Goal: Task Accomplishment & Management: Manage account settings

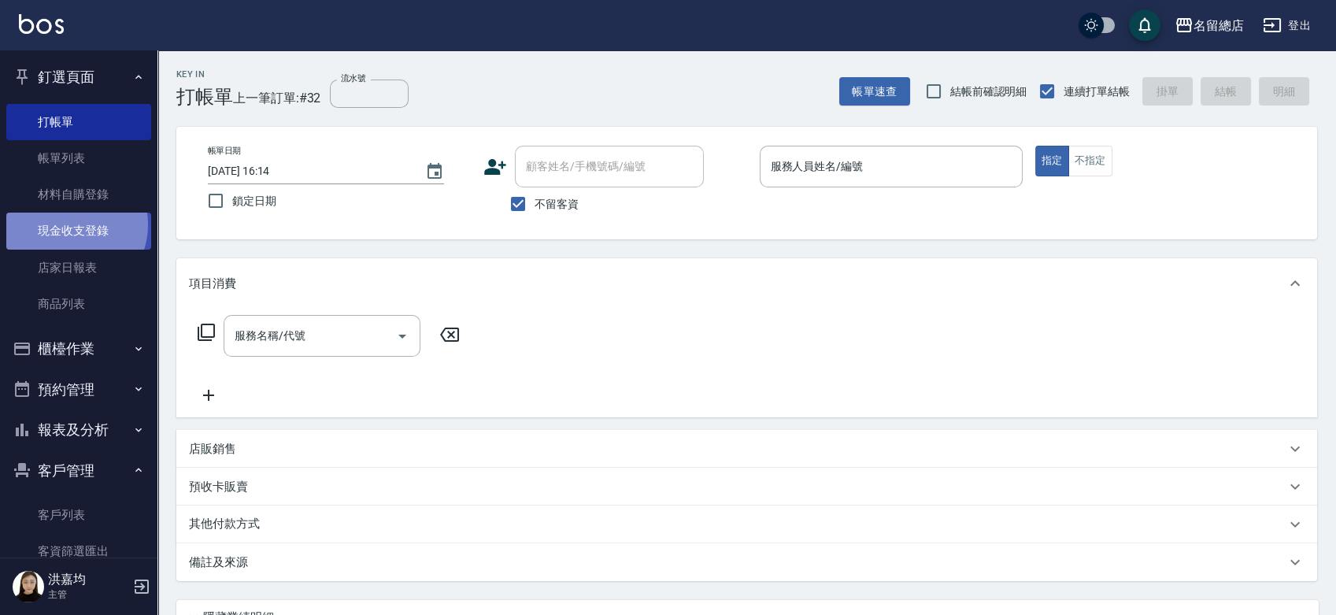
click at [70, 224] on link "現金收支登錄" at bounding box center [78, 231] width 145 height 36
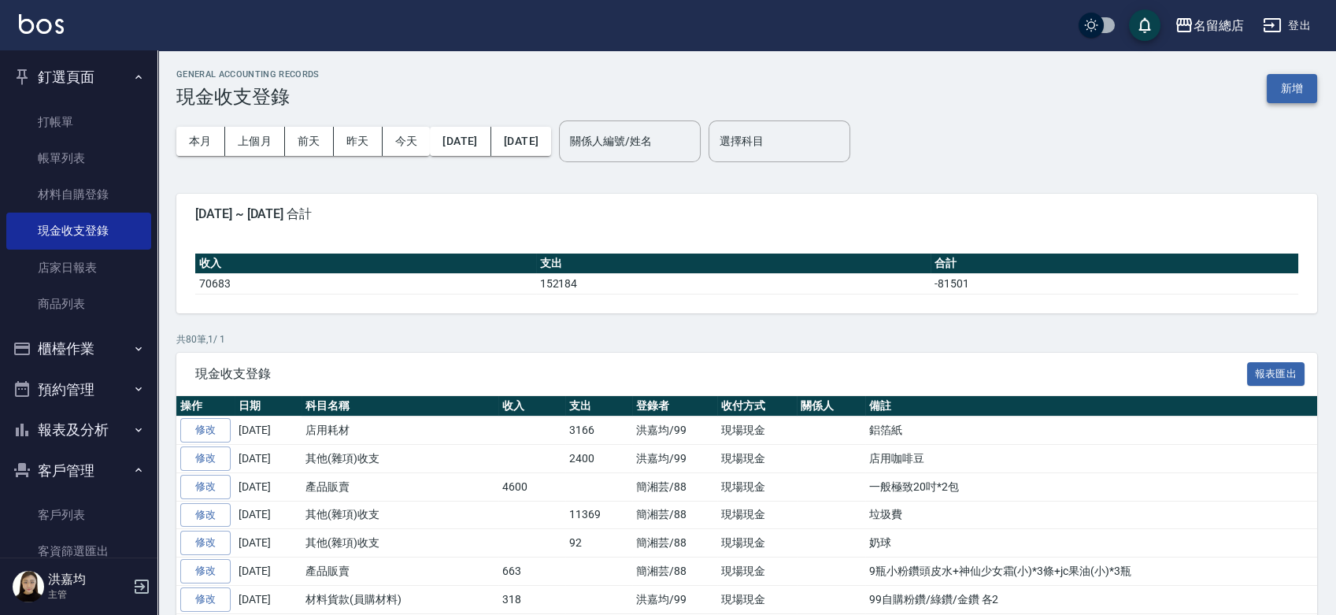
click at [1294, 91] on button "新增" at bounding box center [1291, 88] width 50 height 29
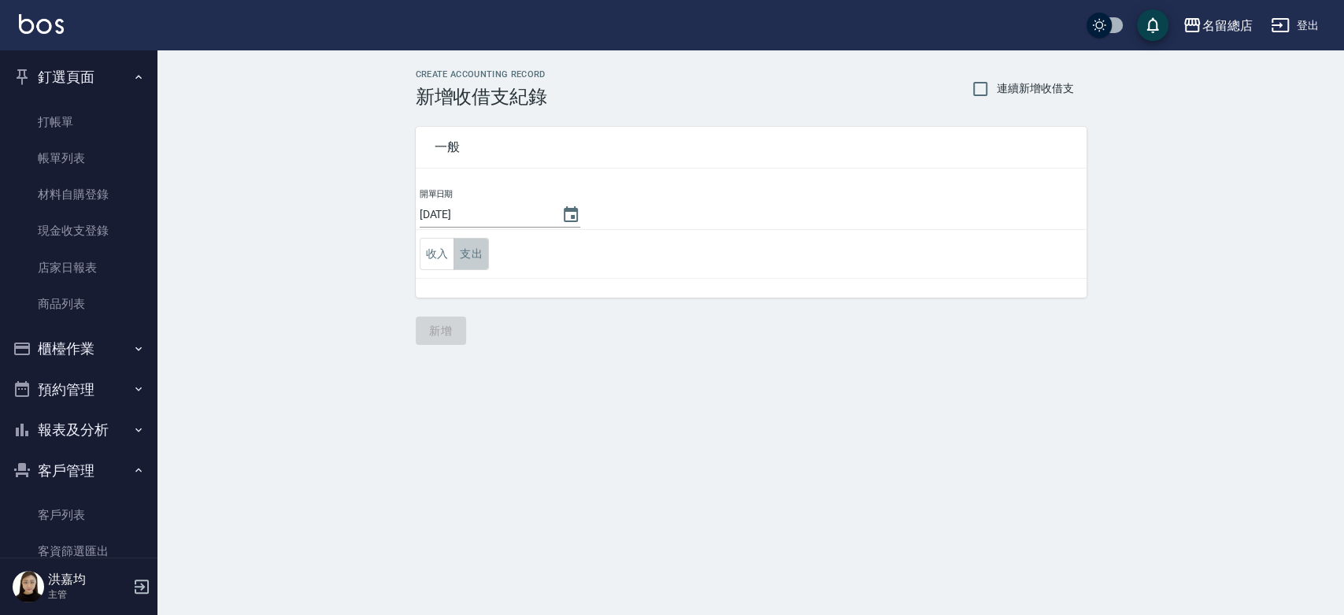
click at [472, 242] on button "支出" at bounding box center [470, 254] width 35 height 32
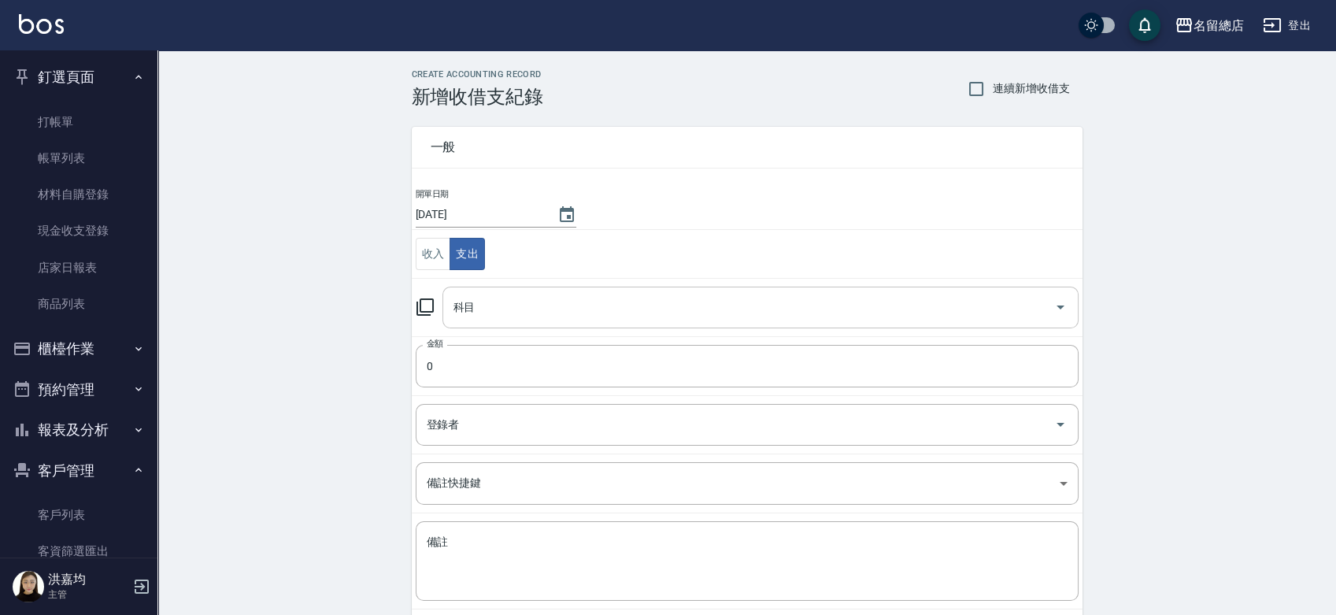
click at [484, 315] on input "科目" at bounding box center [748, 308] width 598 height 28
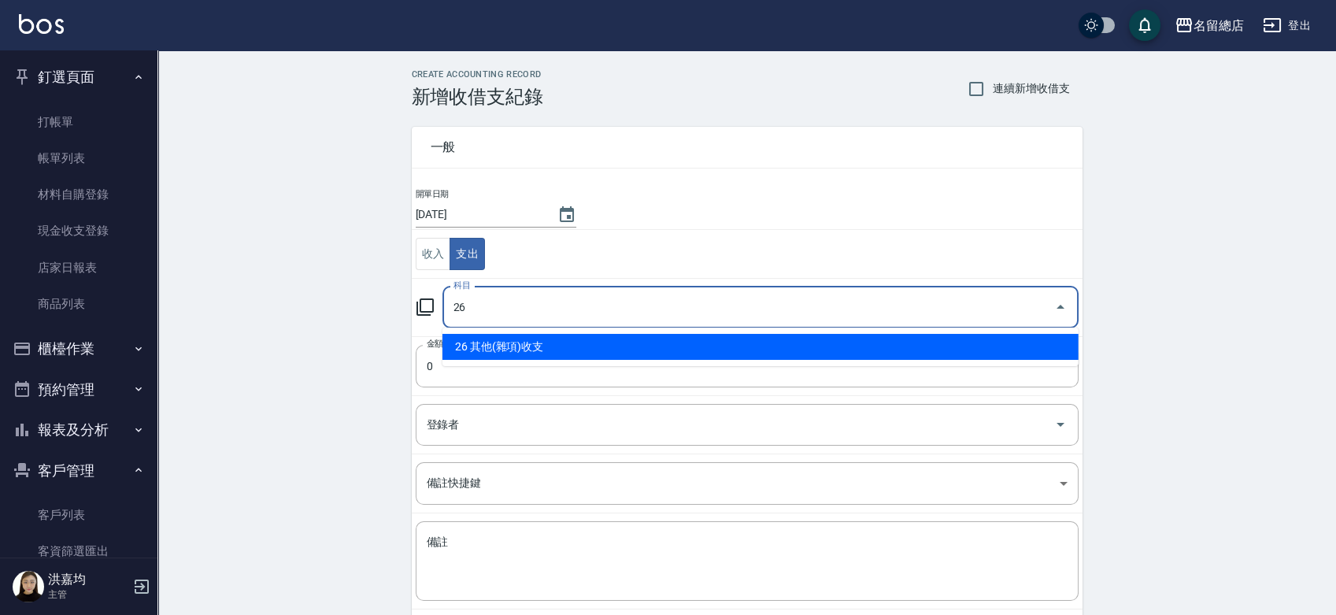
click at [500, 357] on li "26 其他(雜項)收支" at bounding box center [760, 347] width 636 height 26
type input "26 其他(雜項)收支"
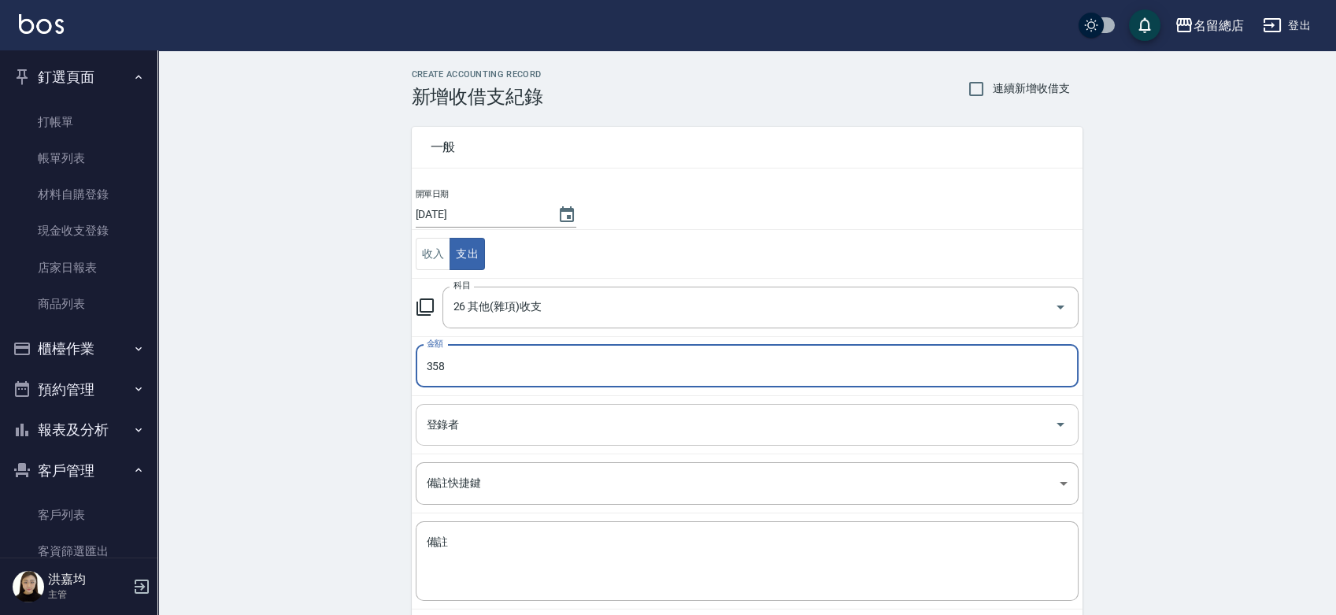
type input "358"
click at [517, 420] on input "登錄者" at bounding box center [735, 425] width 625 height 28
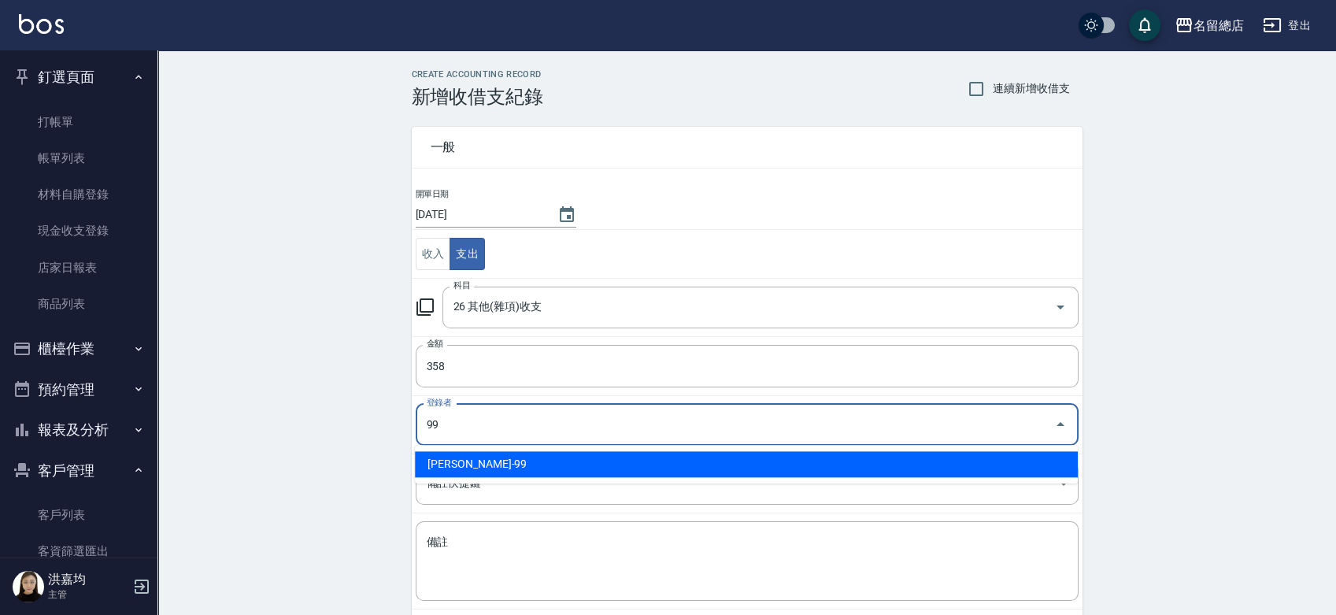
click at [482, 467] on li "[PERSON_NAME]-99" at bounding box center [746, 464] width 663 height 26
type input "[PERSON_NAME]-99"
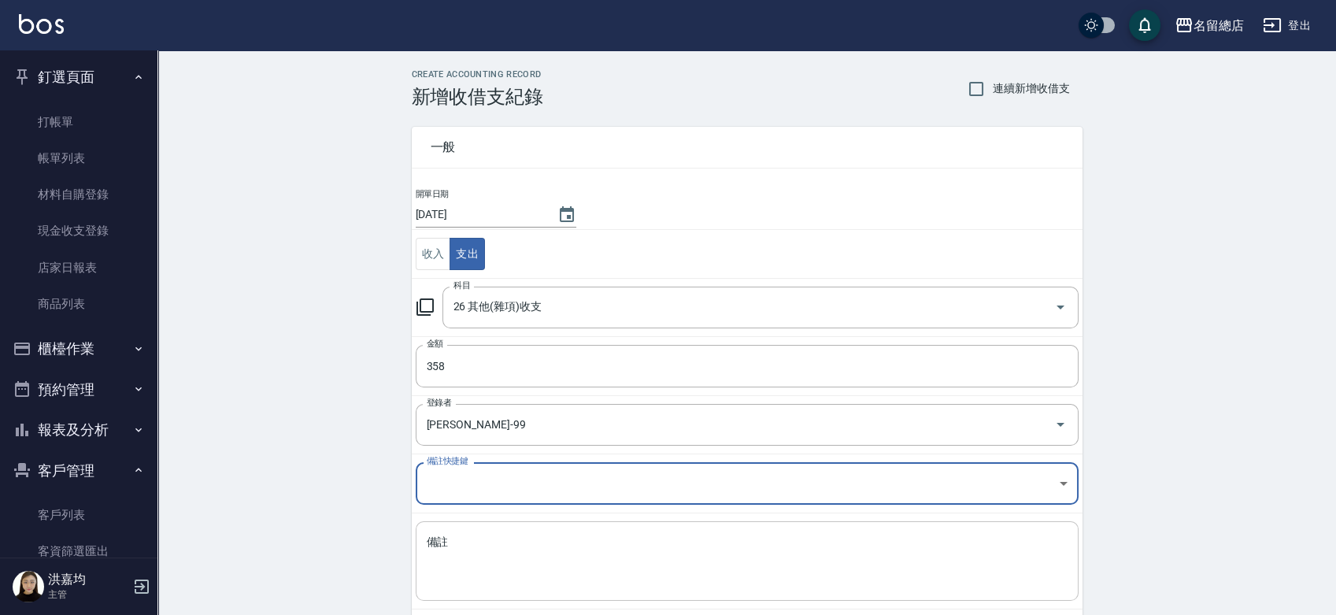
click at [460, 549] on textarea "備註" at bounding box center [747, 561] width 641 height 54
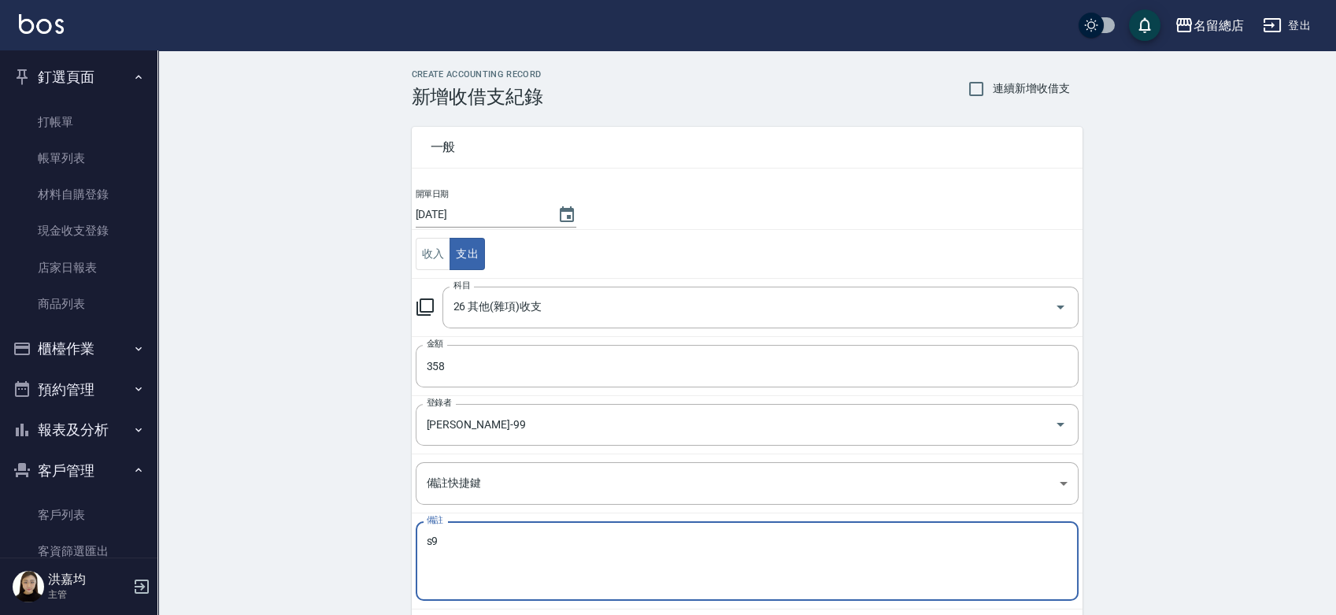
type textarea "s"
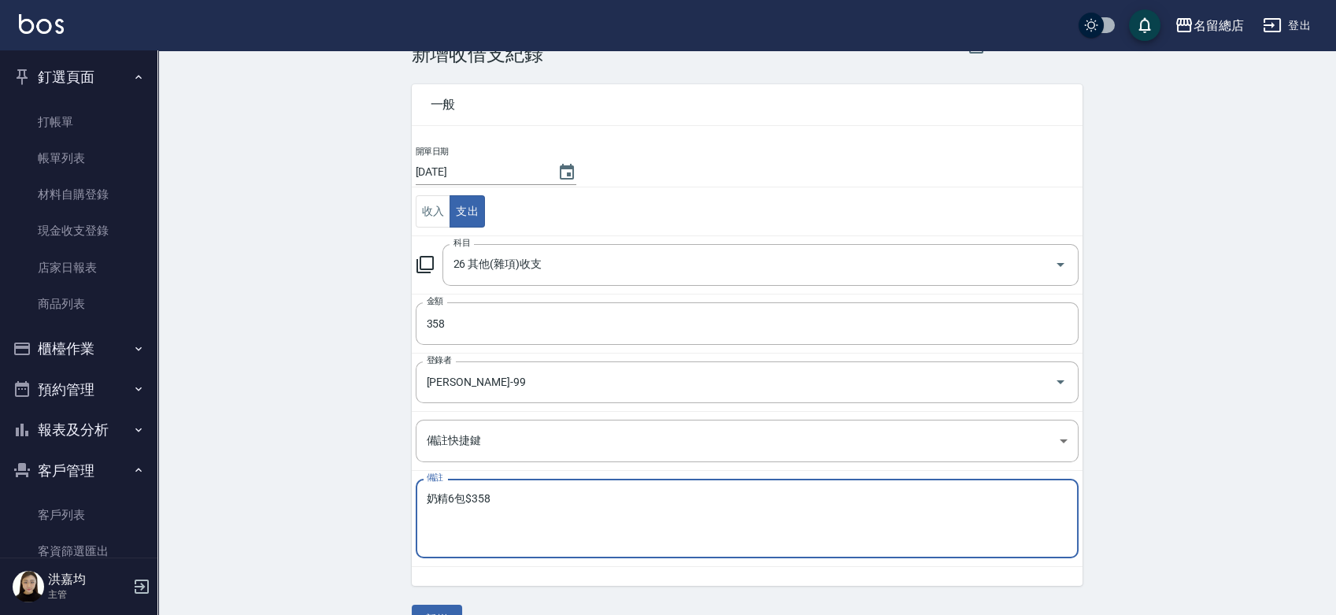
scroll to position [79, 0]
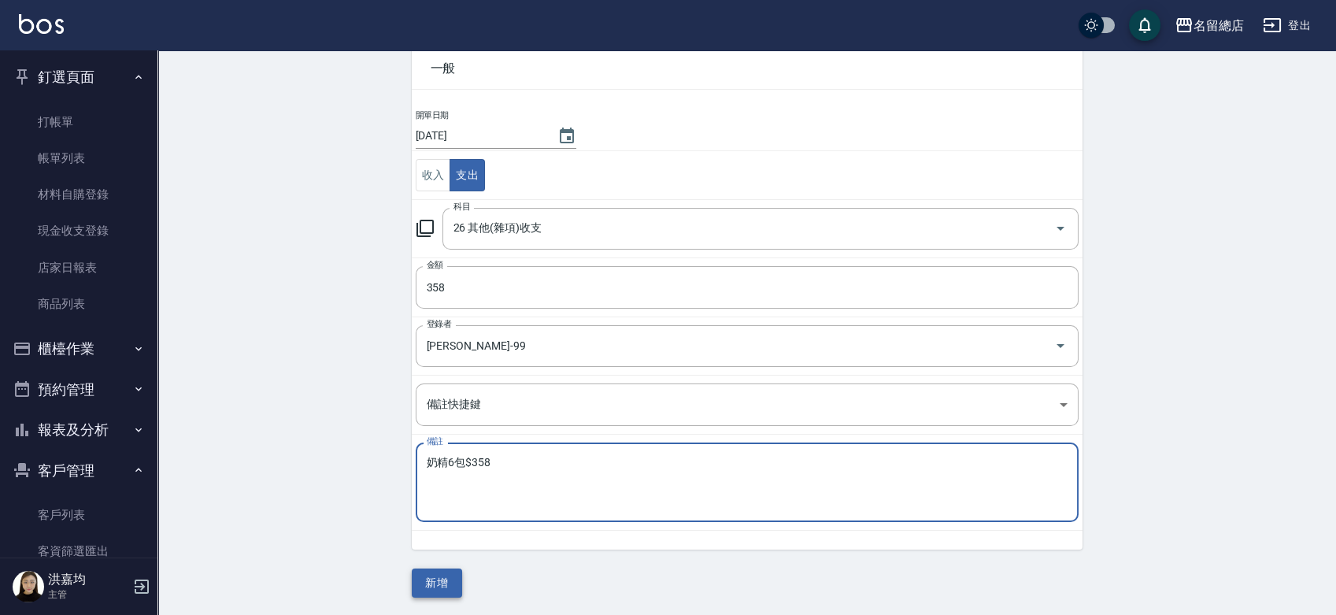
type textarea "奶精6包$358"
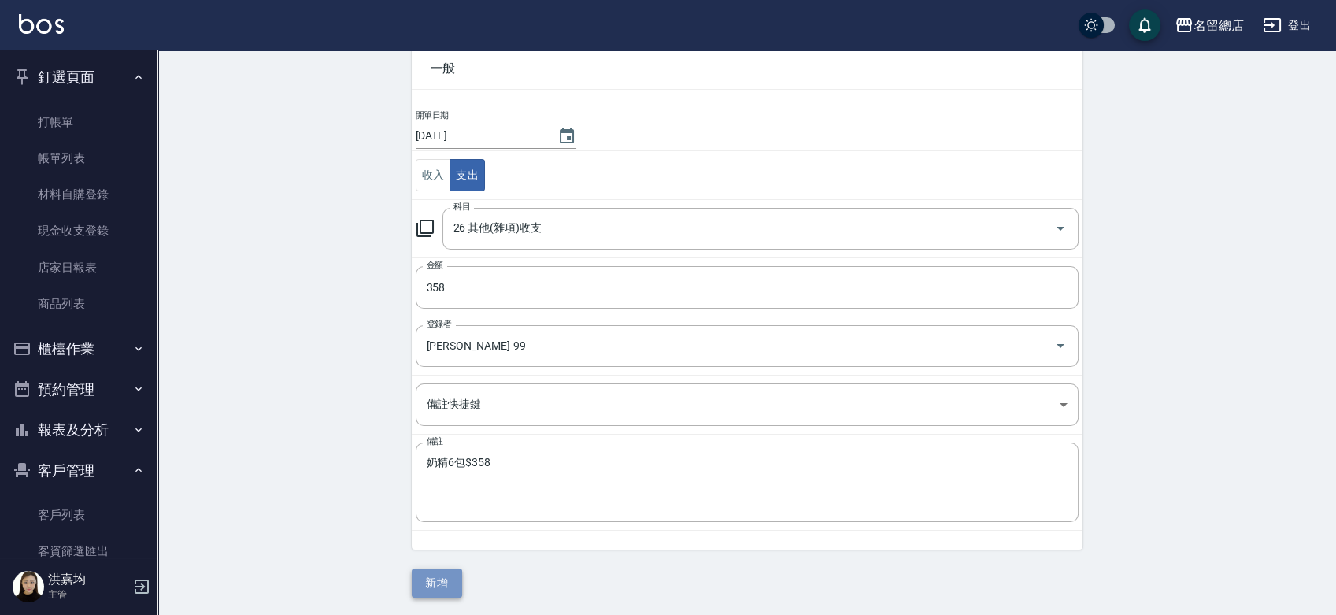
click at [422, 590] on button "新增" at bounding box center [437, 582] width 50 height 29
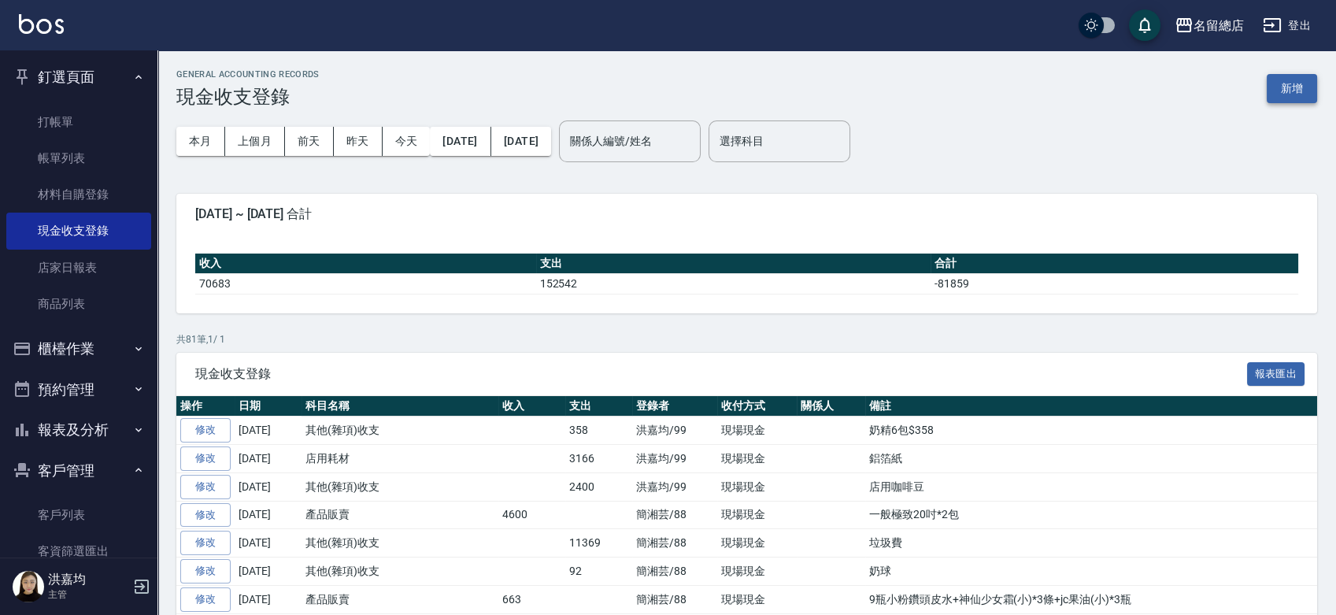
click at [1297, 93] on button "新增" at bounding box center [1291, 88] width 50 height 29
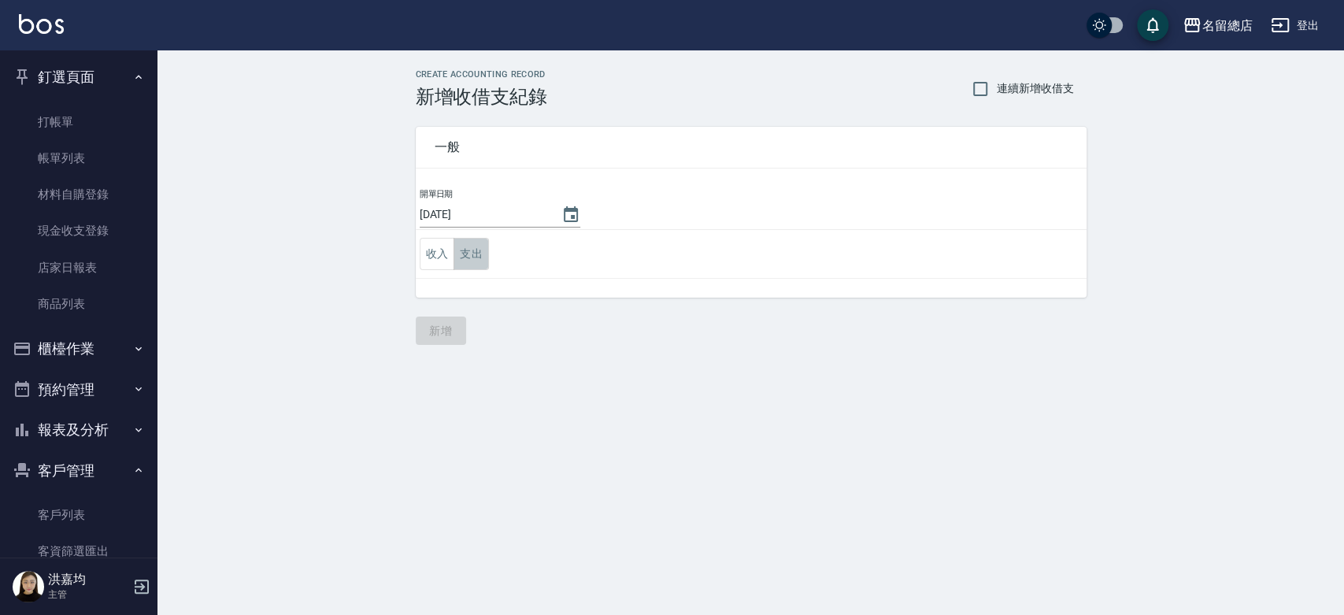
click at [480, 256] on button "支出" at bounding box center [470, 254] width 35 height 32
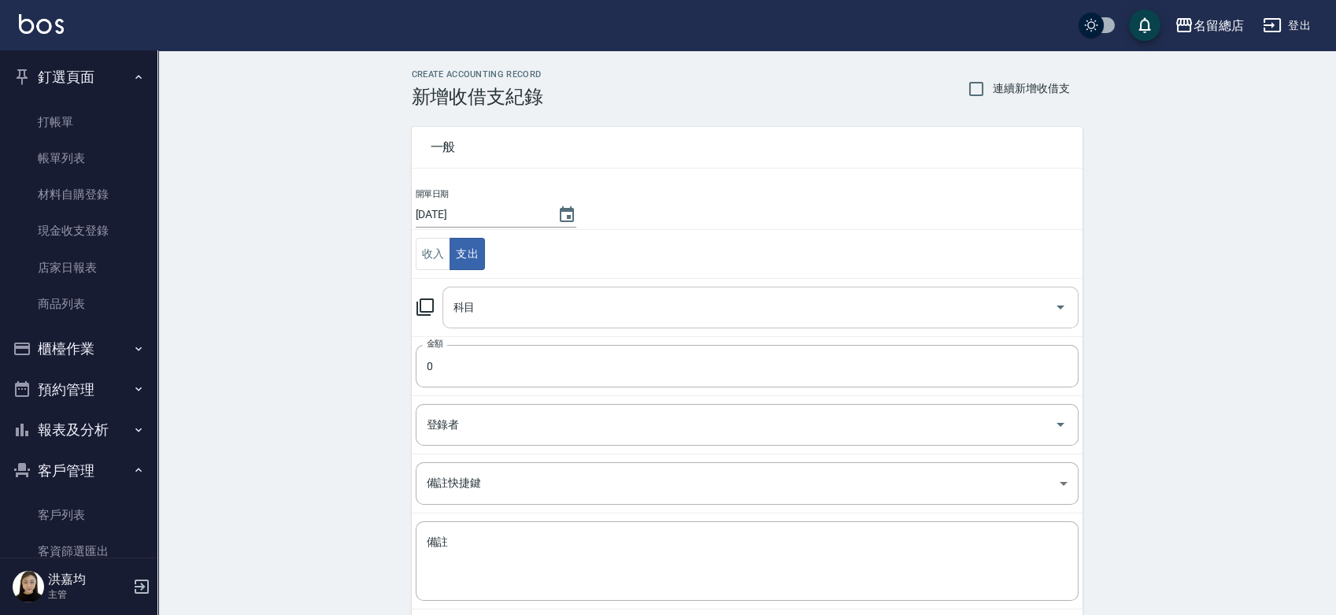
click at [511, 296] on input "科目" at bounding box center [748, 308] width 598 height 28
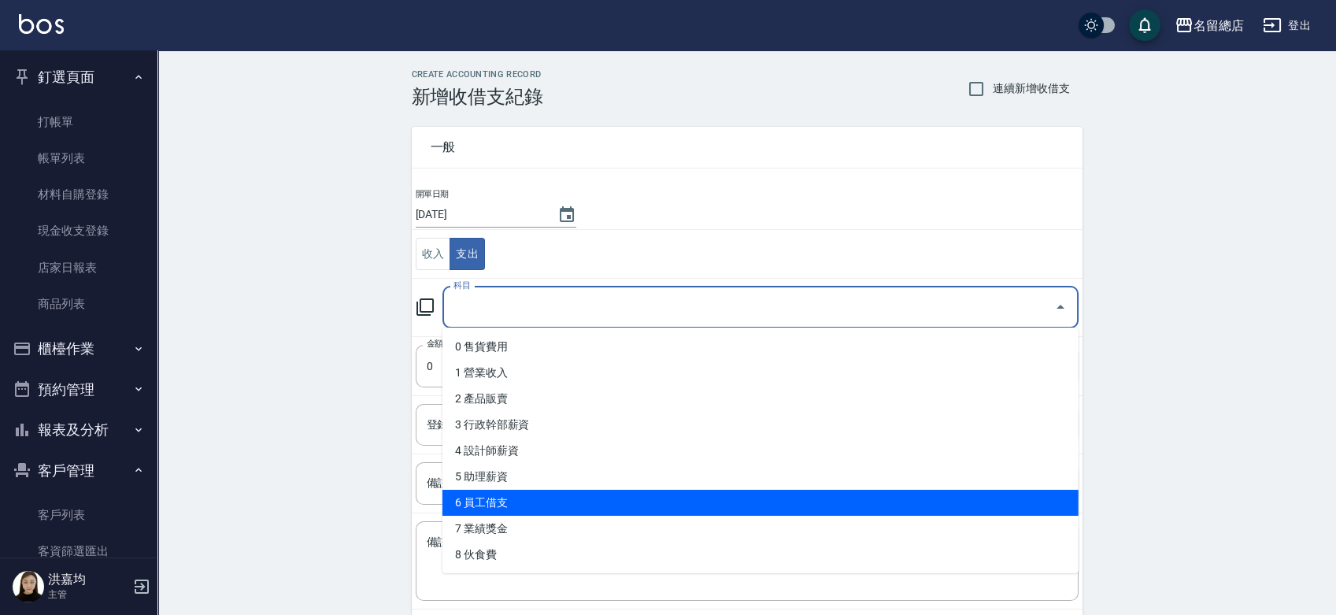
scroll to position [175, 0]
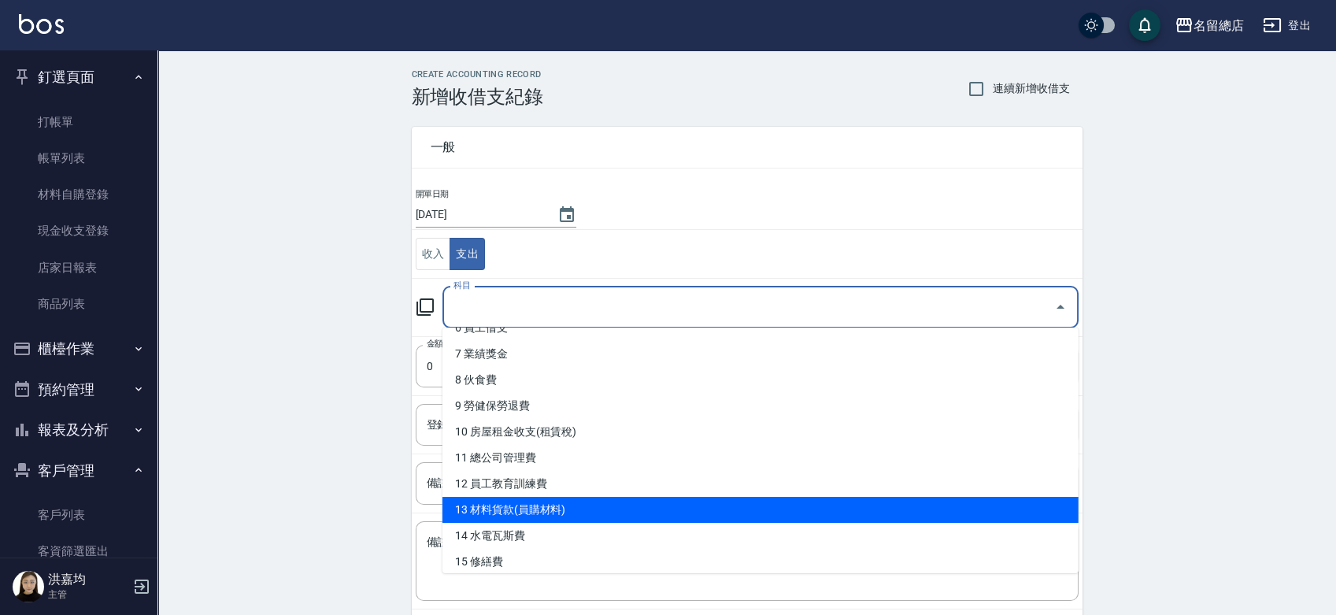
click at [572, 507] on li "13 材料貨款(員購材料)" at bounding box center [760, 510] width 636 height 26
type input "13 材料貨款(員購材料)"
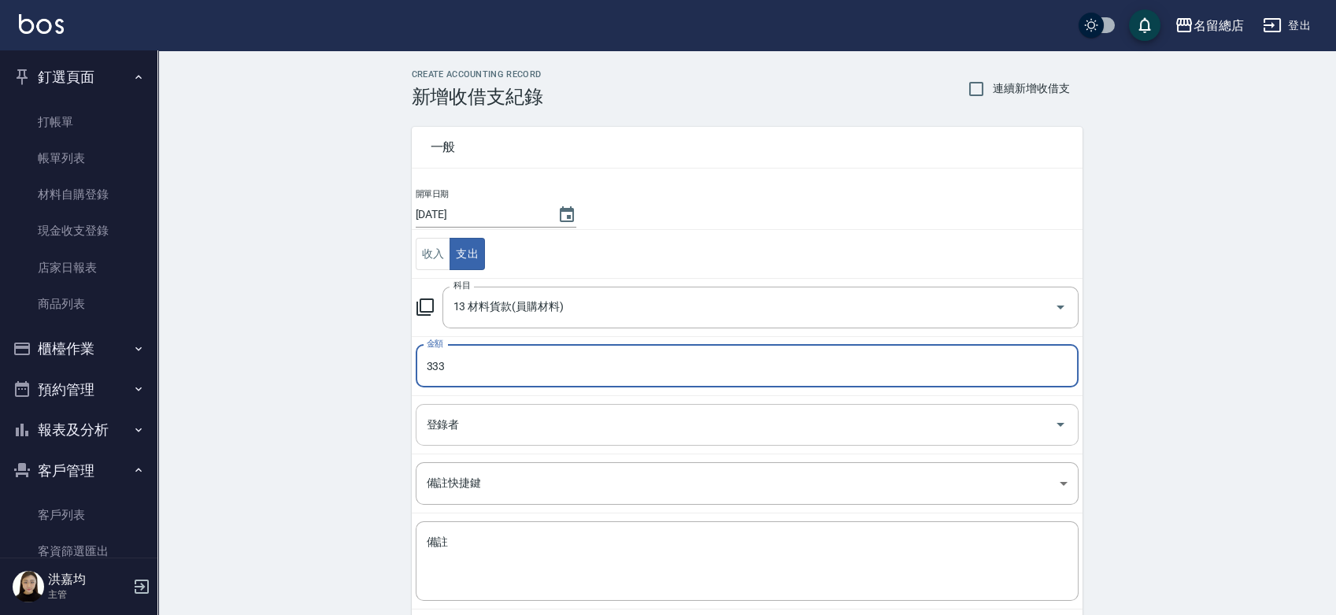
type input "333"
click at [505, 418] on input "登錄者" at bounding box center [735, 425] width 625 height 28
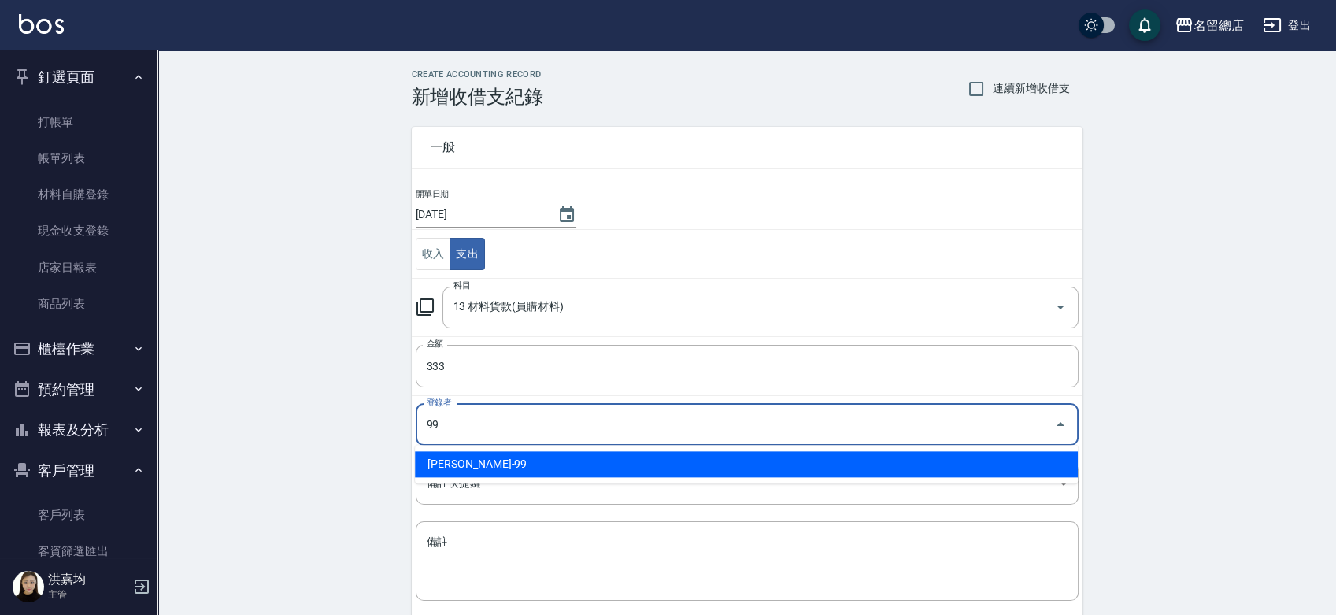
click at [503, 466] on li "[PERSON_NAME]-99" at bounding box center [746, 464] width 663 height 26
type input "[PERSON_NAME]-99"
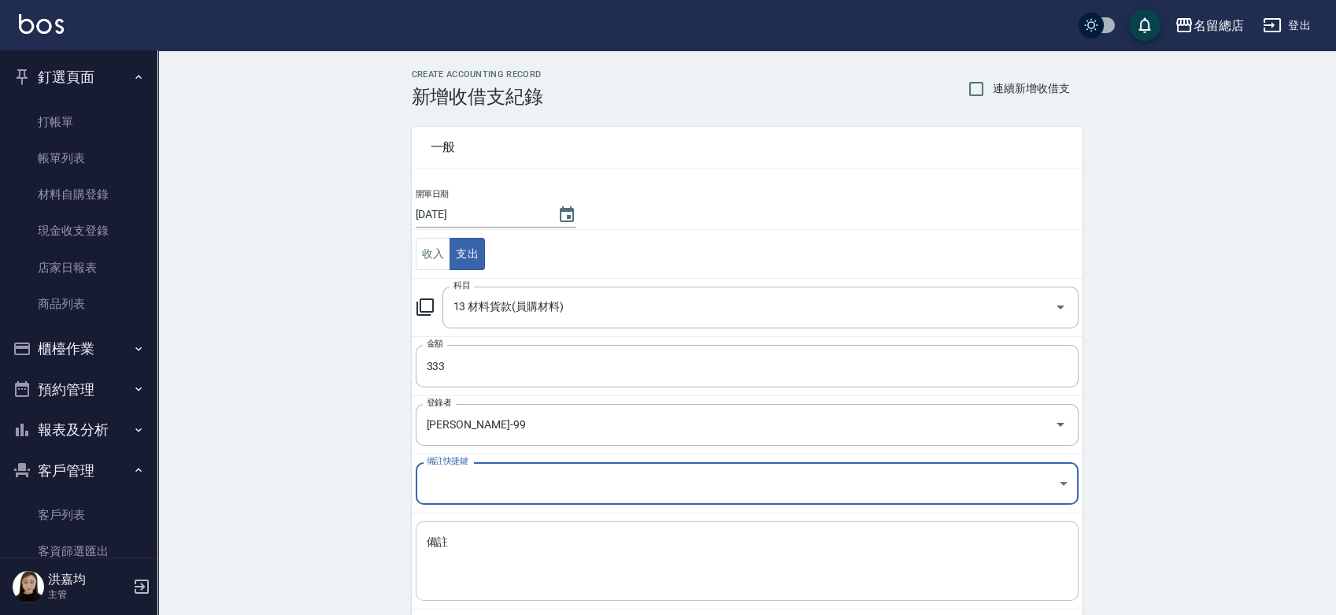
click at [507, 532] on div "x 備註" at bounding box center [747, 560] width 663 height 79
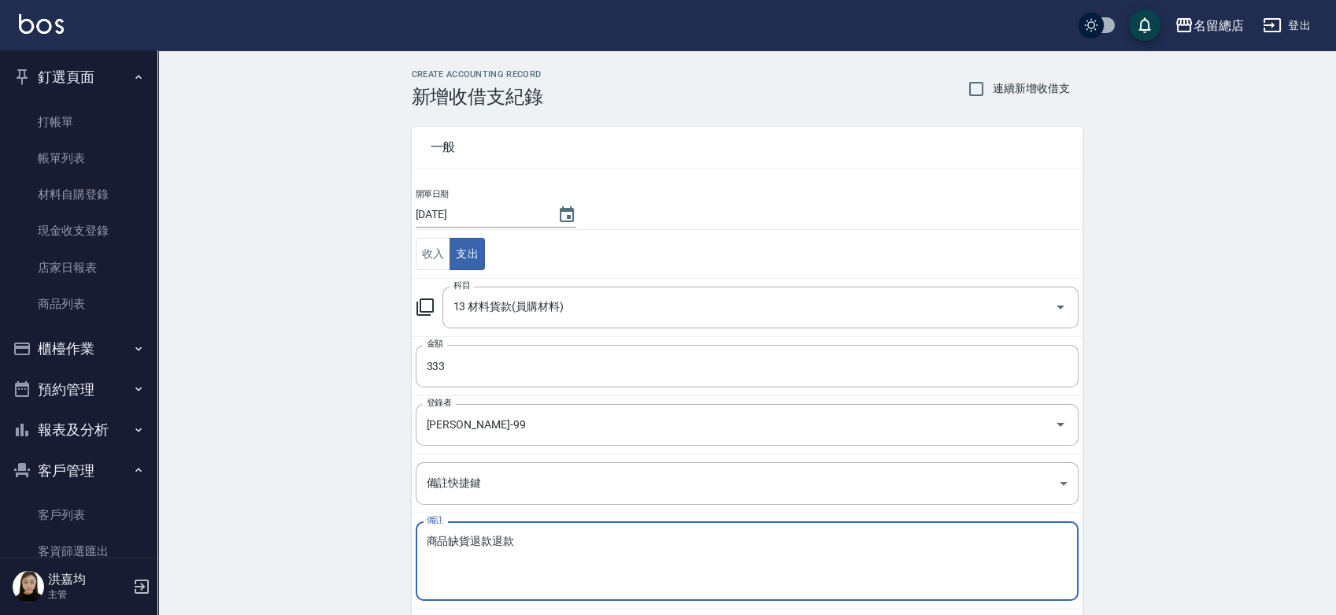
click at [548, 540] on textarea "商品缺貨退款退款" at bounding box center [747, 561] width 641 height 54
click at [477, 538] on textarea "商品缺貨退款退款" at bounding box center [747, 561] width 641 height 54
click at [468, 538] on textarea "商品缺貨退款退款" at bounding box center [747, 561] width 641 height 54
click at [535, 541] on textarea "商品缺貨退款退款" at bounding box center [747, 561] width 641 height 54
click at [545, 546] on textarea "商品缺貨退款" at bounding box center [747, 561] width 641 height 54
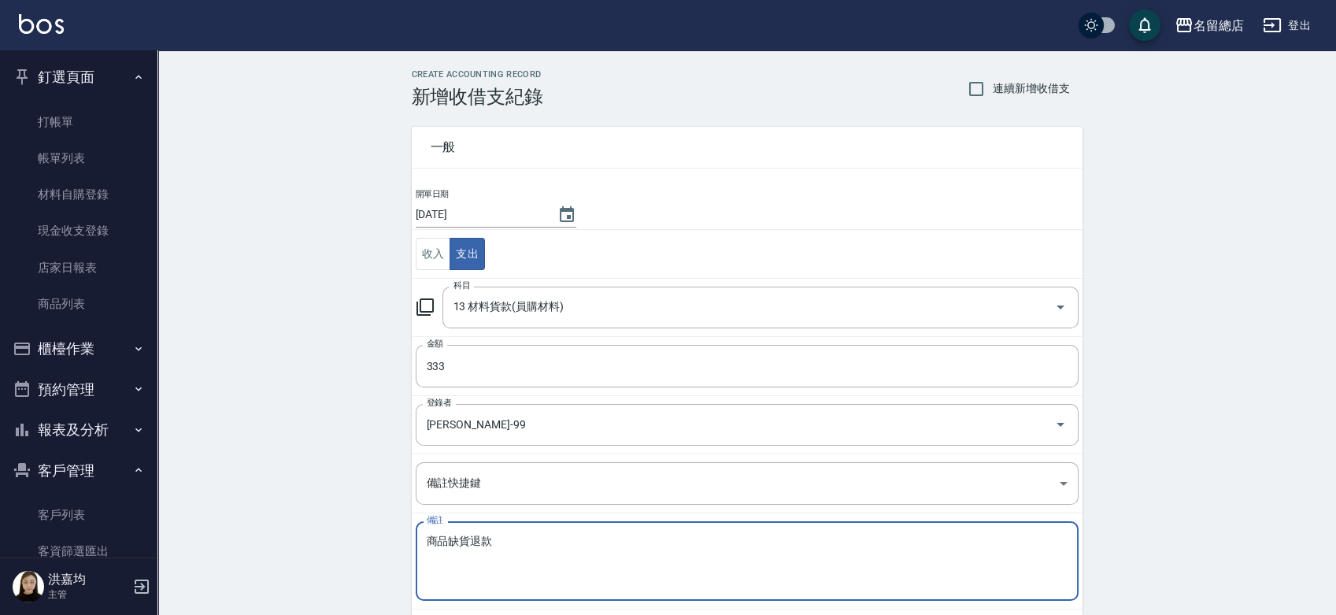
click at [427, 543] on textarea "商品缺貨退款" at bounding box center [747, 561] width 641 height 54
click at [530, 534] on textarea "22商品缺貨退款" at bounding box center [747, 561] width 641 height 54
click at [441, 537] on textarea "22商品缺貨退款" at bounding box center [747, 561] width 641 height 54
click at [564, 537] on textarea "22叫貨商品缺貨退款" at bounding box center [747, 561] width 641 height 54
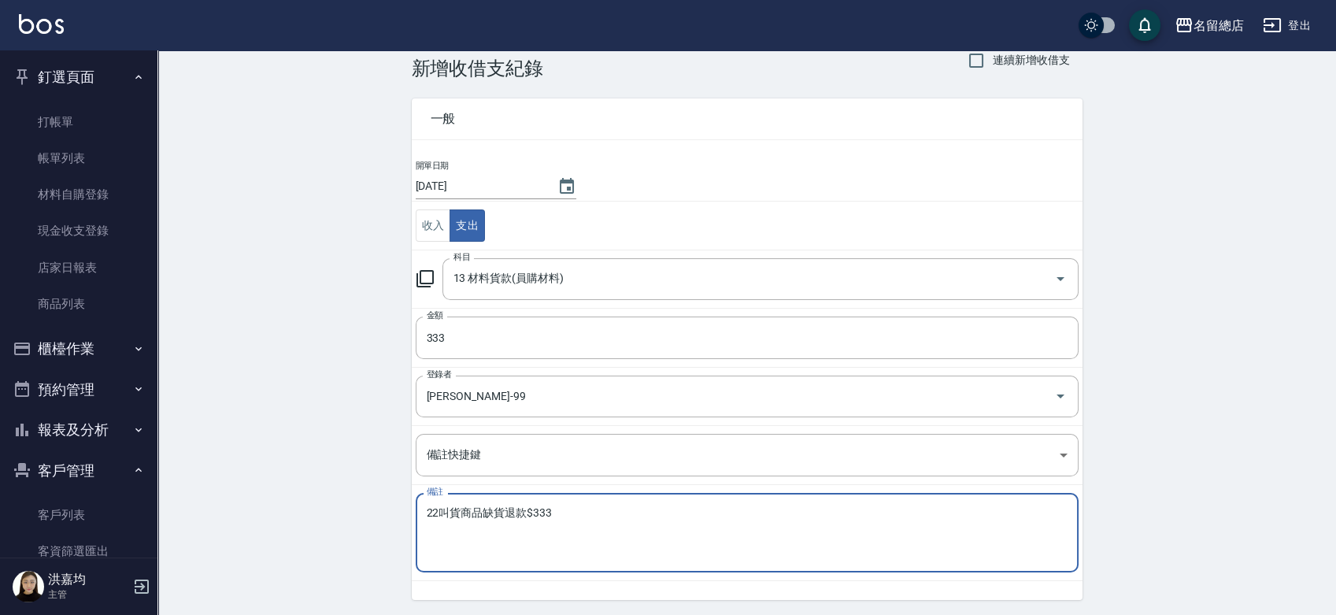
scroll to position [79, 0]
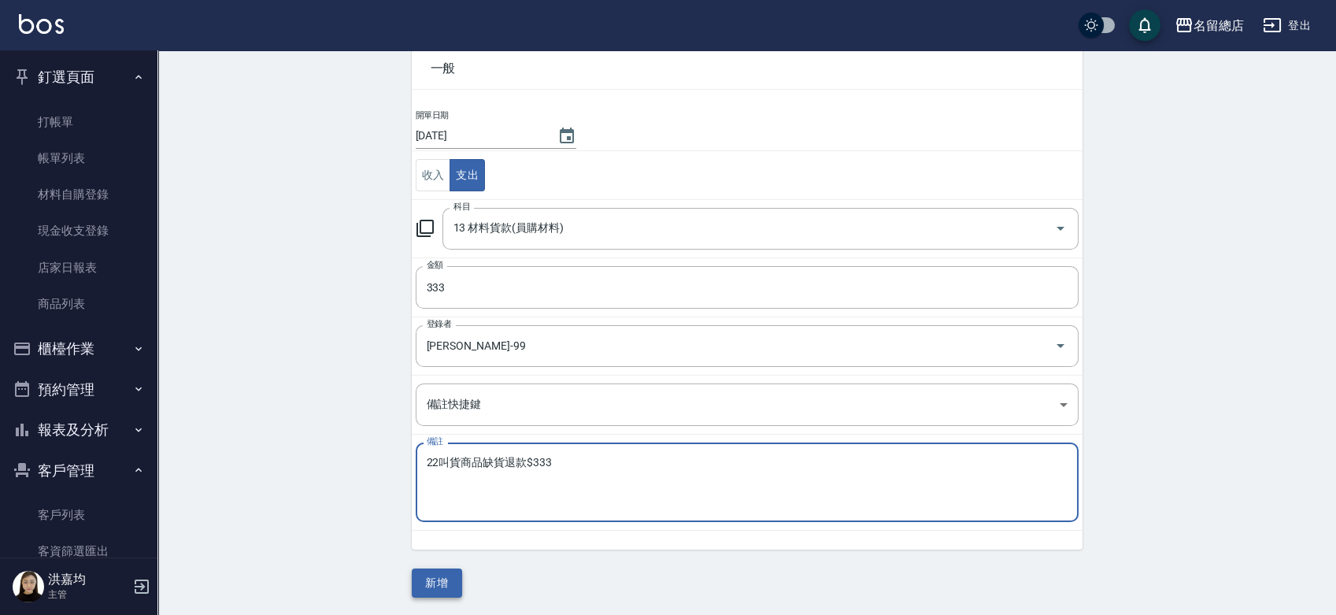
type textarea "22叫貨商品缺貨退款$333"
click at [442, 569] on button "新增" at bounding box center [437, 582] width 50 height 29
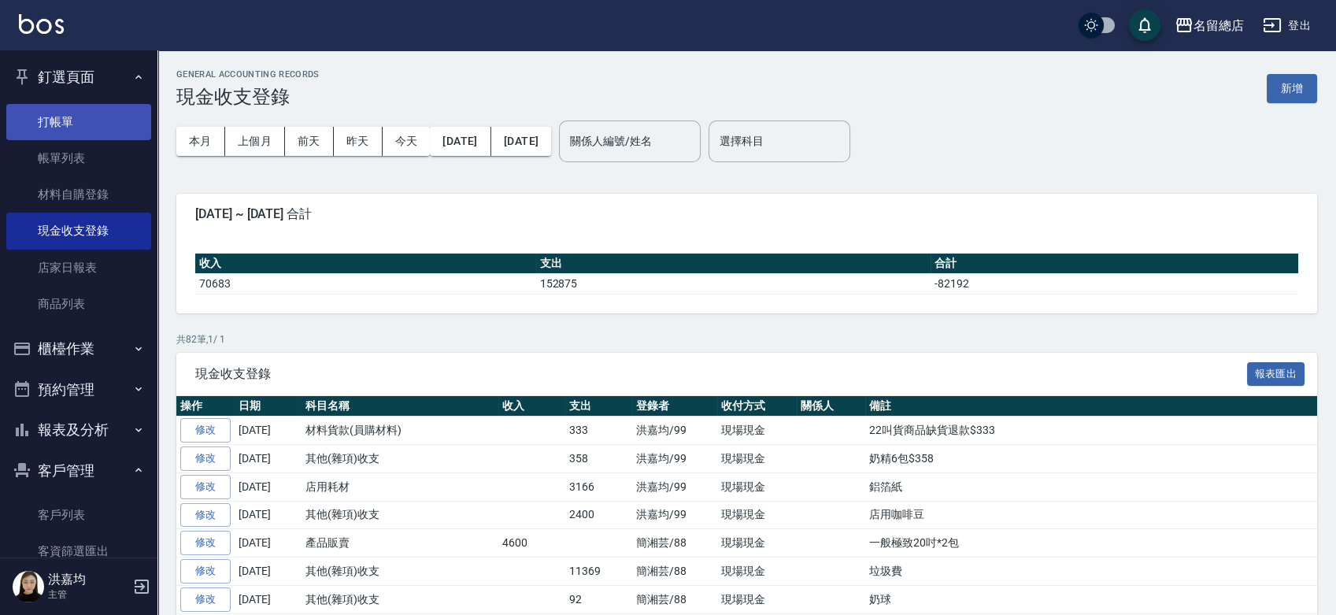
click at [79, 110] on link "打帳單" at bounding box center [78, 122] width 145 height 36
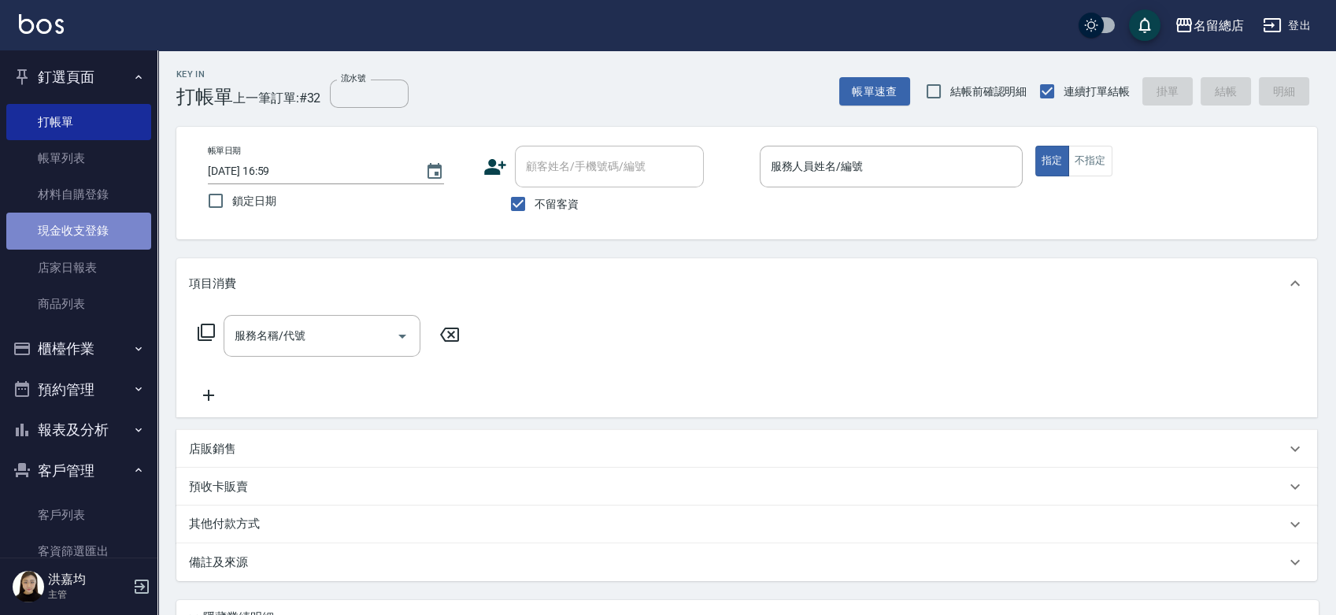
click at [100, 238] on link "現金收支登錄" at bounding box center [78, 231] width 145 height 36
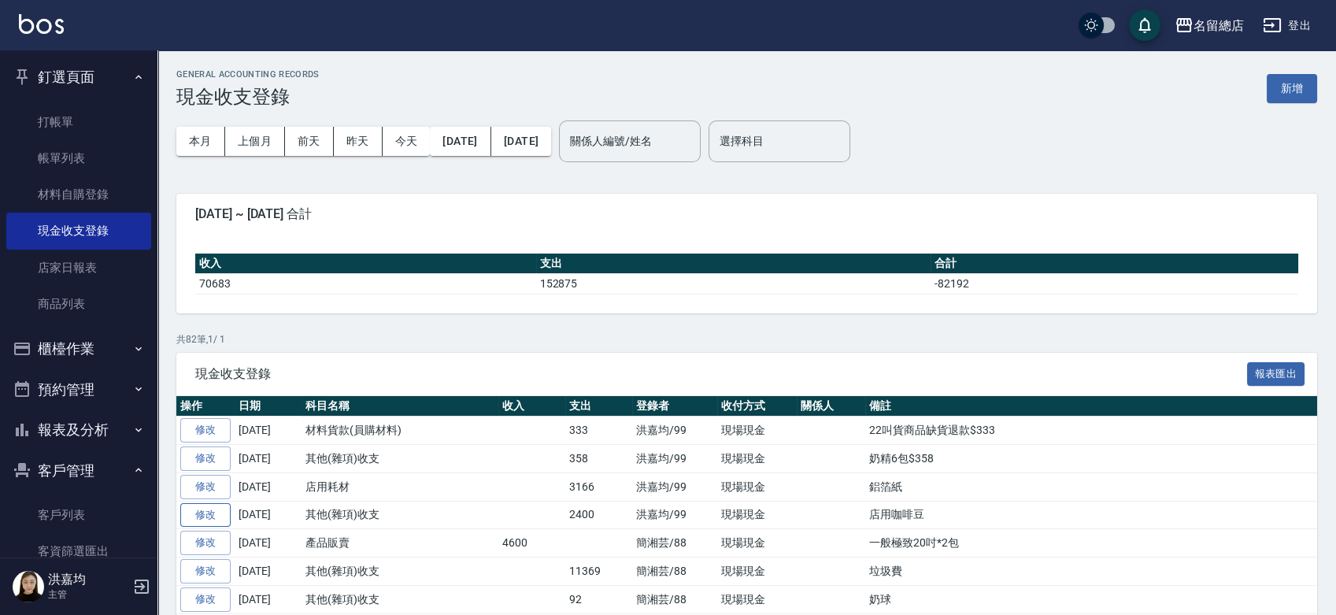
click at [202, 511] on link "修改" at bounding box center [205, 515] width 50 height 24
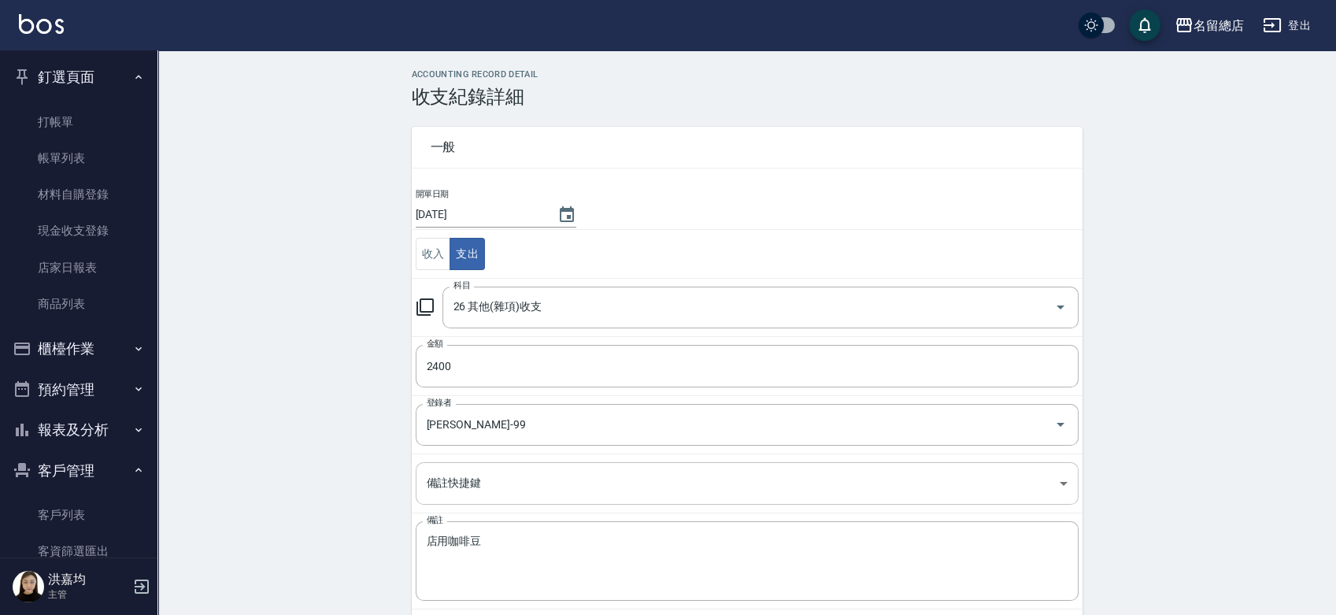
scroll to position [60, 0]
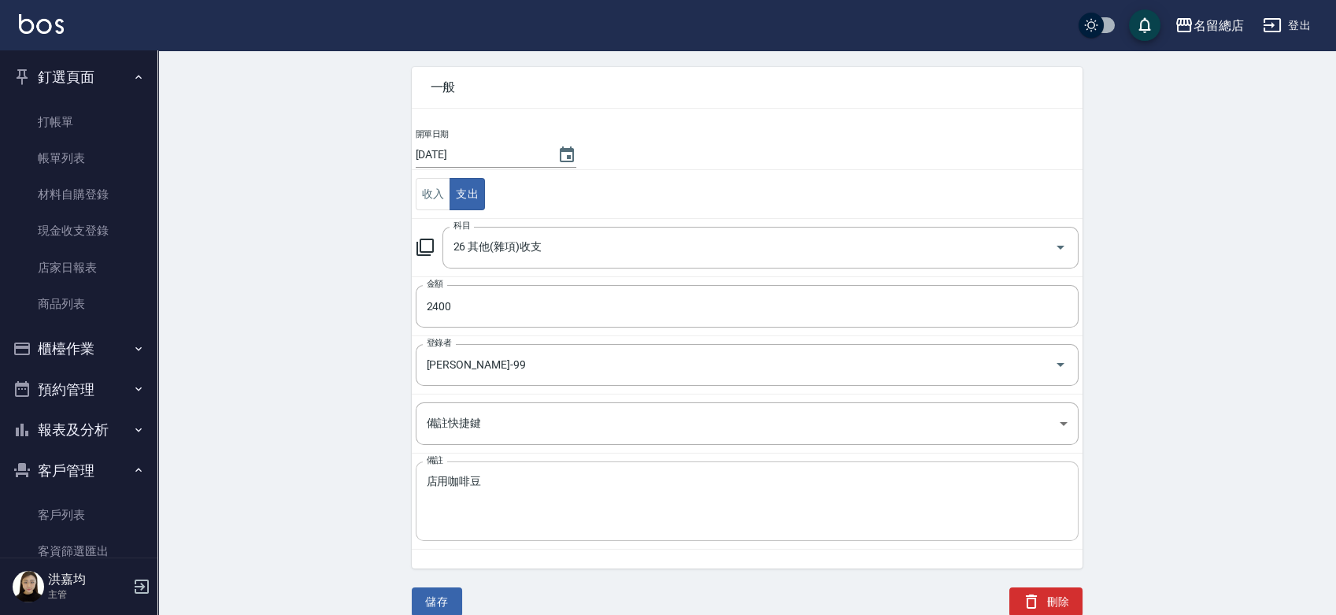
click at [497, 475] on textarea "店用咖啡豆" at bounding box center [747, 502] width 641 height 54
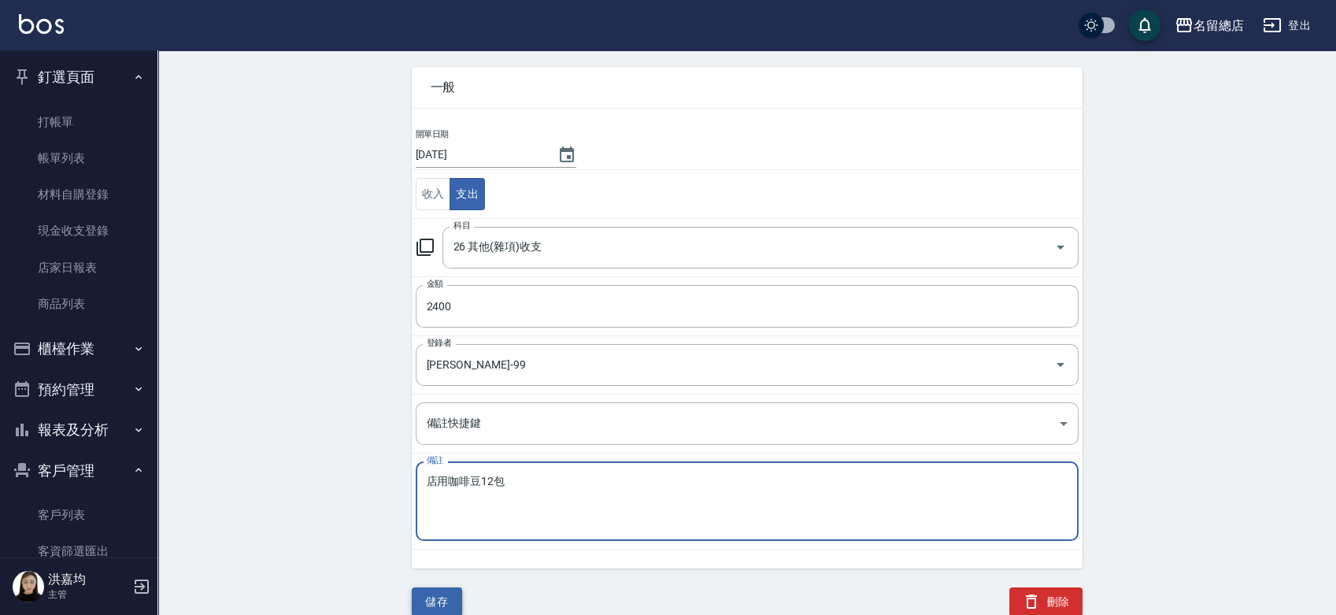
type textarea "店用咖啡豆12包"
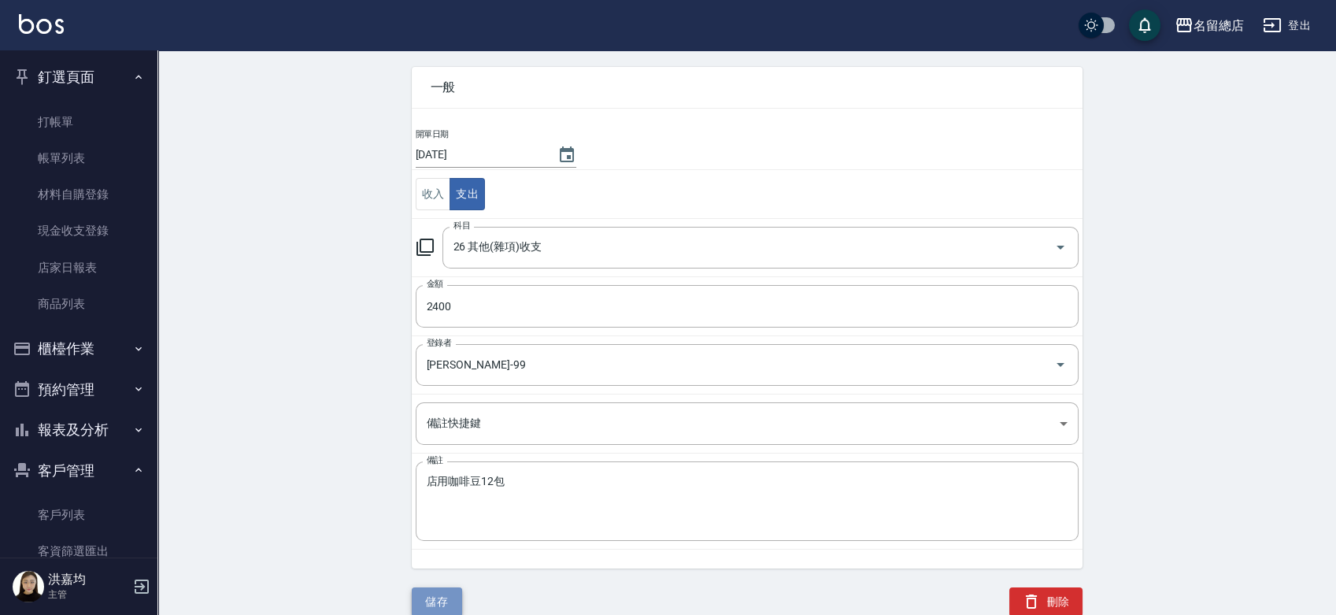
click at [422, 601] on button "儲存" at bounding box center [437, 601] width 50 height 29
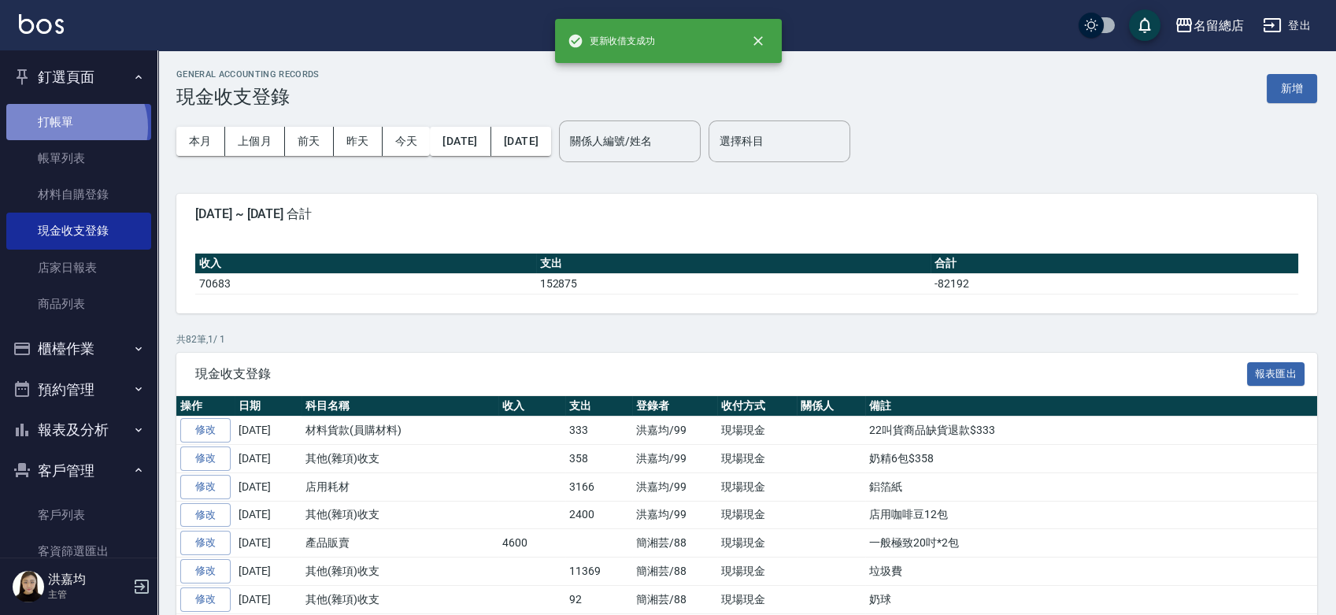
click at [74, 126] on link "打帳單" at bounding box center [78, 122] width 145 height 36
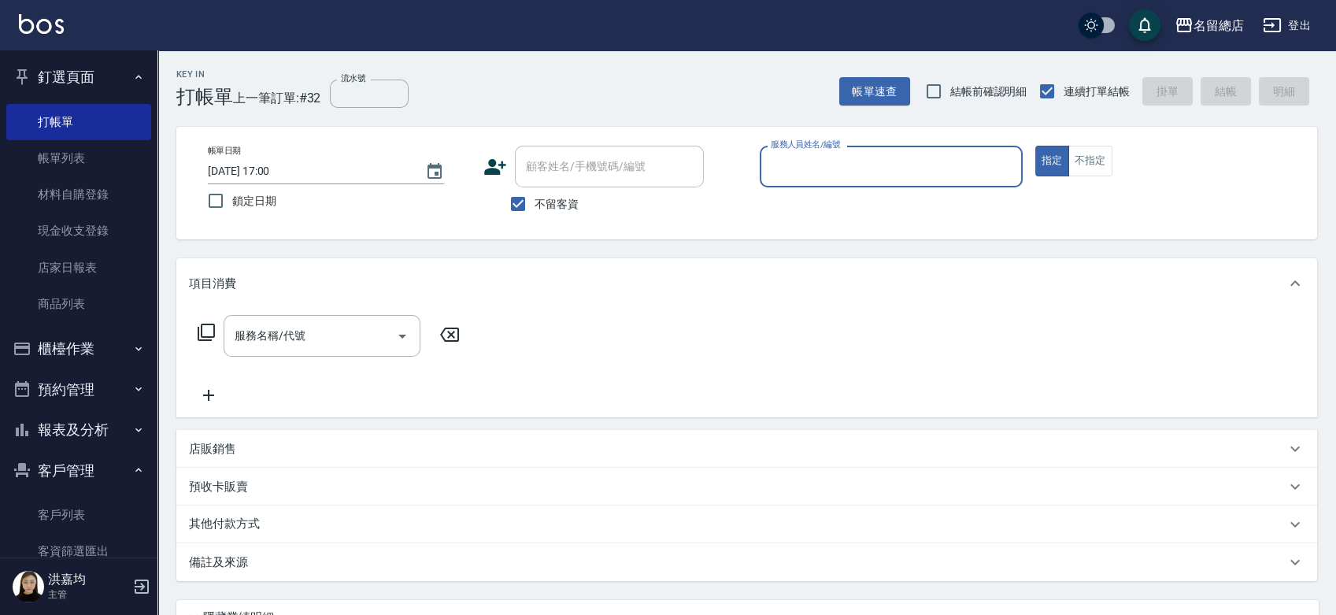
click at [775, 179] on input "服務人員姓名/編號" at bounding box center [891, 167] width 249 height 28
type input "Mick-7"
type button "true"
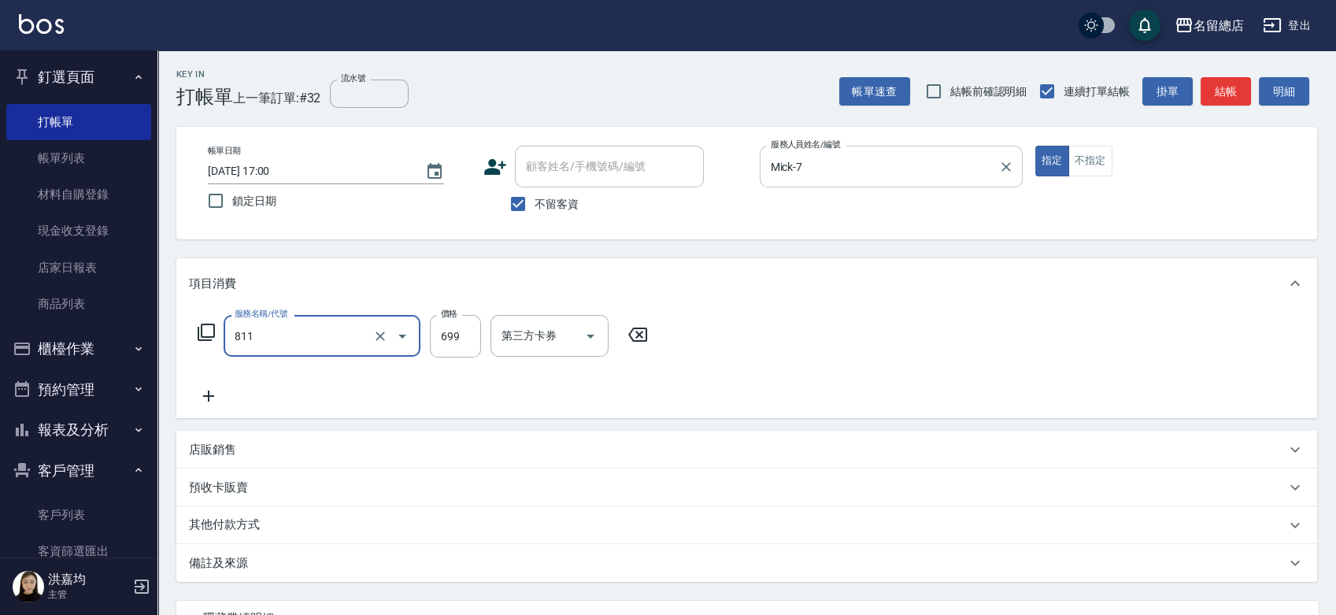
type input "洗+剪(811)"
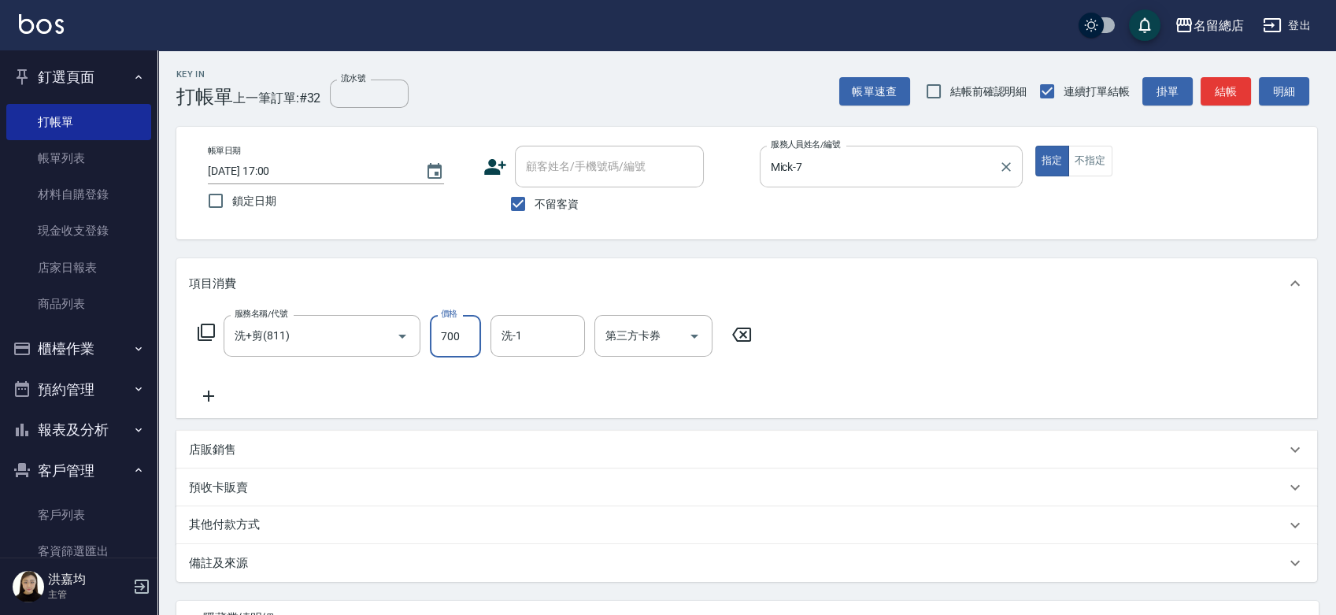
type input "700"
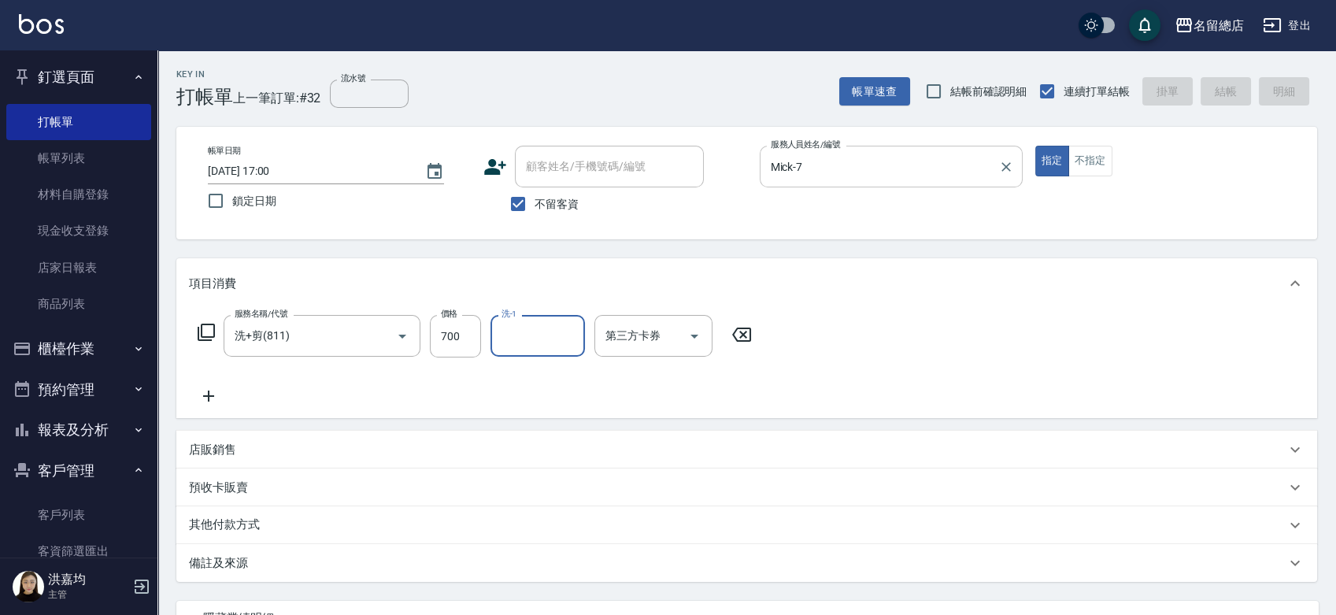
type input "[DATE] 17:01"
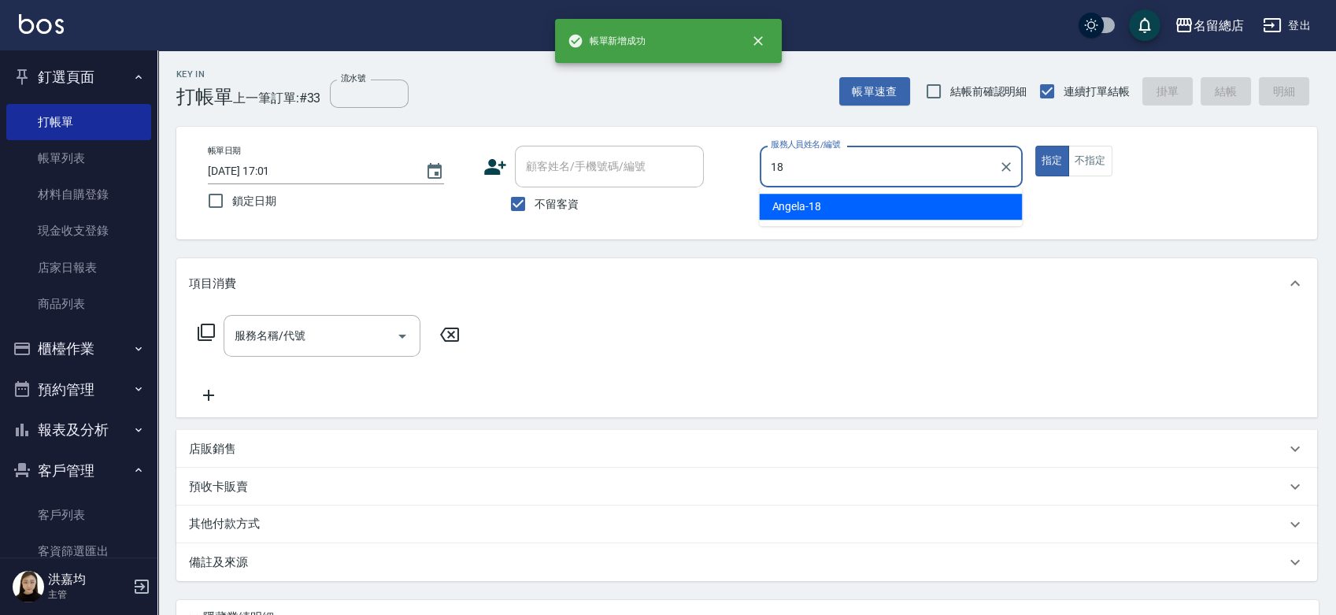
type input "[PERSON_NAME]-18"
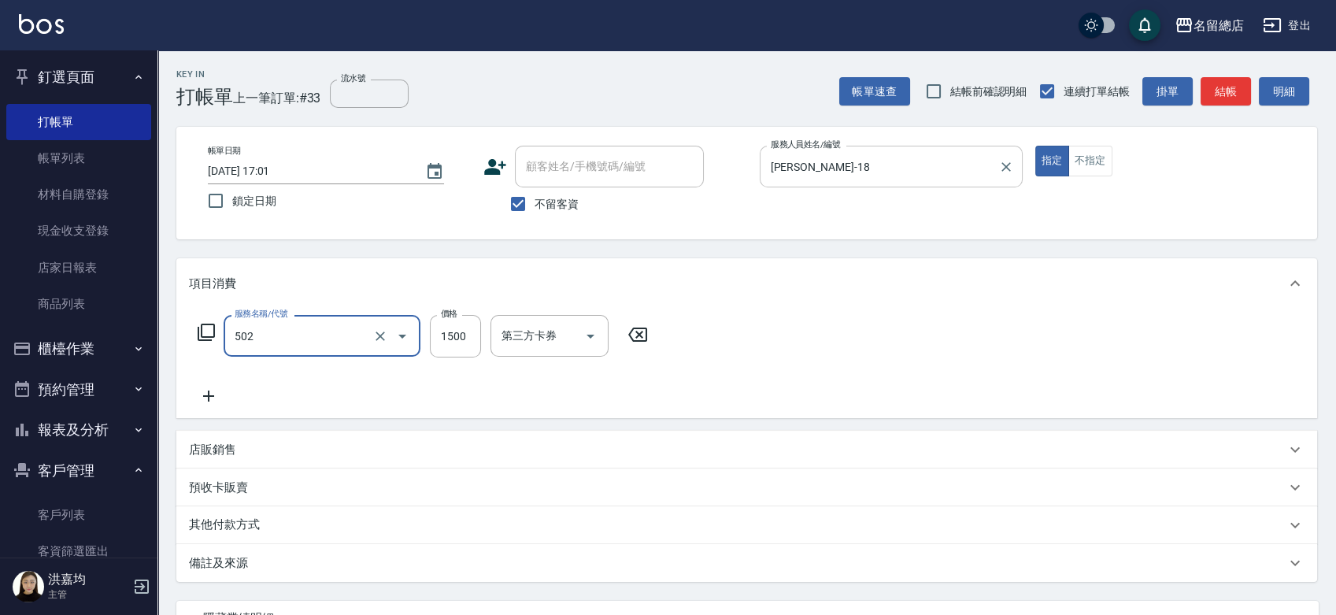
type input "染髮1500以上(502)"
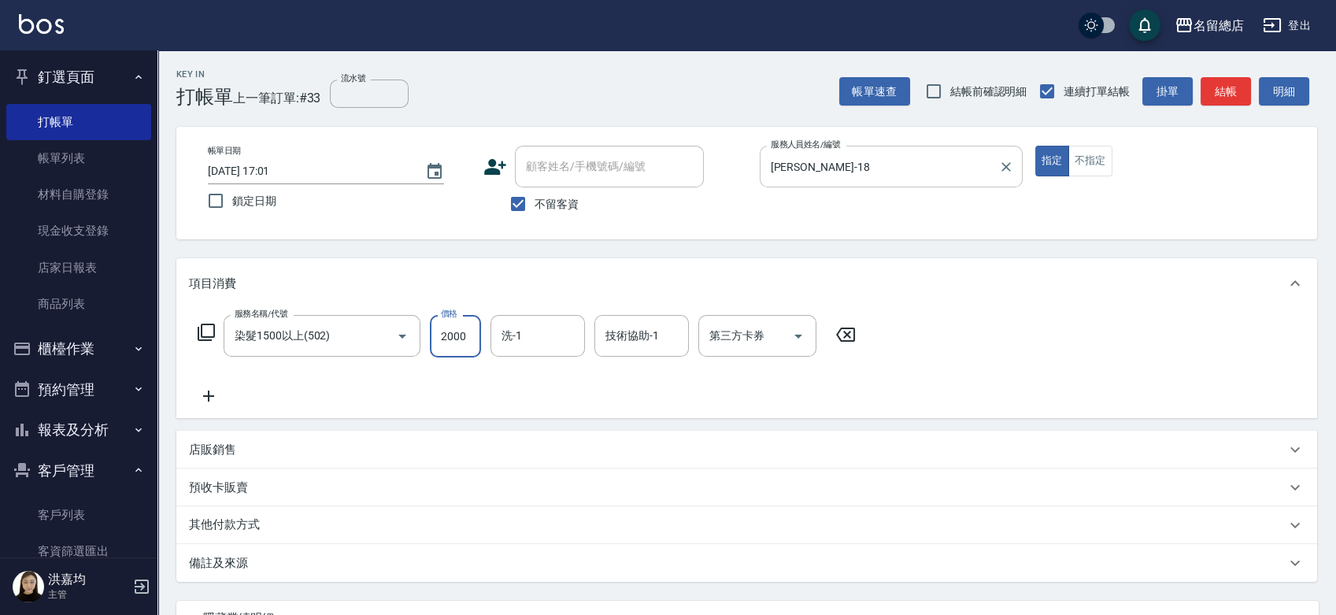
type input "2000"
type input "[PERSON_NAME]-31"
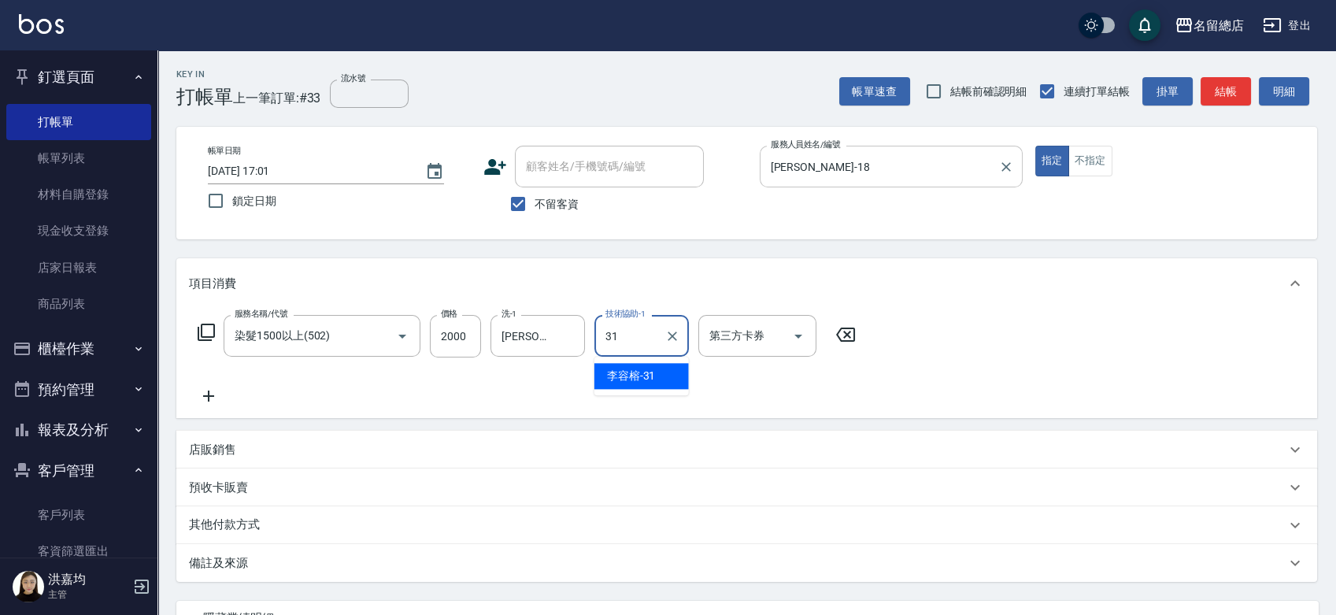
type input "31"
type input "[PERSON_NAME]-31"
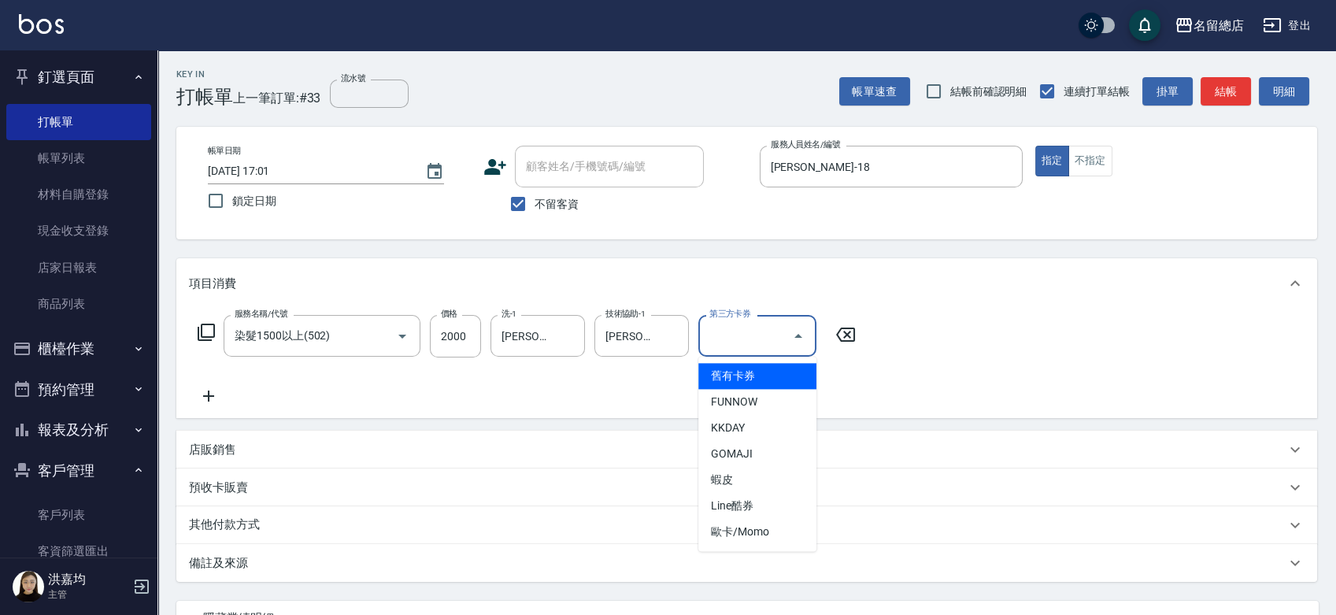
click at [553, 383] on div "服務名稱/代號 染髮1500以上(502) 服務名稱/代號 價格 2000 價格 洗-1 [PERSON_NAME]-31 洗-1 技術協助-1 [PERSO…" at bounding box center [527, 360] width 676 height 91
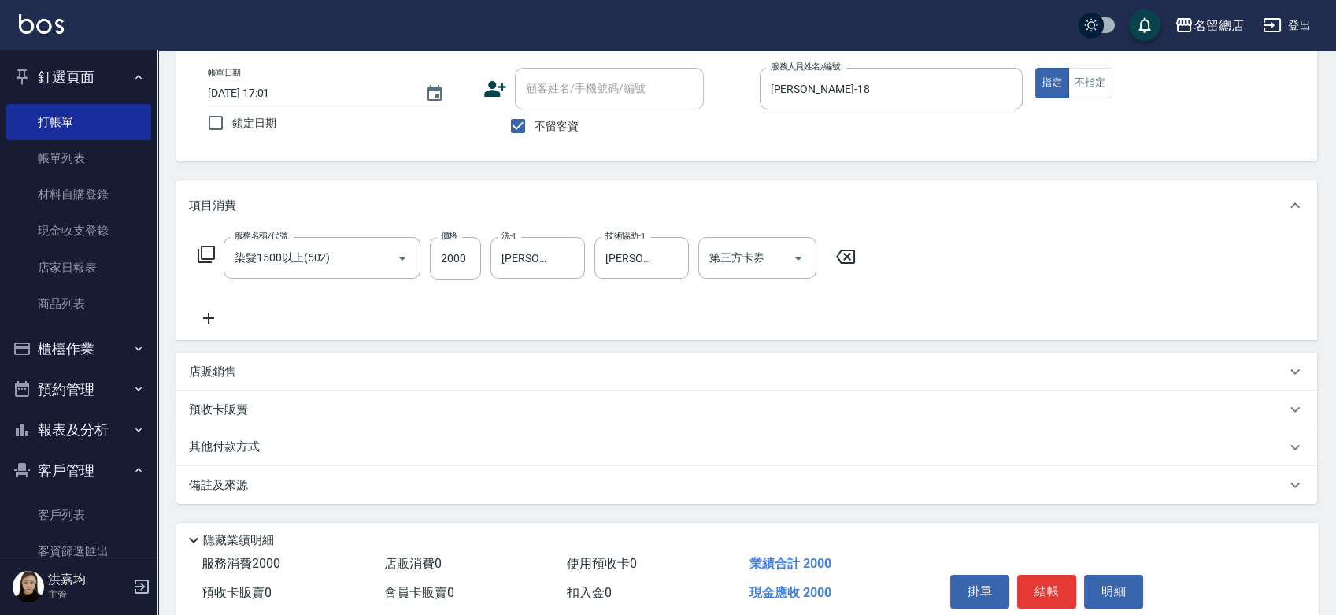
scroll to position [142, 0]
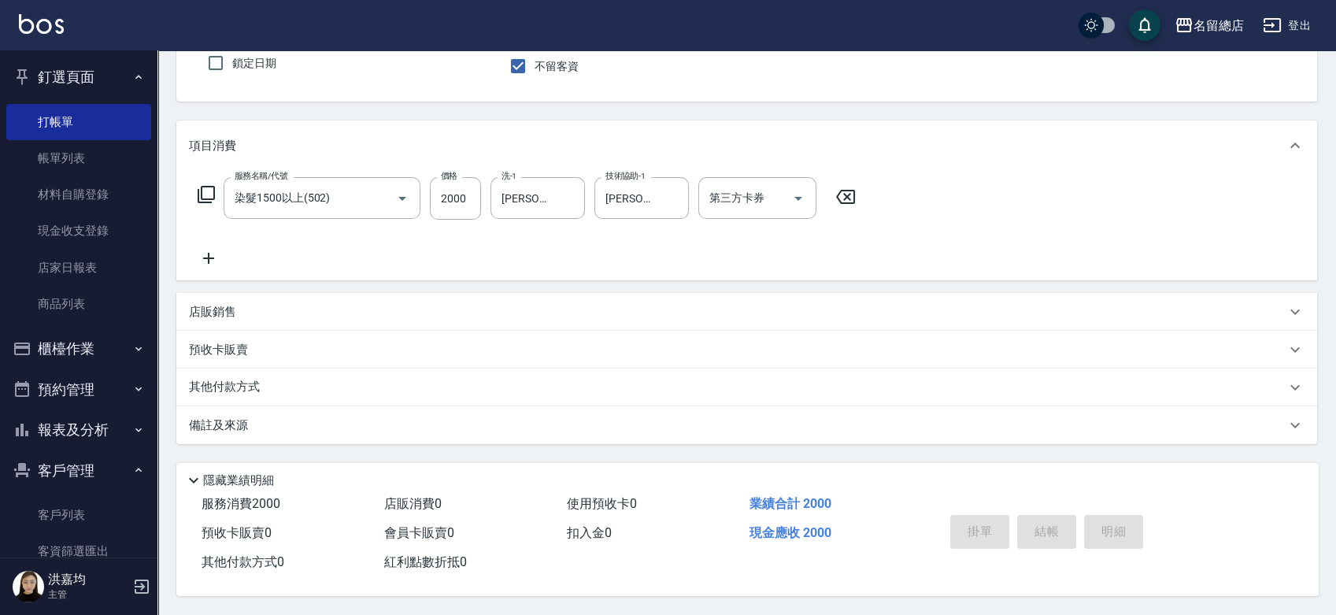
type input "[DATE] 17:02"
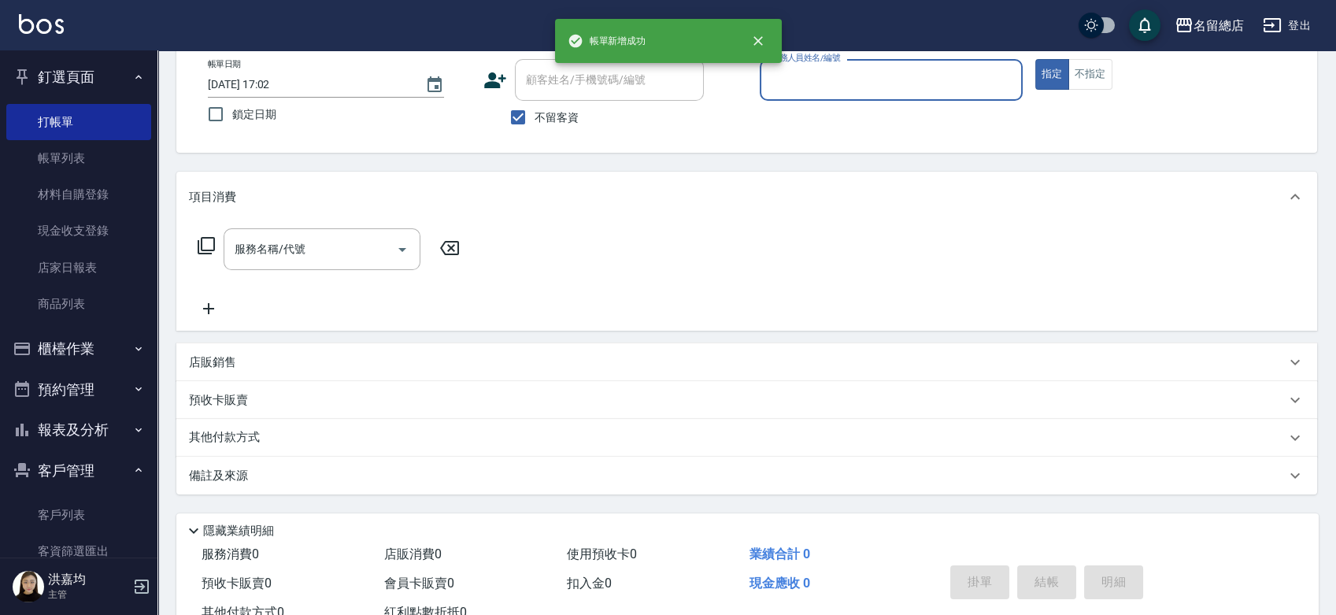
scroll to position [0, 0]
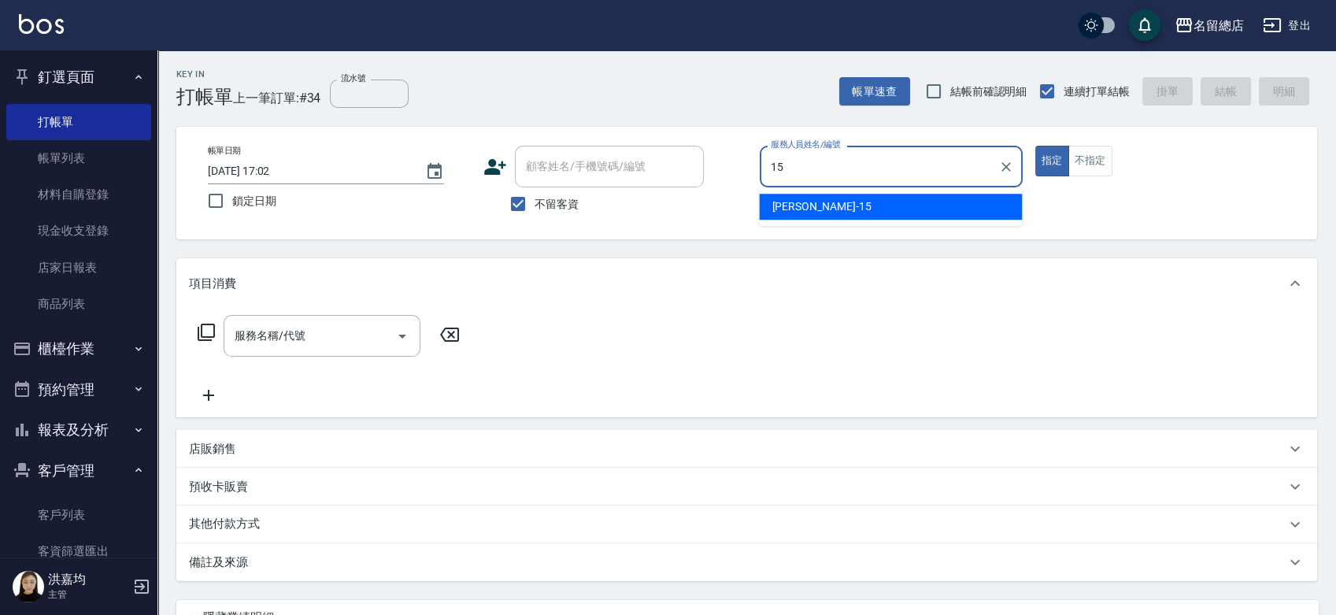
type input "[PERSON_NAME]-15"
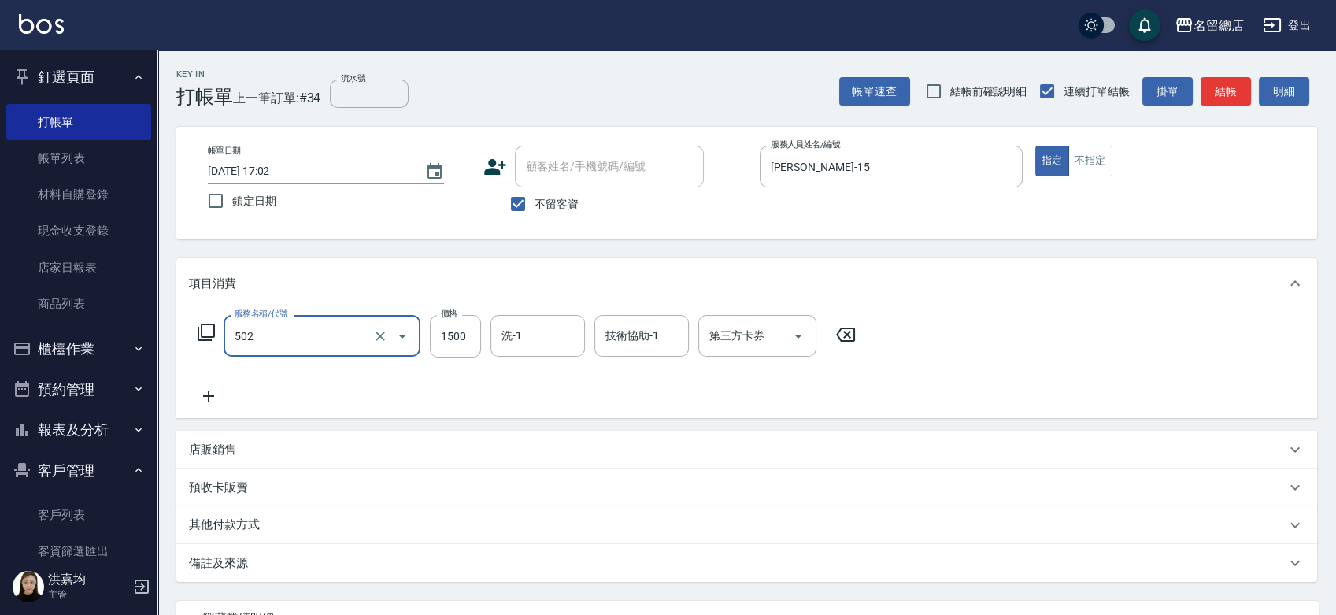
type input "染髮1500以上(502)"
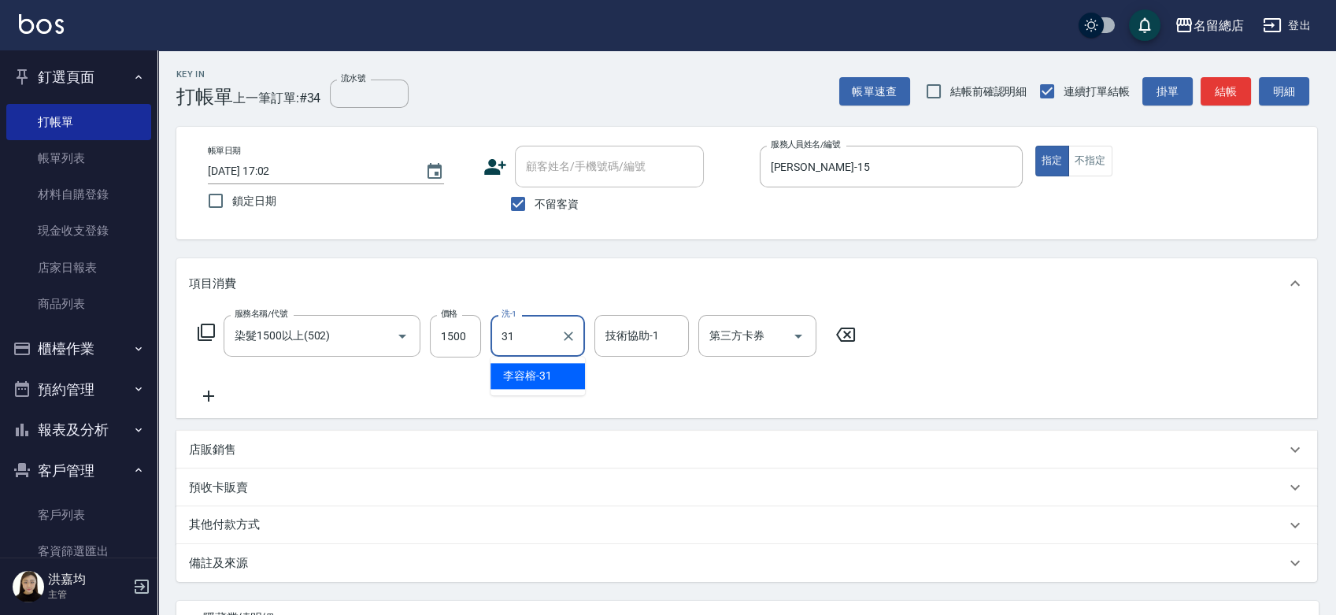
type input "[PERSON_NAME]-31"
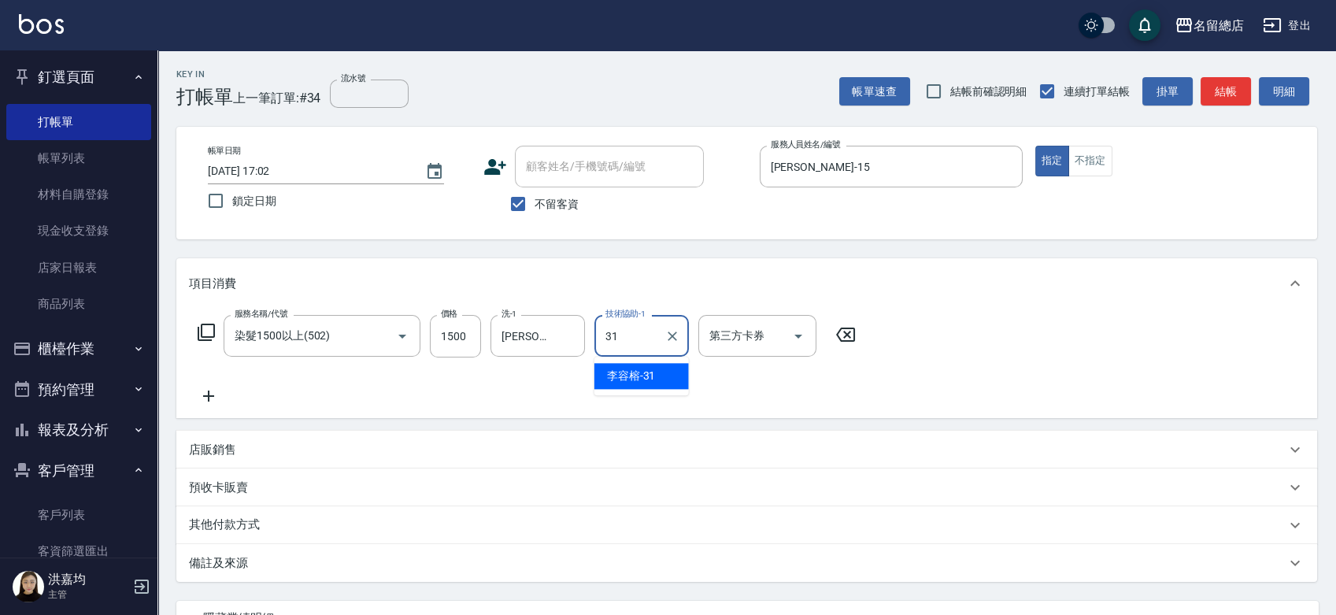
type input "[PERSON_NAME]-31"
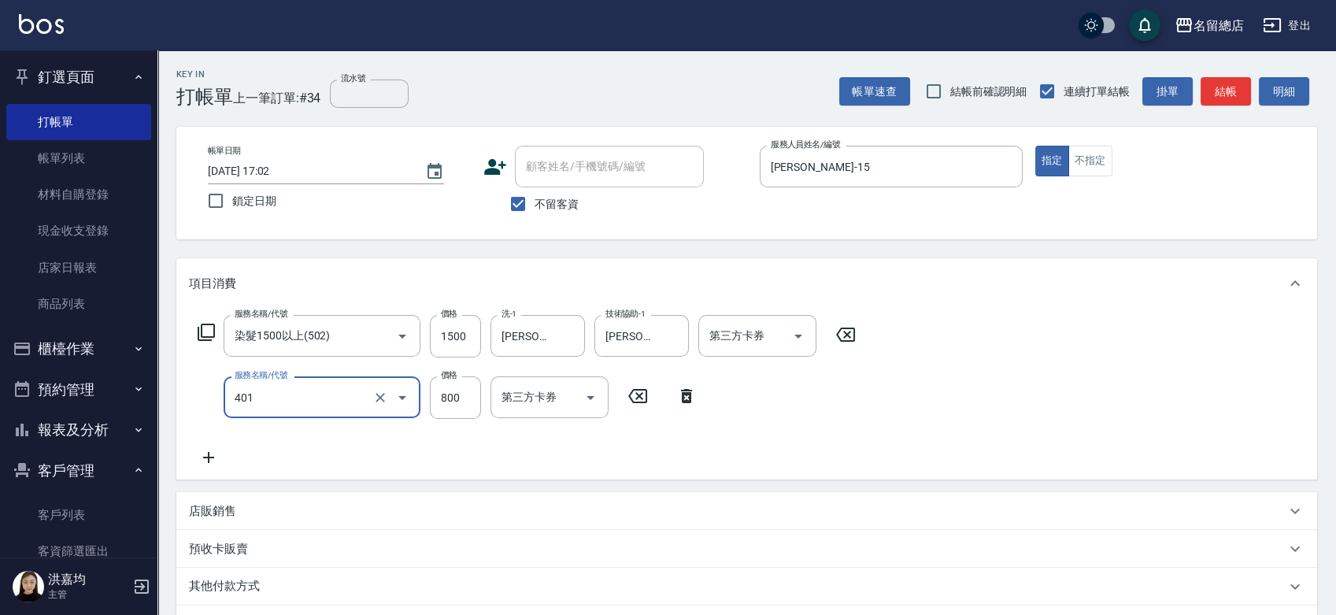
type input "自備護髮(401)"
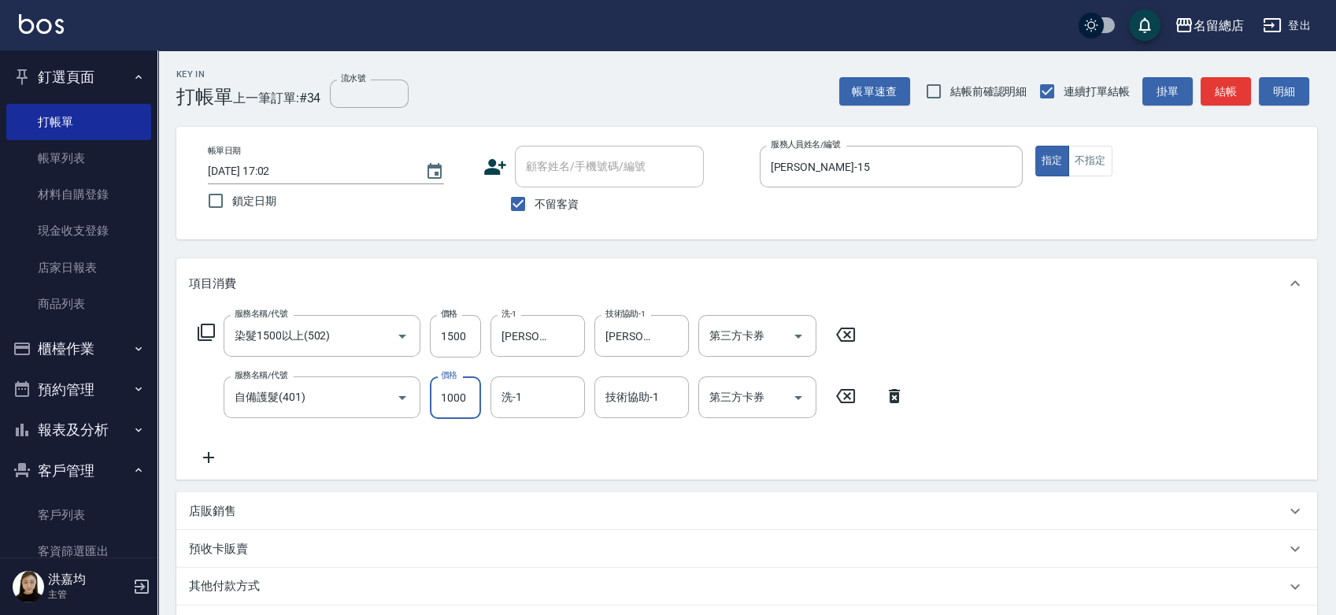
type input "1000"
type input "游之語-48"
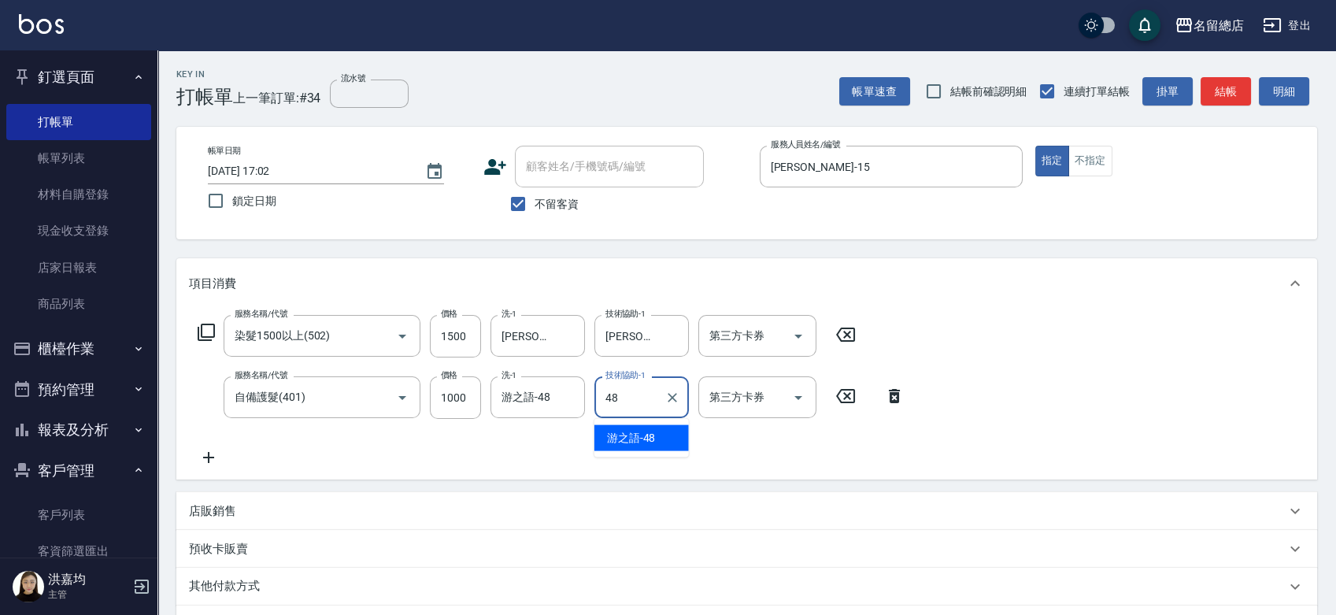
type input "游之語-48"
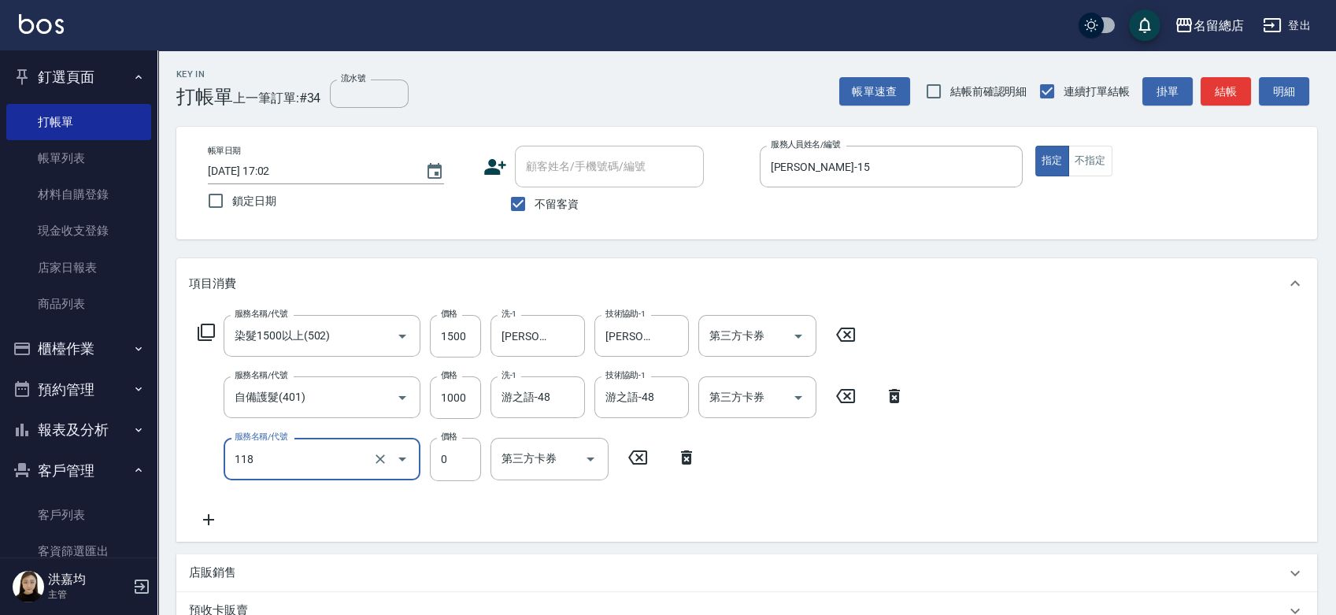
type input "頭皮蓋卡4點(118)"
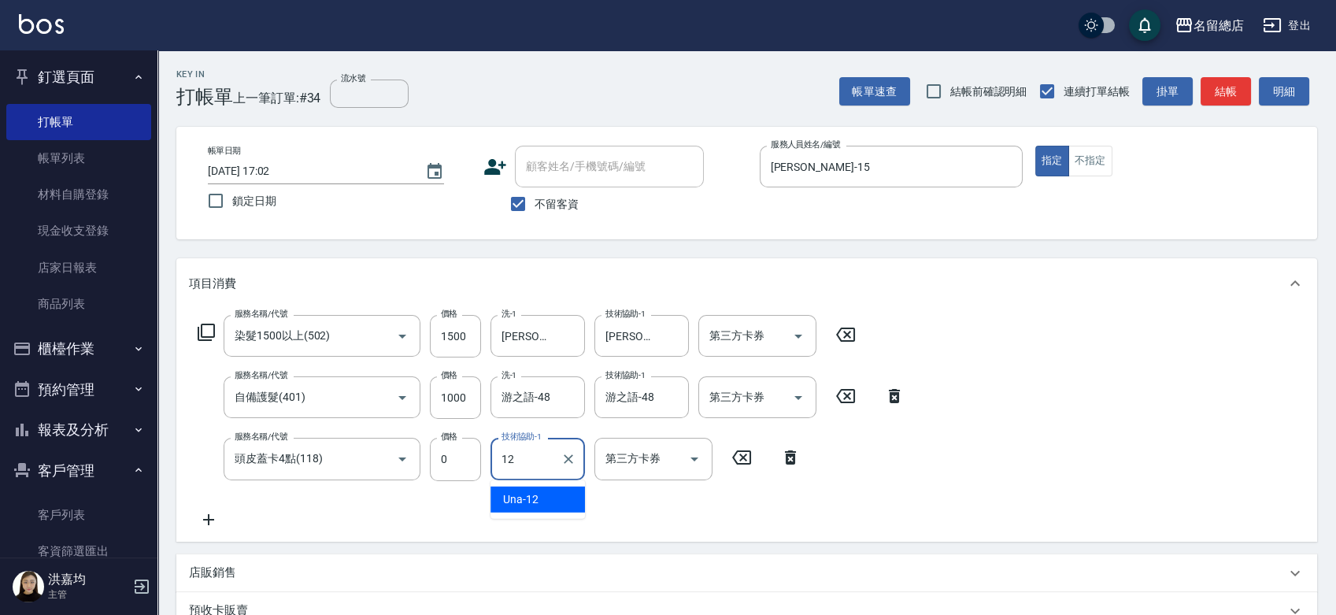
type input "Una-12"
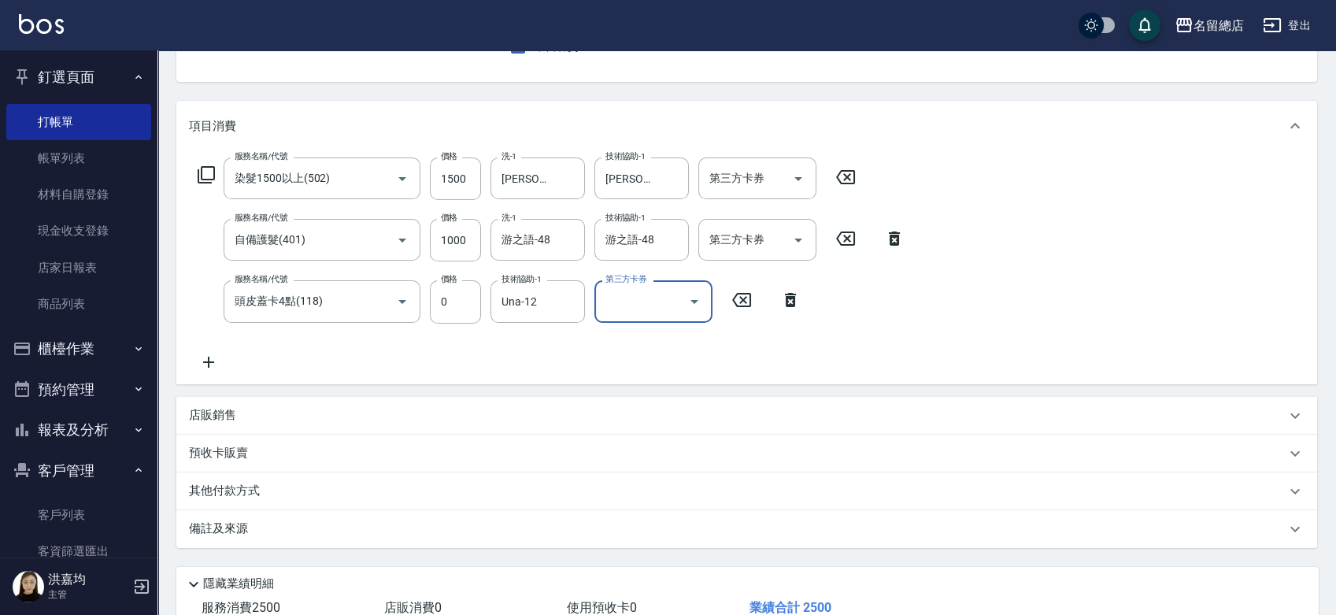
scroll to position [265, 0]
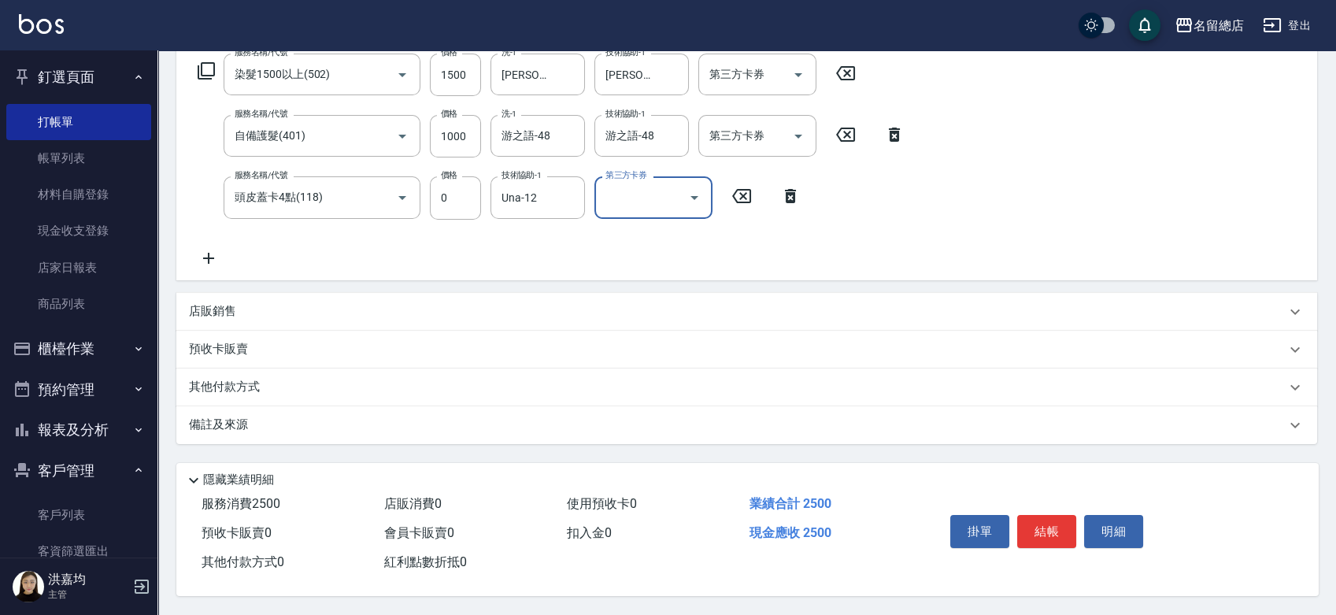
click at [200, 394] on div "其他付款方式" at bounding box center [746, 387] width 1141 height 38
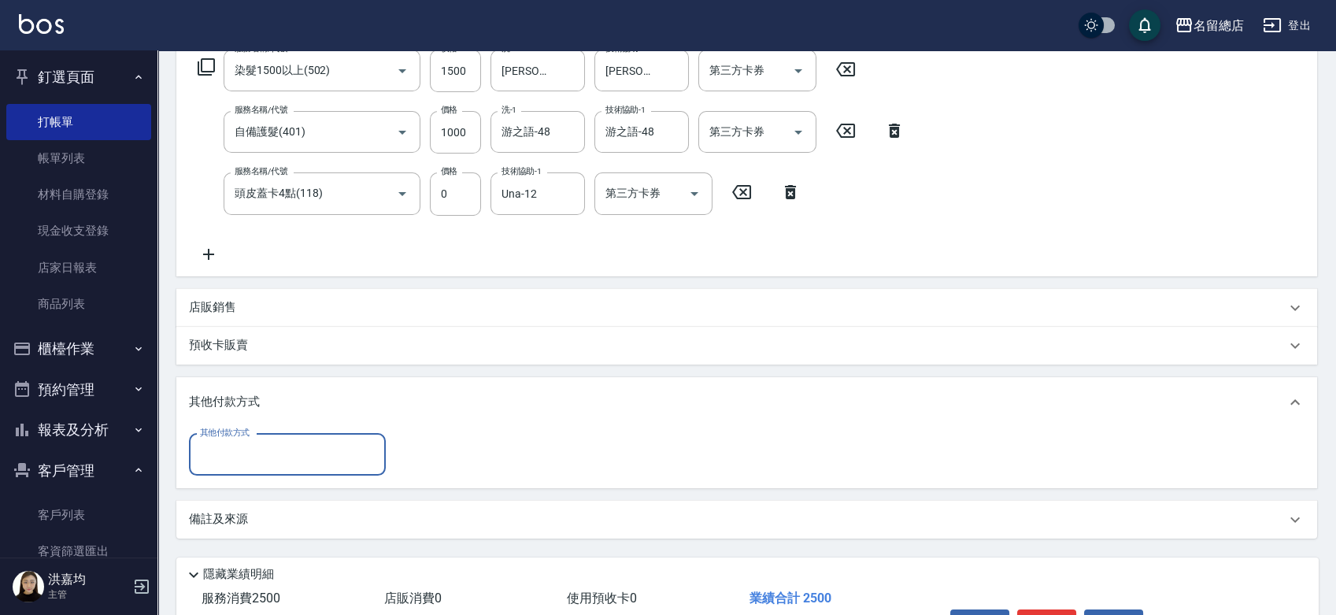
scroll to position [0, 0]
click at [212, 455] on input "其他付款方式" at bounding box center [287, 455] width 183 height 28
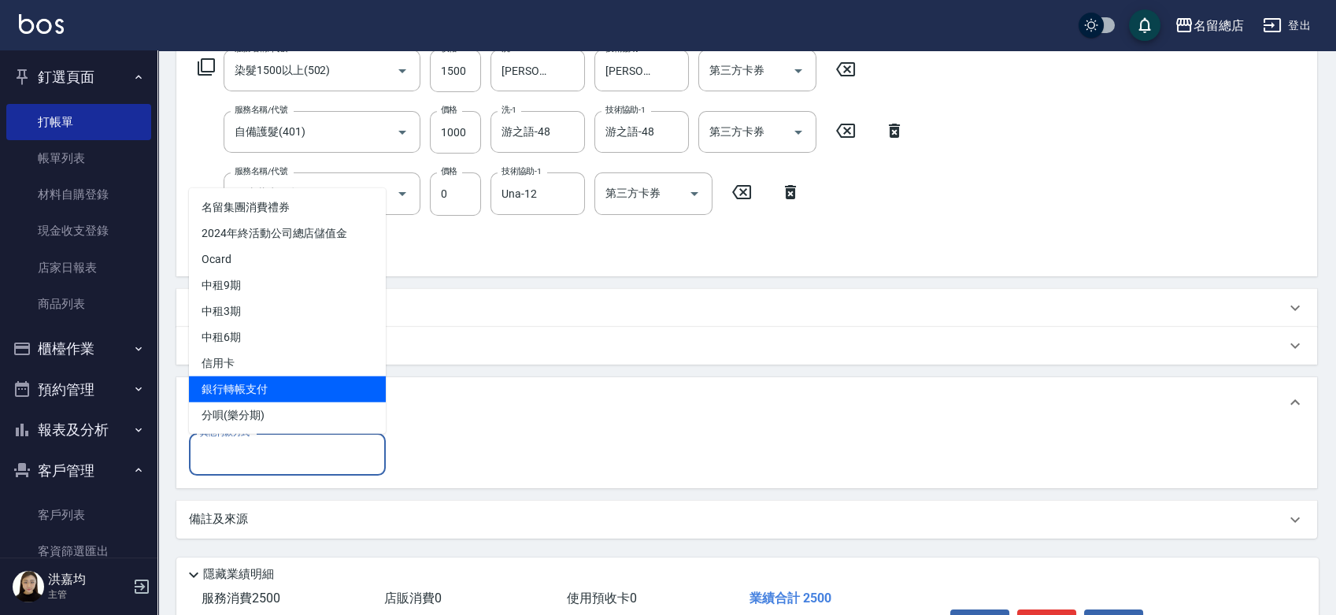
click at [245, 384] on span "銀行轉帳支付" at bounding box center [287, 388] width 197 height 26
type input "銀行轉帳支付"
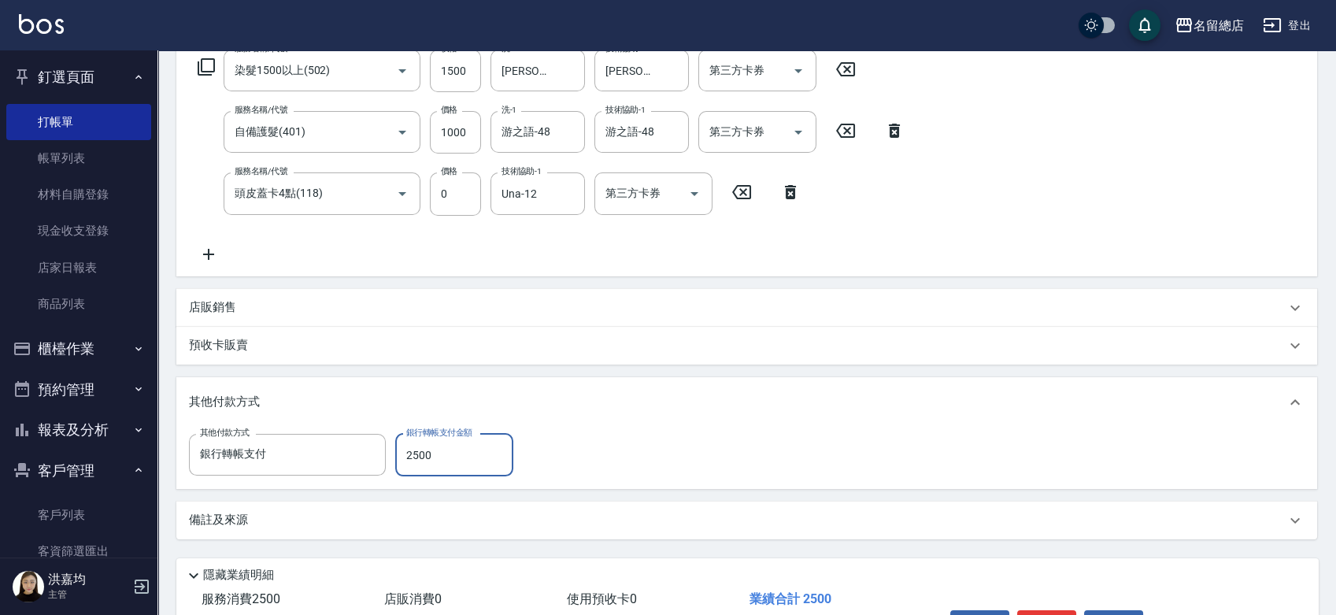
type input "2500"
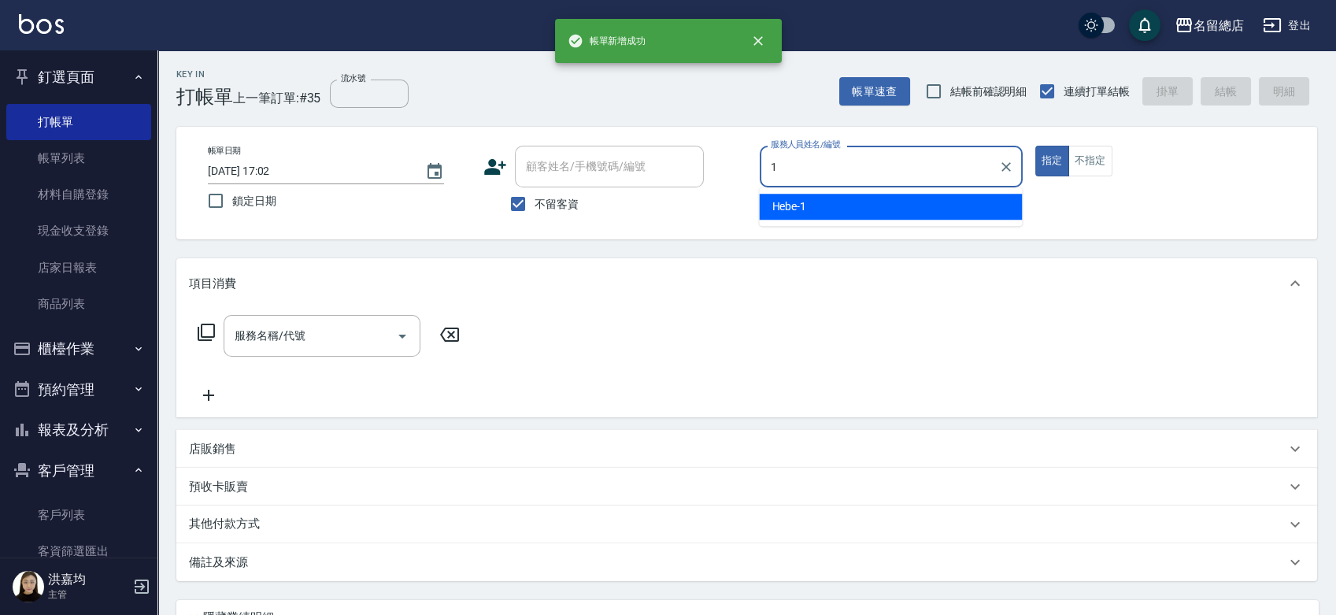
type input "Hebe-1"
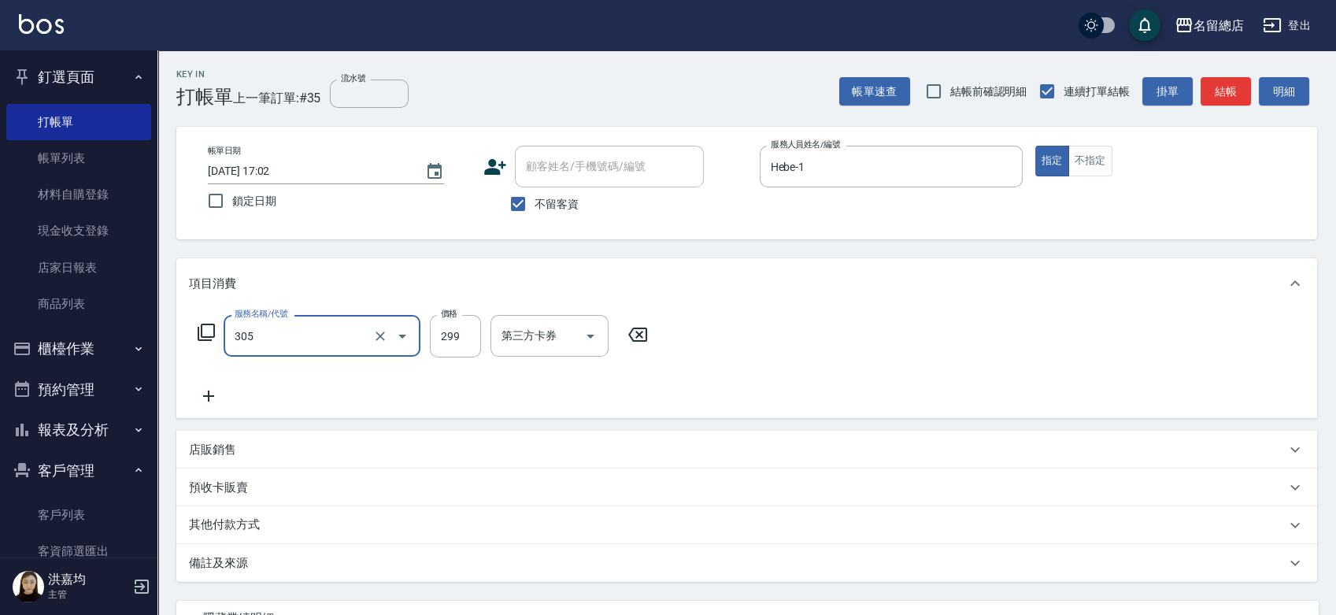
type input "剪髮(305)"
type input "400"
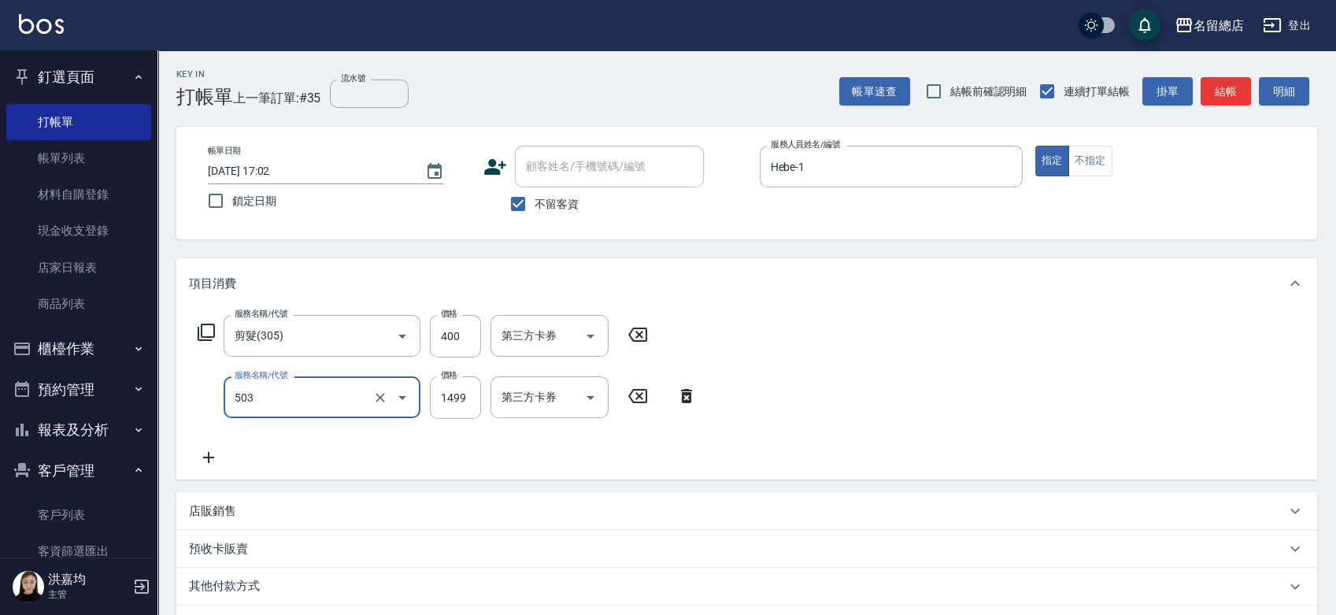
type input "染髮1000~1499(503)"
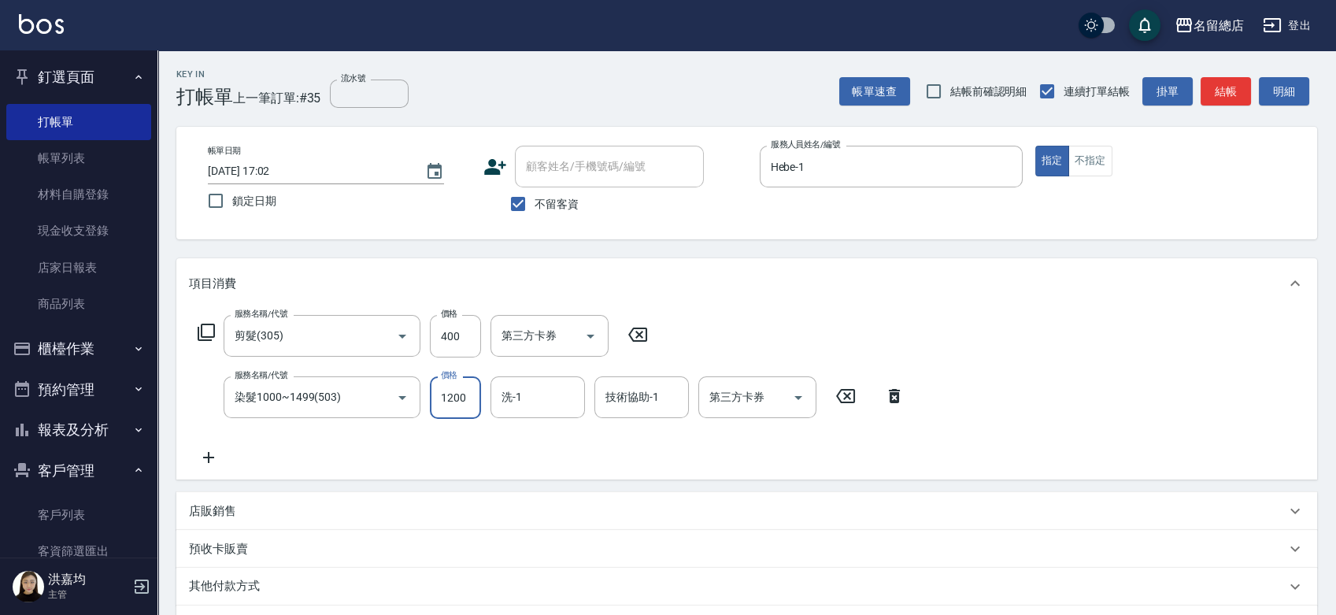
type input "1200"
type input "YY-45"
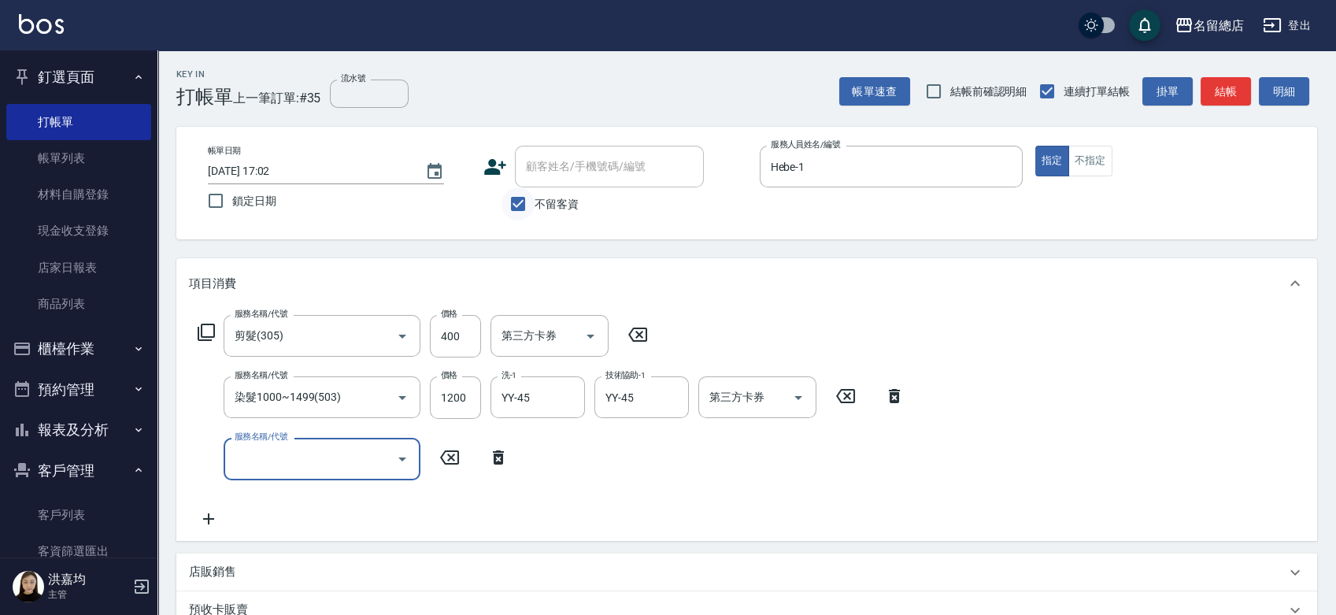
click at [516, 205] on input "不留客資" at bounding box center [517, 203] width 33 height 33
checkbox input "false"
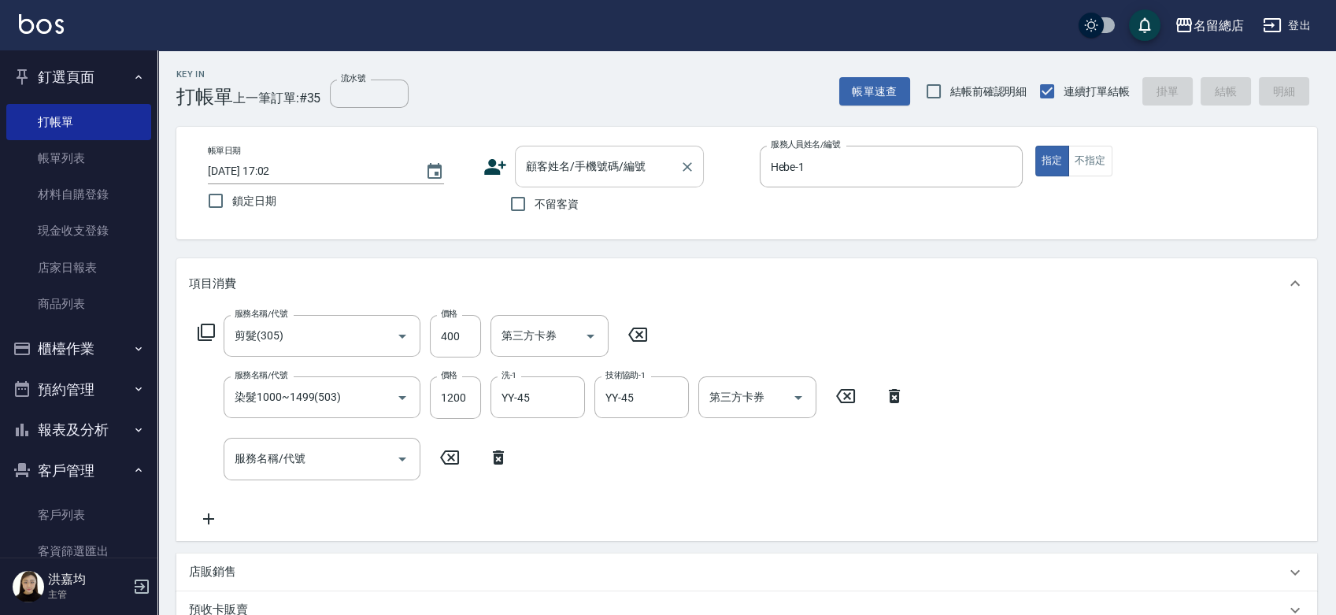
click at [522, 166] on input "顧客姓名/手機號碼/編號" at bounding box center [597, 167] width 151 height 28
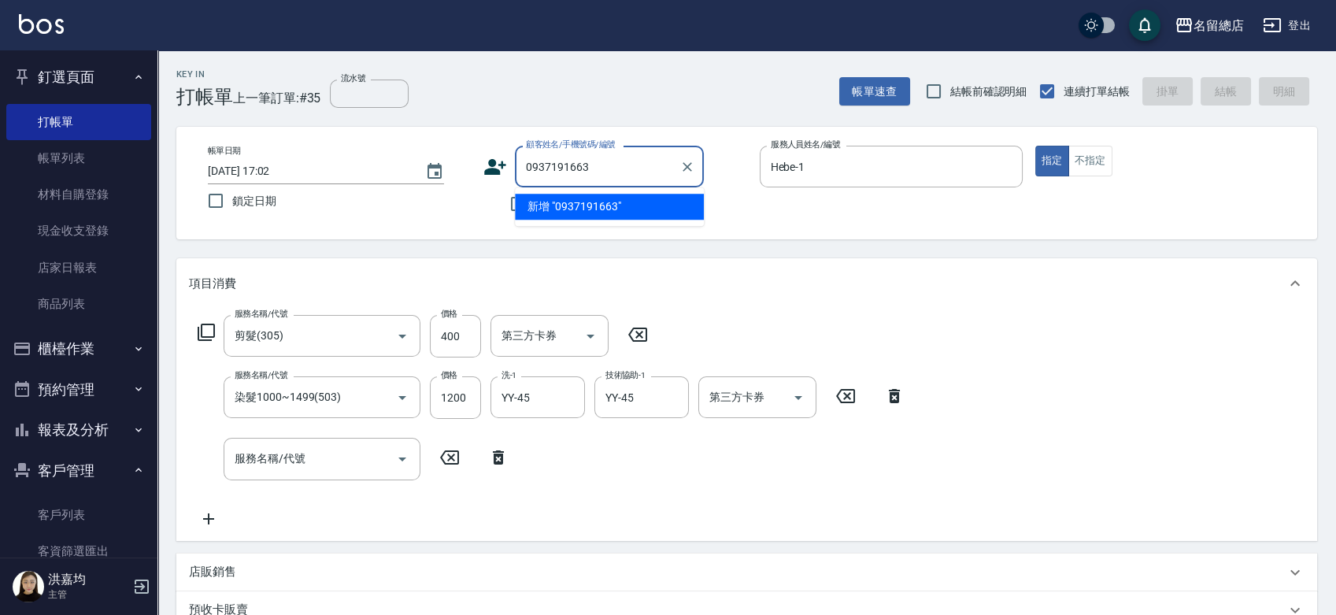
click at [597, 165] on input "0937191663" at bounding box center [597, 167] width 151 height 28
click at [581, 206] on li "陳怡靜/0937191666/null" at bounding box center [609, 207] width 189 height 26
type input "陳怡靜/0937191666/null"
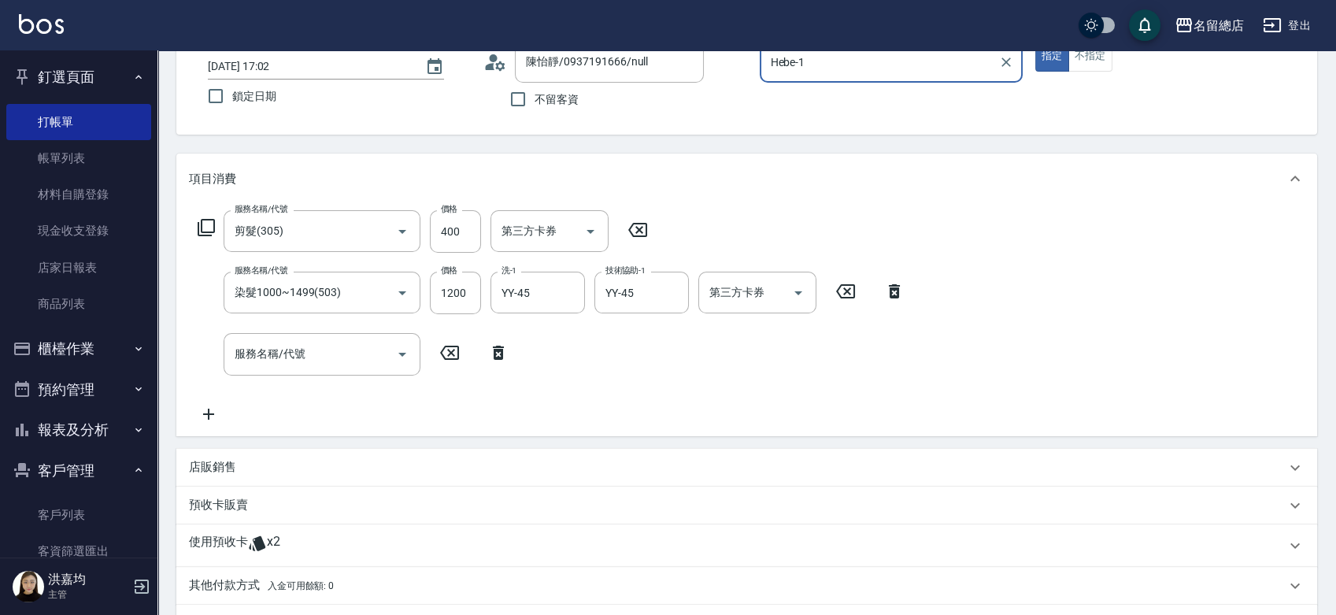
scroll to position [262, 0]
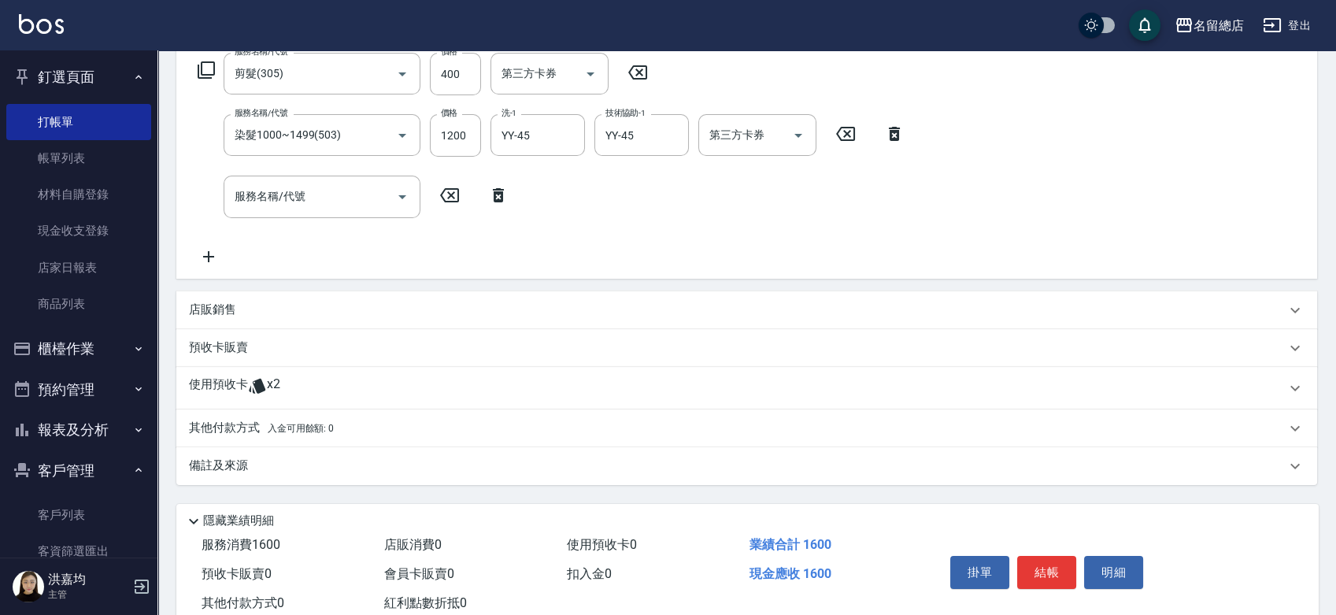
click at [231, 389] on p "使用預收卡" at bounding box center [218, 388] width 59 height 24
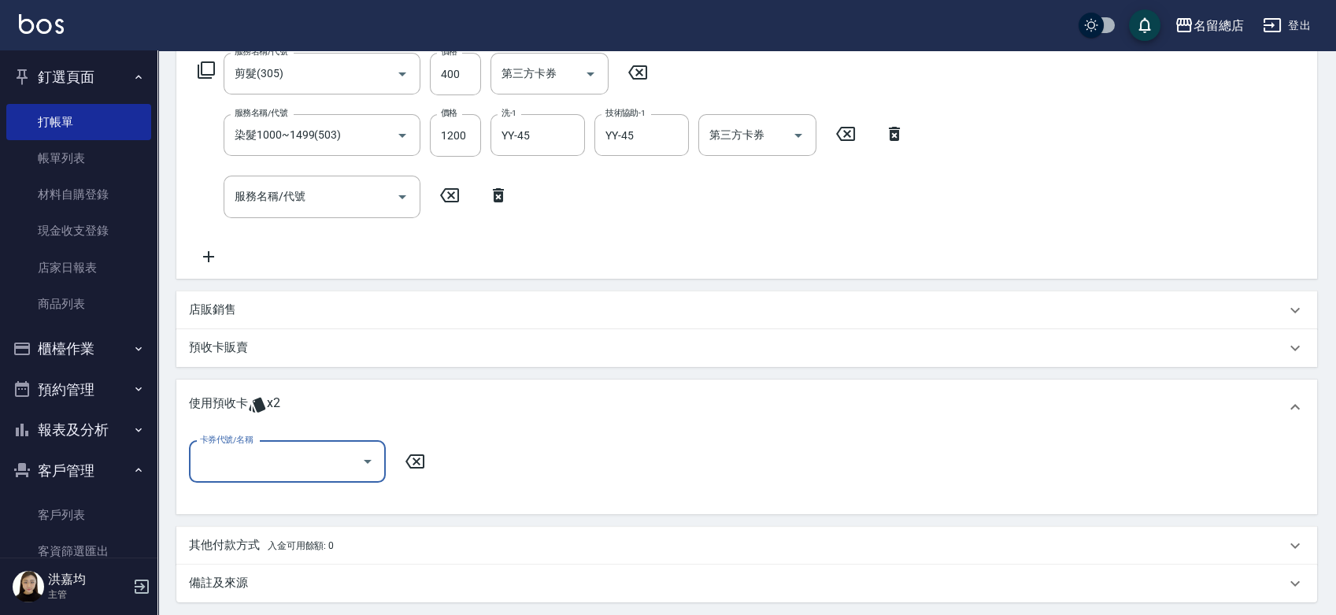
scroll to position [0, 0]
click at [294, 451] on input "卡券代號/名稱" at bounding box center [275, 462] width 159 height 28
click at [323, 498] on div "二段自備卡 剩餘2張 9125" at bounding box center [287, 502] width 197 height 26
type input "二段自備卡 9125"
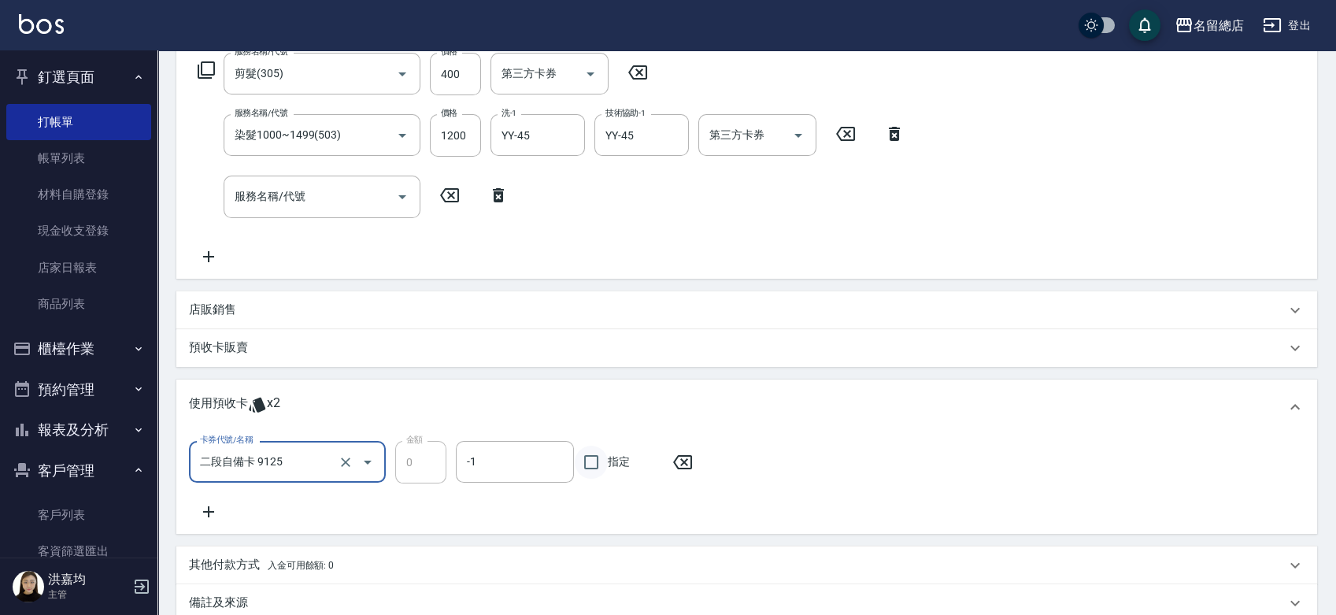
click at [586, 463] on input "指定" at bounding box center [591, 461] width 33 height 33
checkbox input "true"
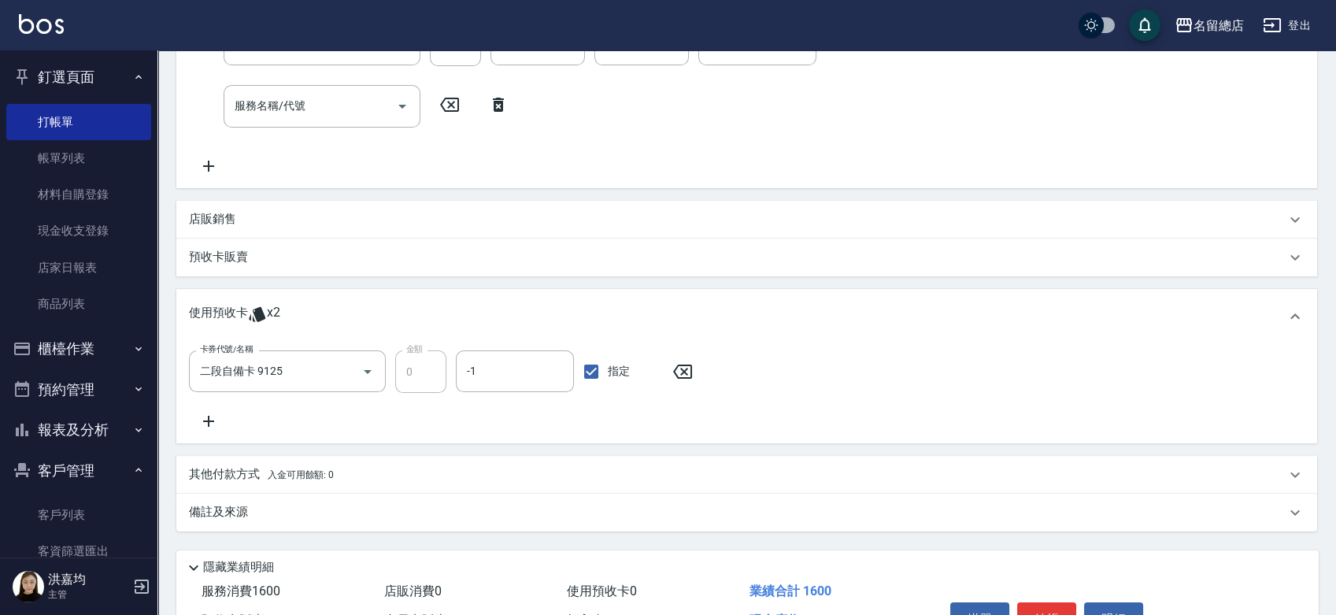
scroll to position [444, 0]
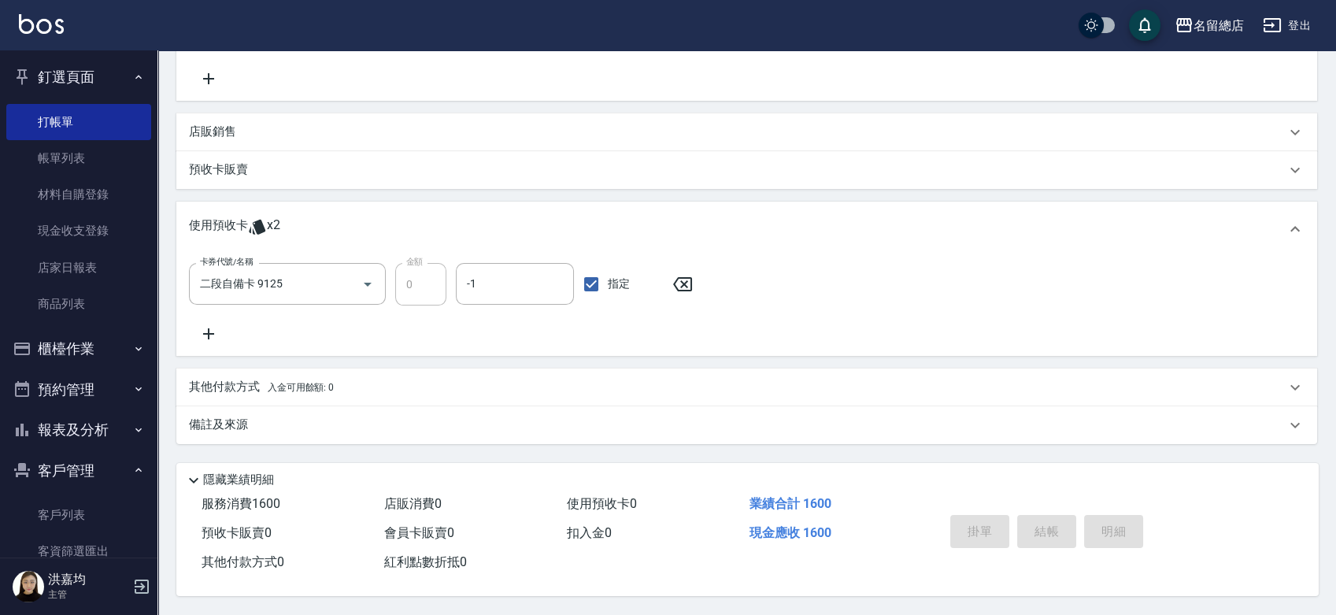
type input "[DATE] 17:04"
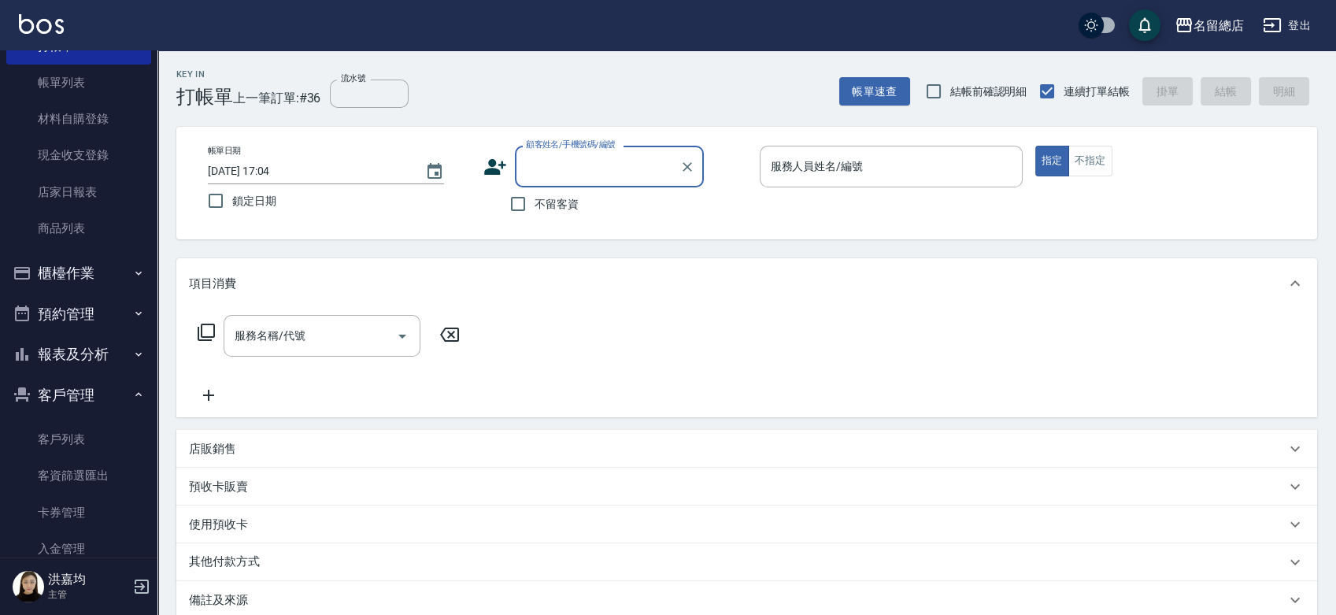
scroll to position [175, 0]
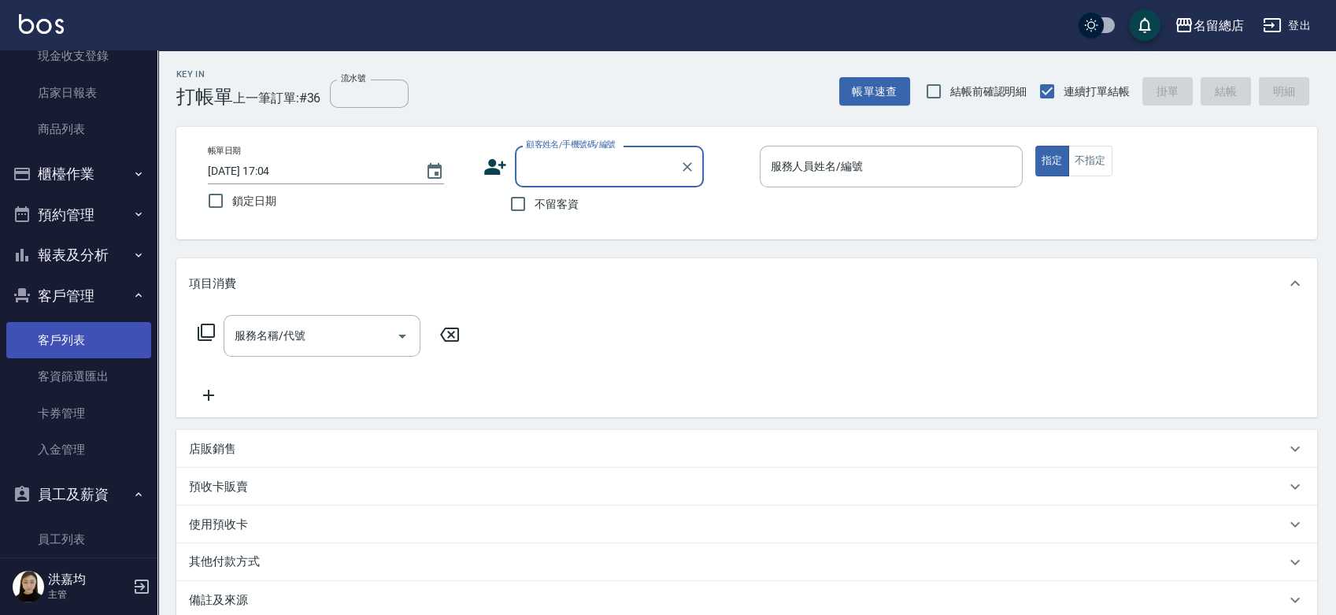
click at [69, 332] on link "客戶列表" at bounding box center [78, 340] width 145 height 36
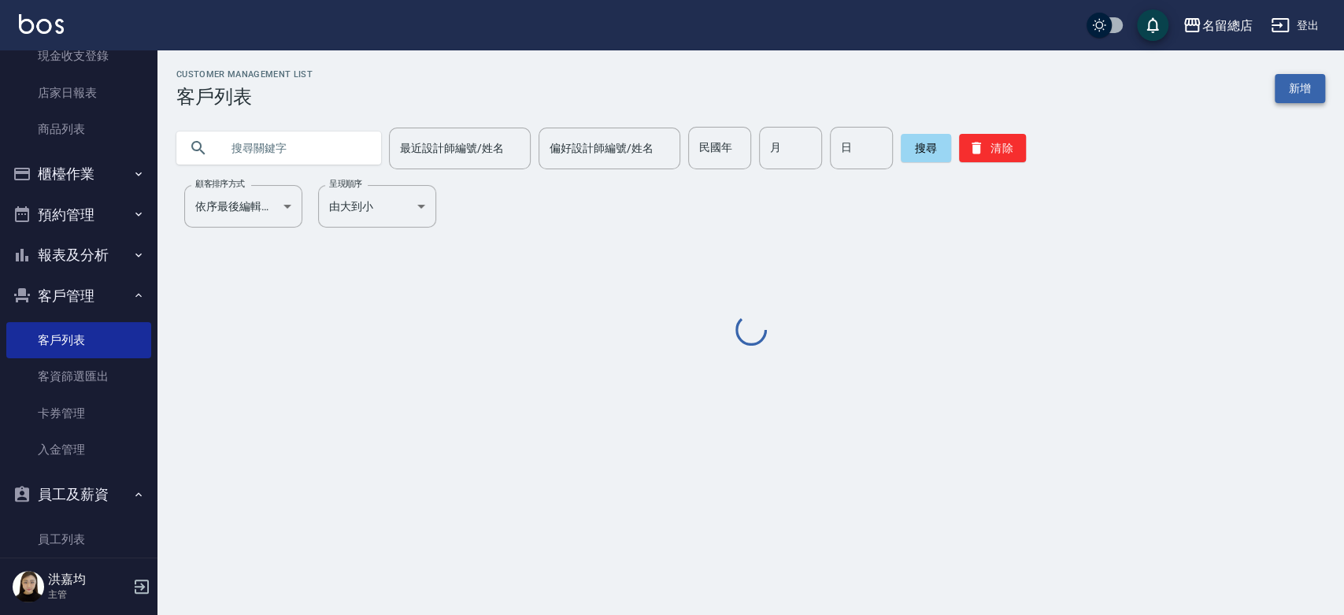
click at [1289, 93] on link "新增" at bounding box center [1299, 88] width 50 height 29
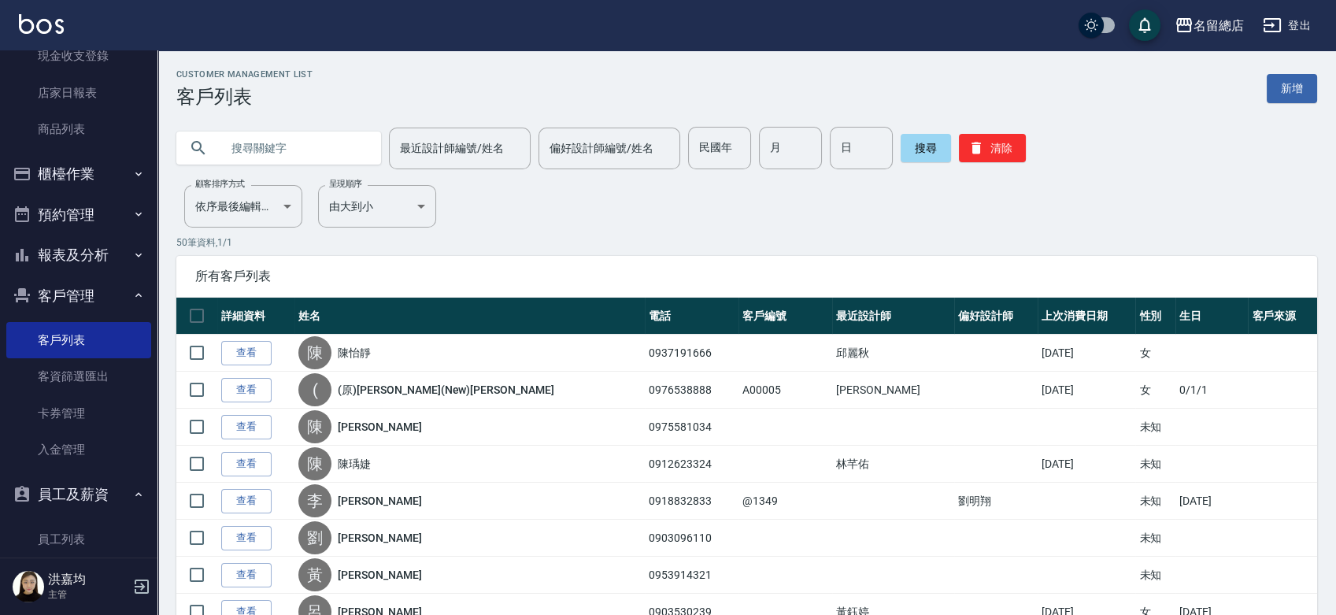
click at [295, 146] on input "text" at bounding box center [294, 148] width 148 height 43
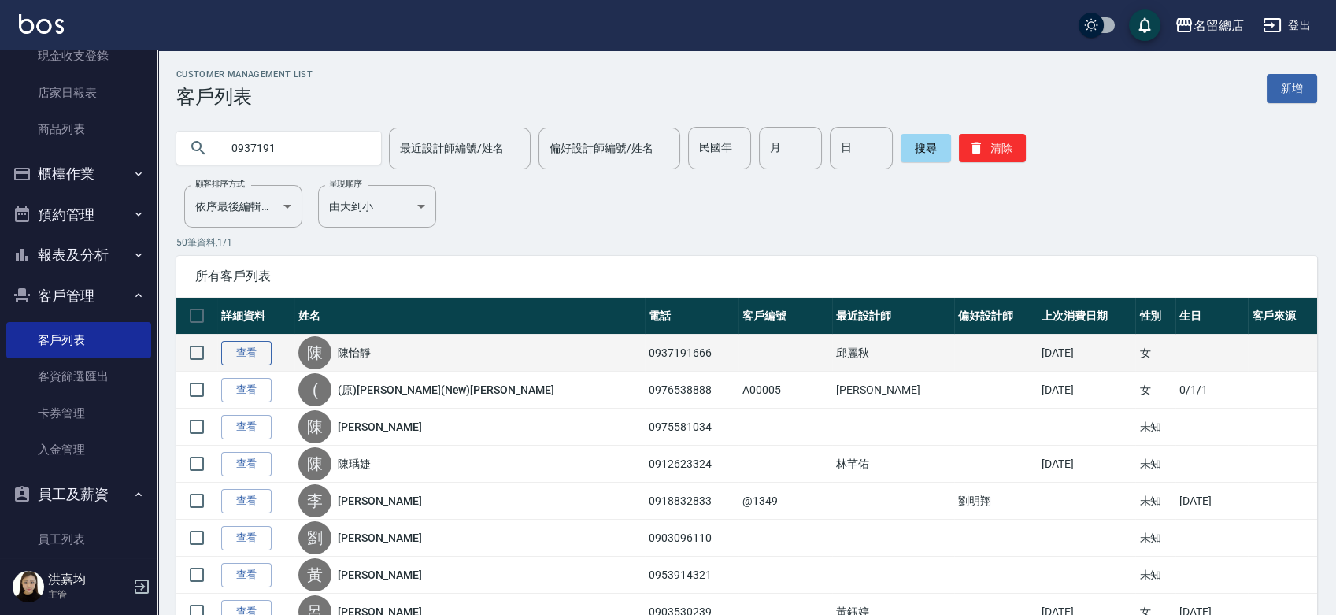
type input "0937191"
click at [238, 352] on link "查看" at bounding box center [246, 353] width 50 height 24
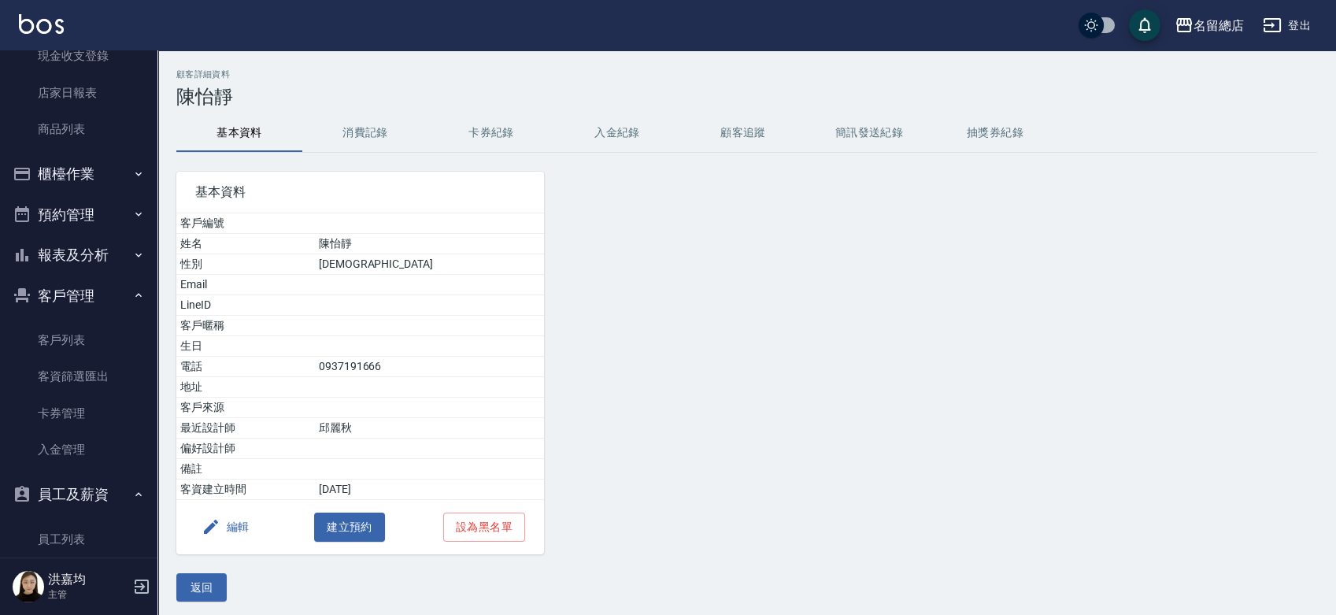
click at [231, 523] on button "編輯" at bounding box center [225, 526] width 61 height 29
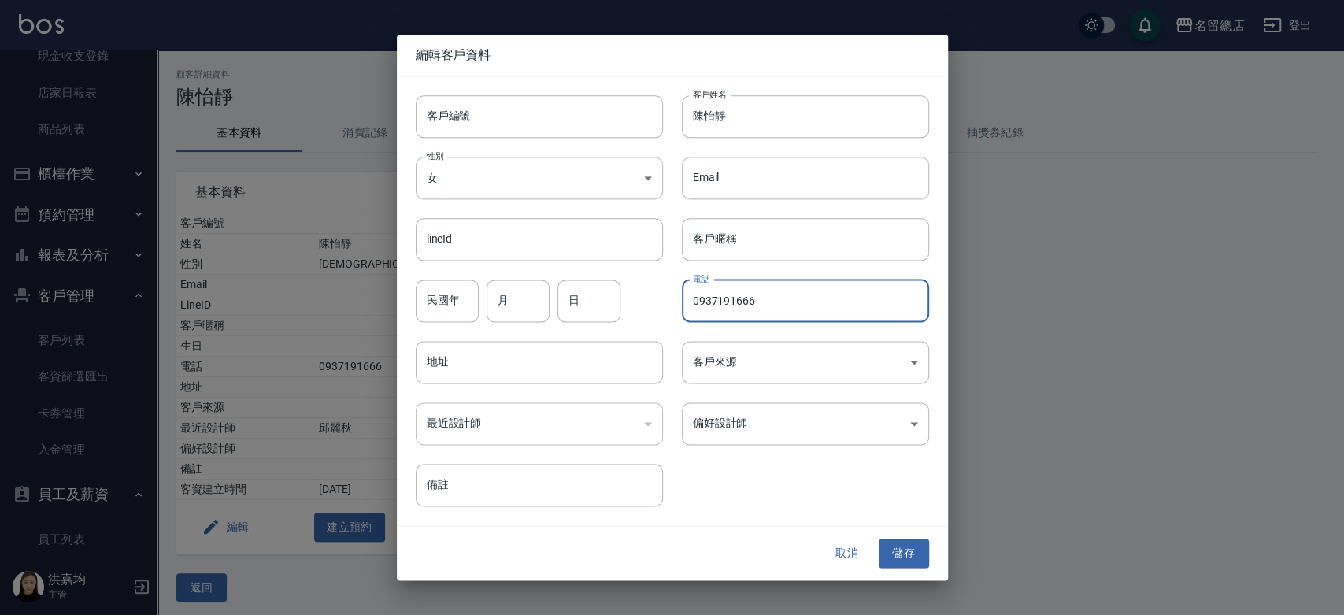
click at [793, 300] on input "0937191666" at bounding box center [805, 300] width 247 height 43
type input "0937191663"
click at [900, 546] on button "儲存" at bounding box center [903, 553] width 50 height 29
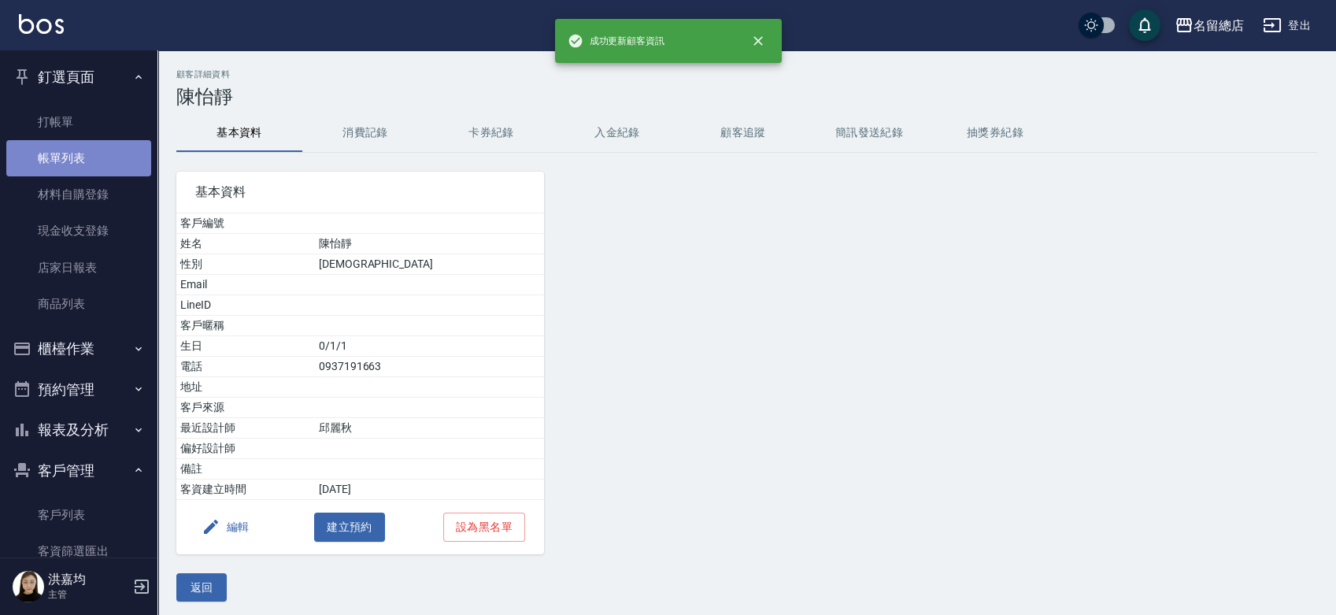
click at [82, 161] on link "帳單列表" at bounding box center [78, 158] width 145 height 36
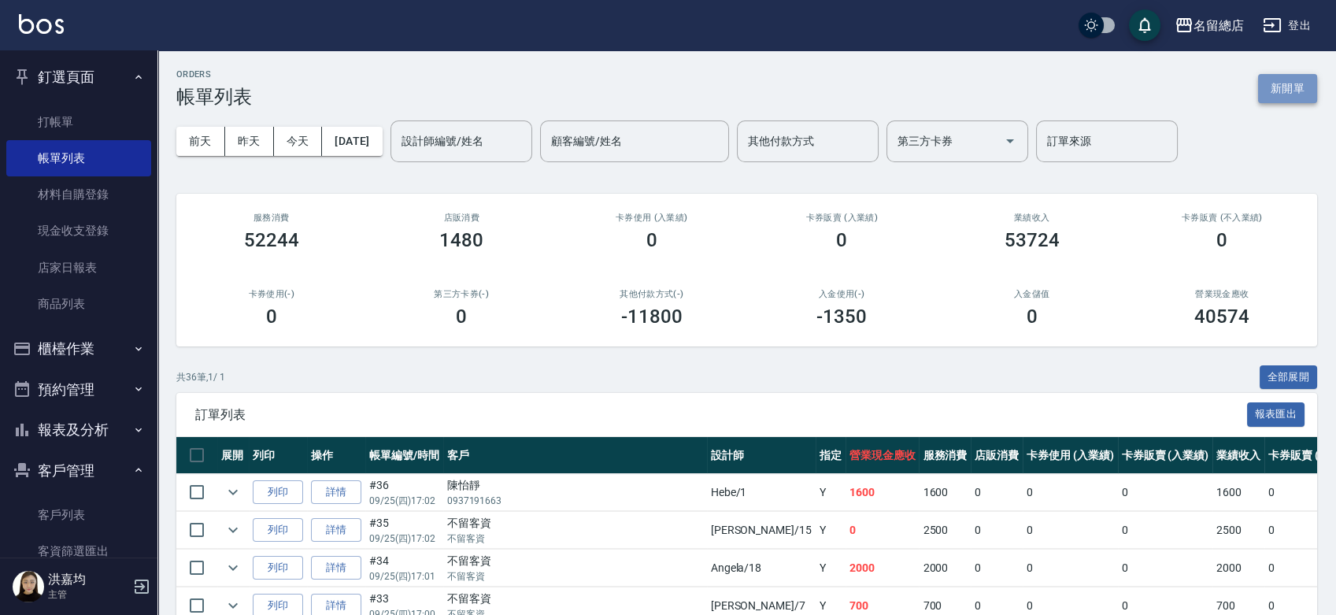
click at [1296, 98] on button "新開單" at bounding box center [1287, 88] width 59 height 29
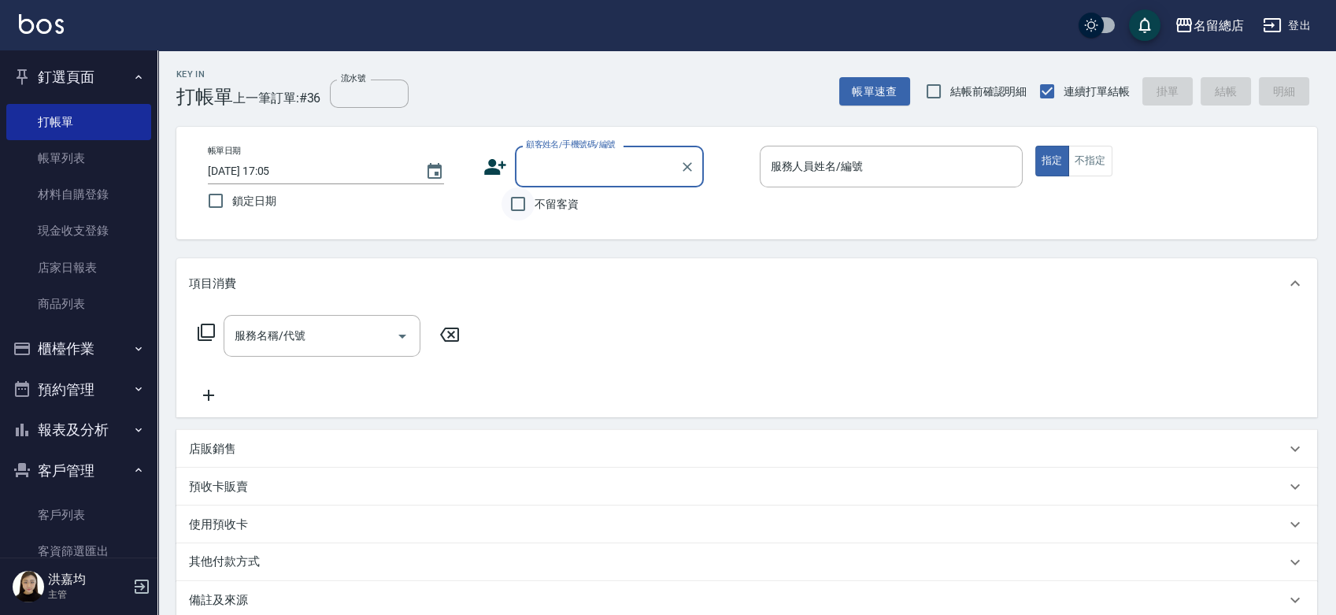
click at [516, 203] on input "不留客資" at bounding box center [517, 203] width 33 height 33
checkbox input "true"
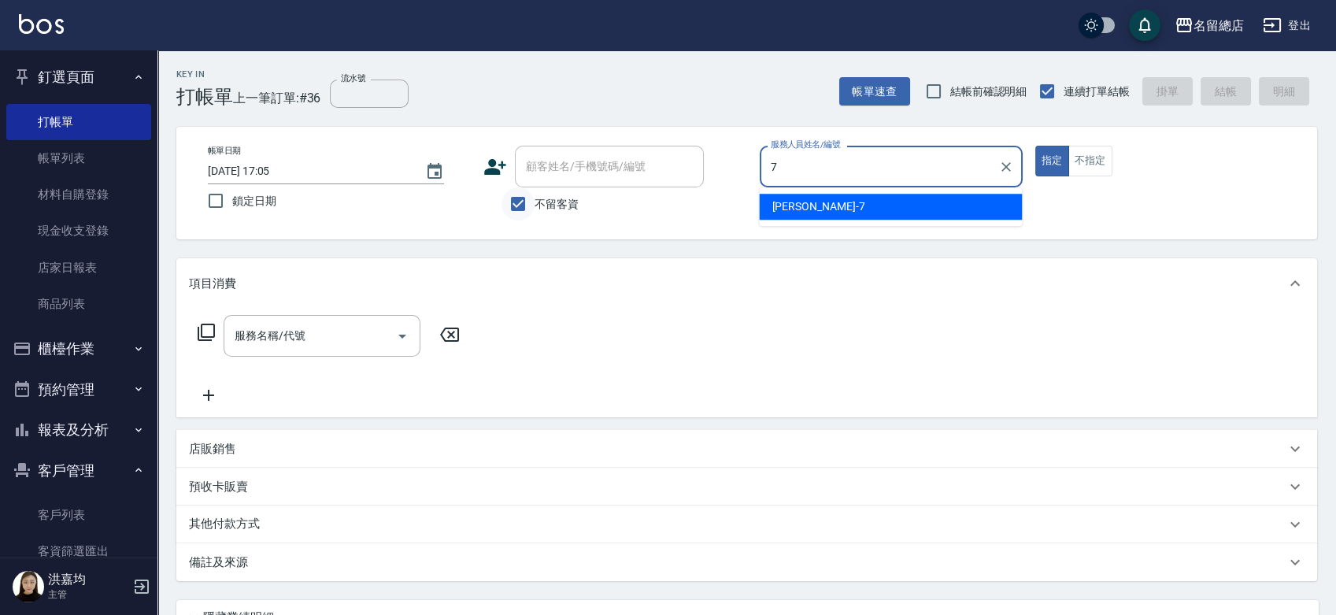
type input "Mick-7"
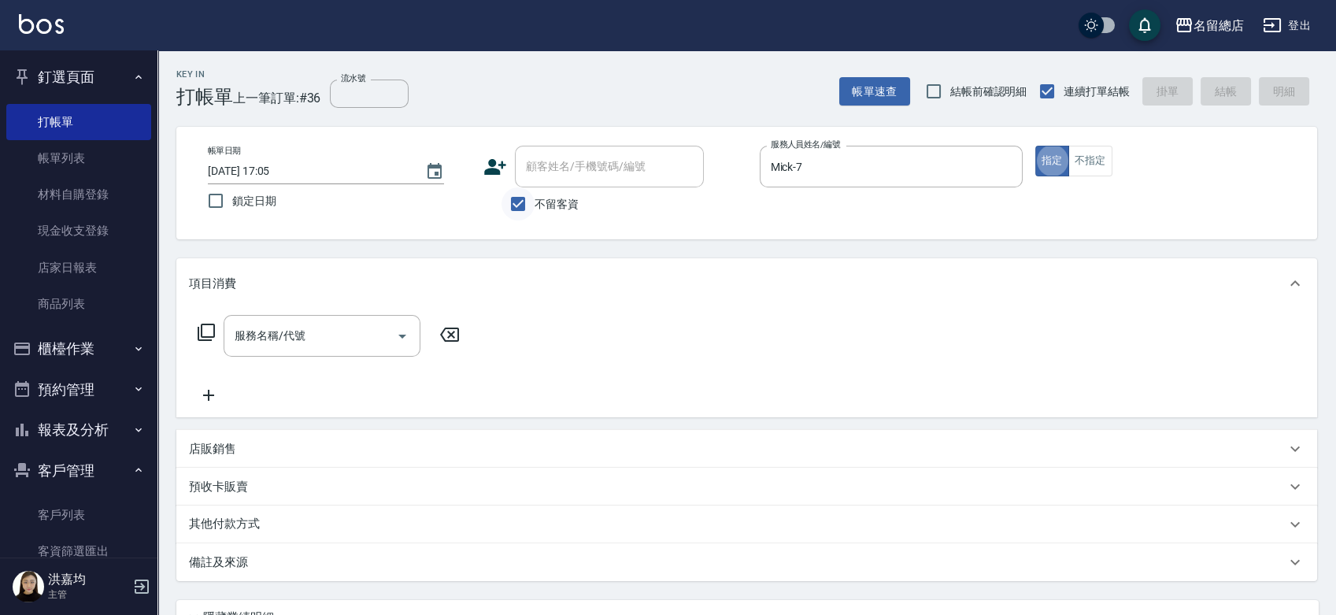
type button "true"
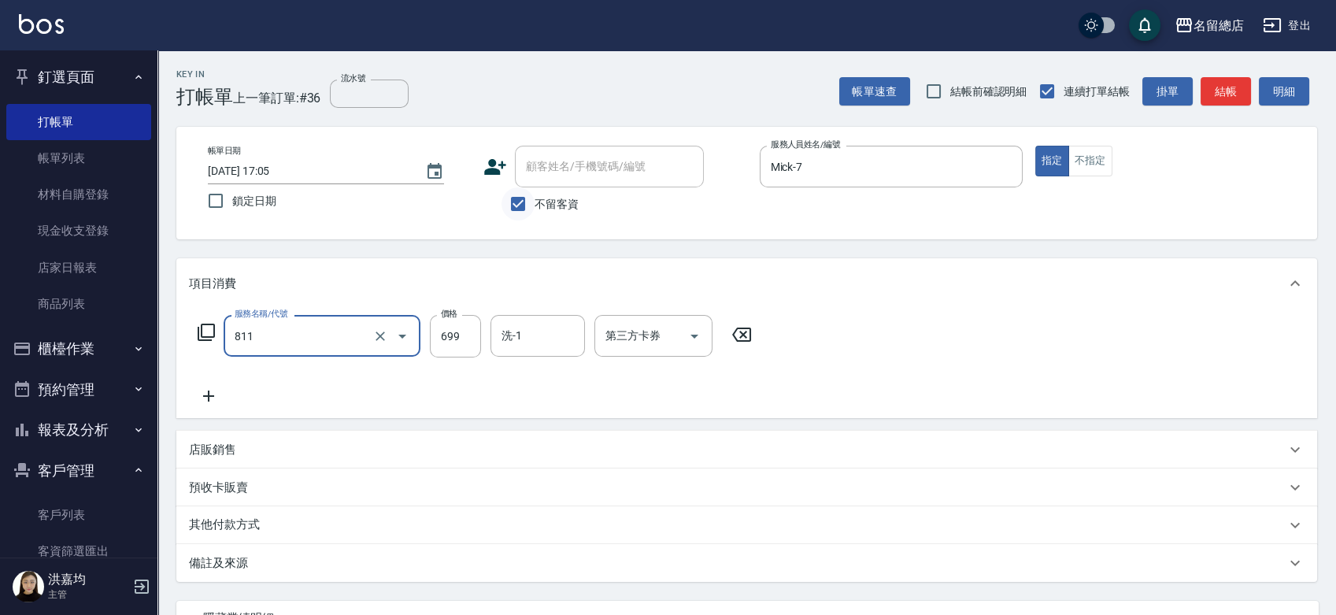
type input "洗+剪(811)"
type input "700"
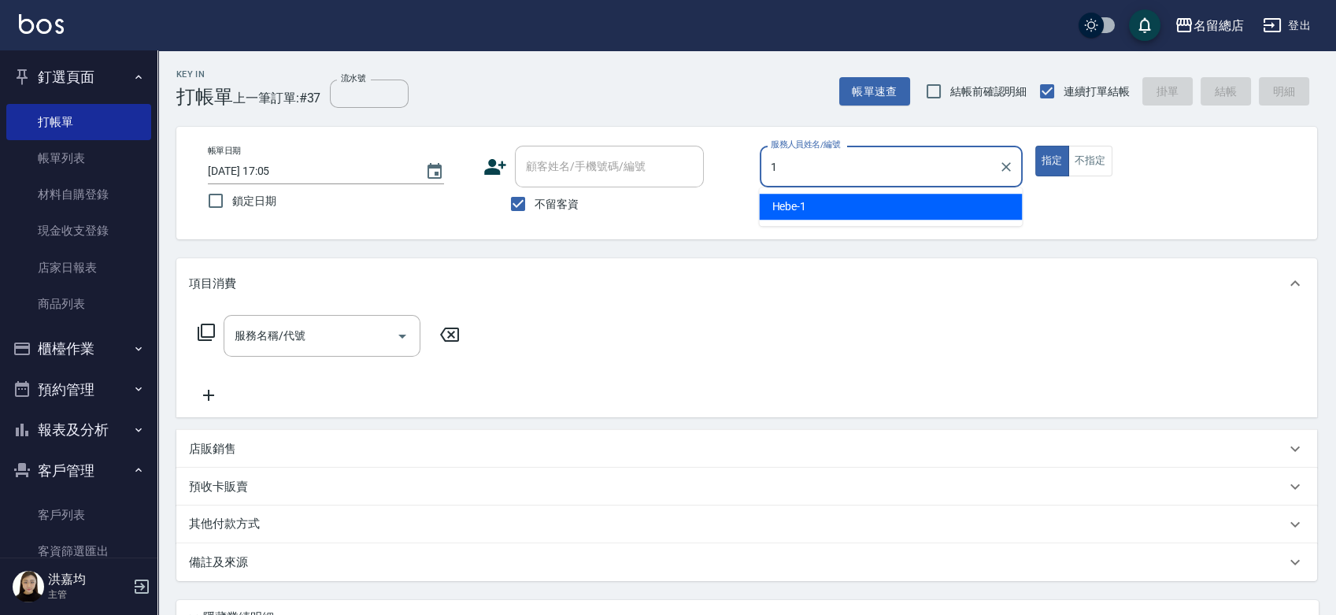
type input "Hebe-1"
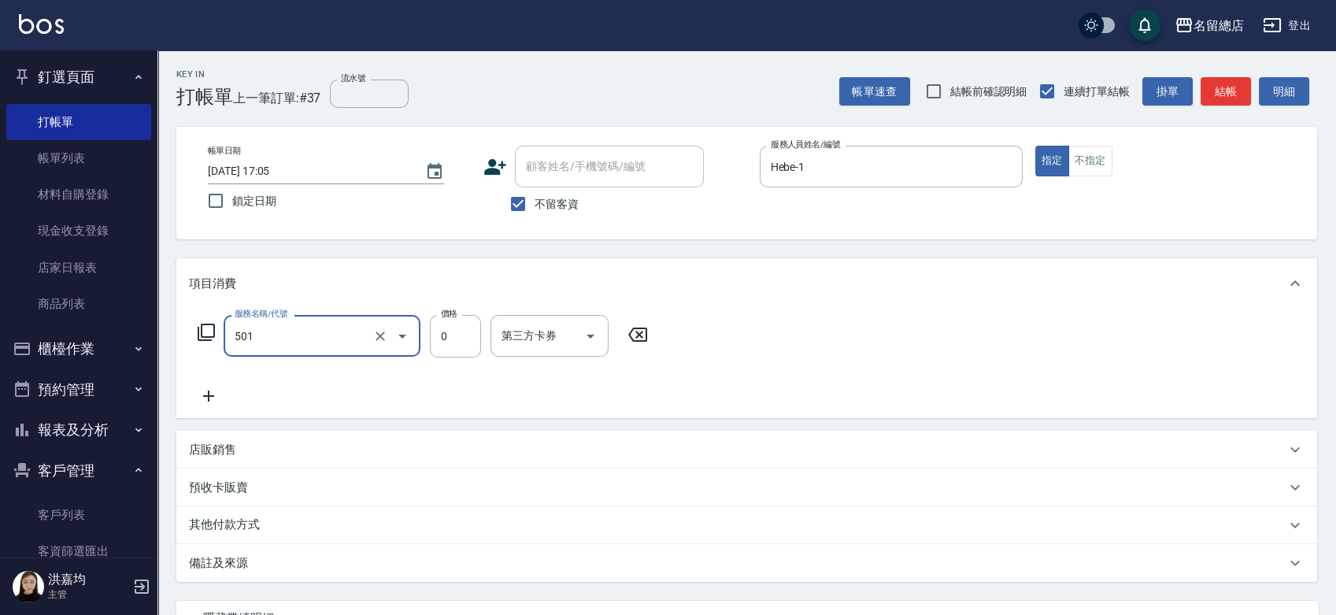
type input "2段蓋卡1300以上(501)"
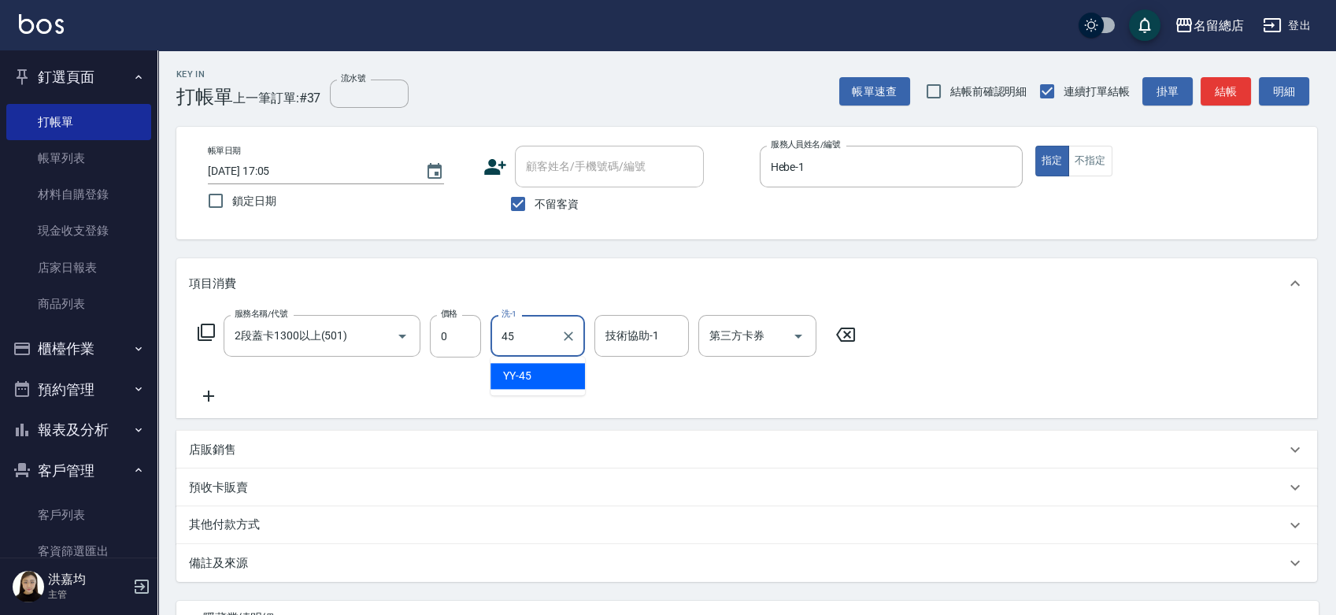
type input "YY-45"
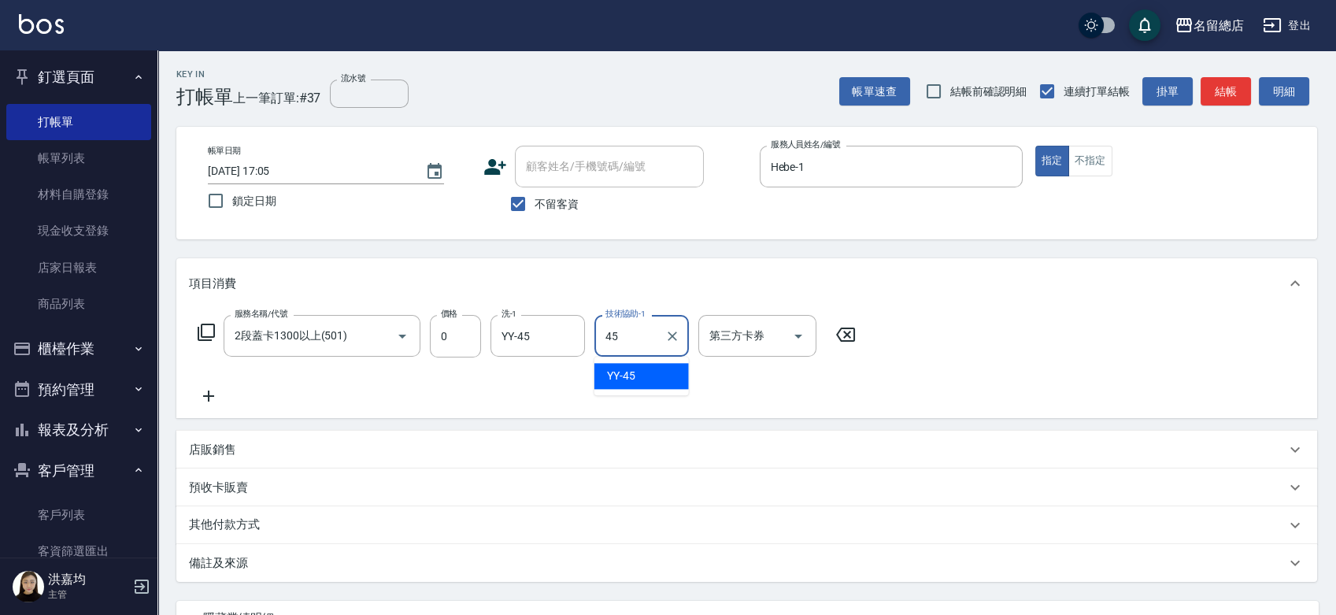
type input "YY-45"
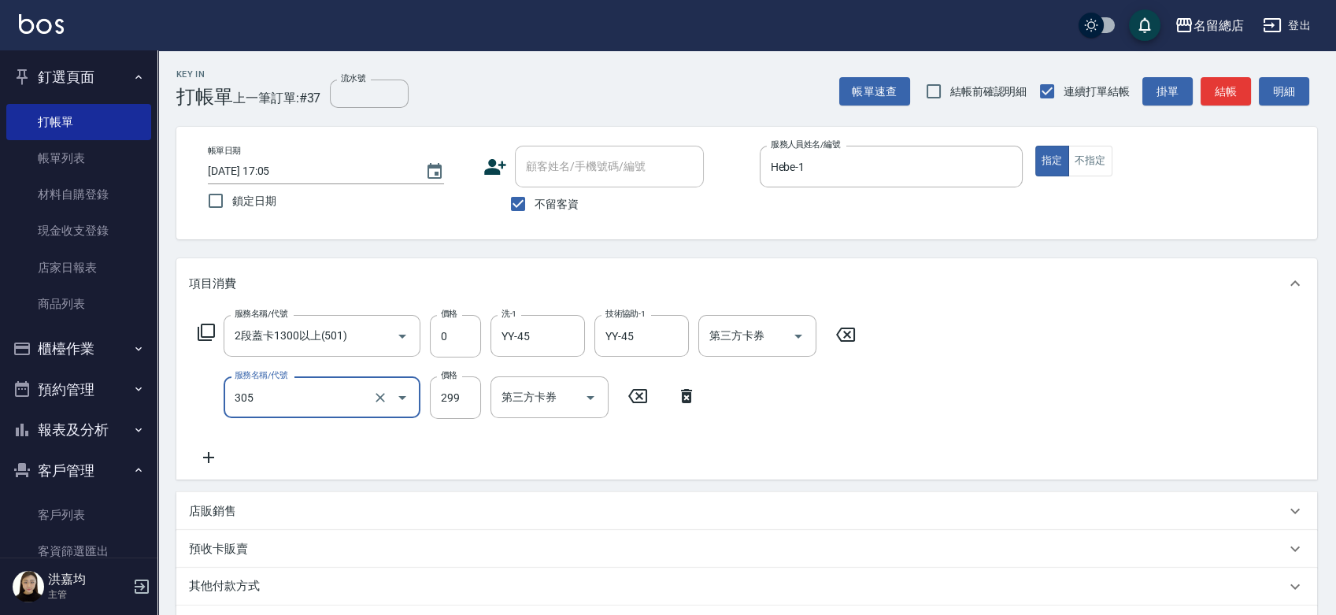
type input "剪髮(305)"
type input "400"
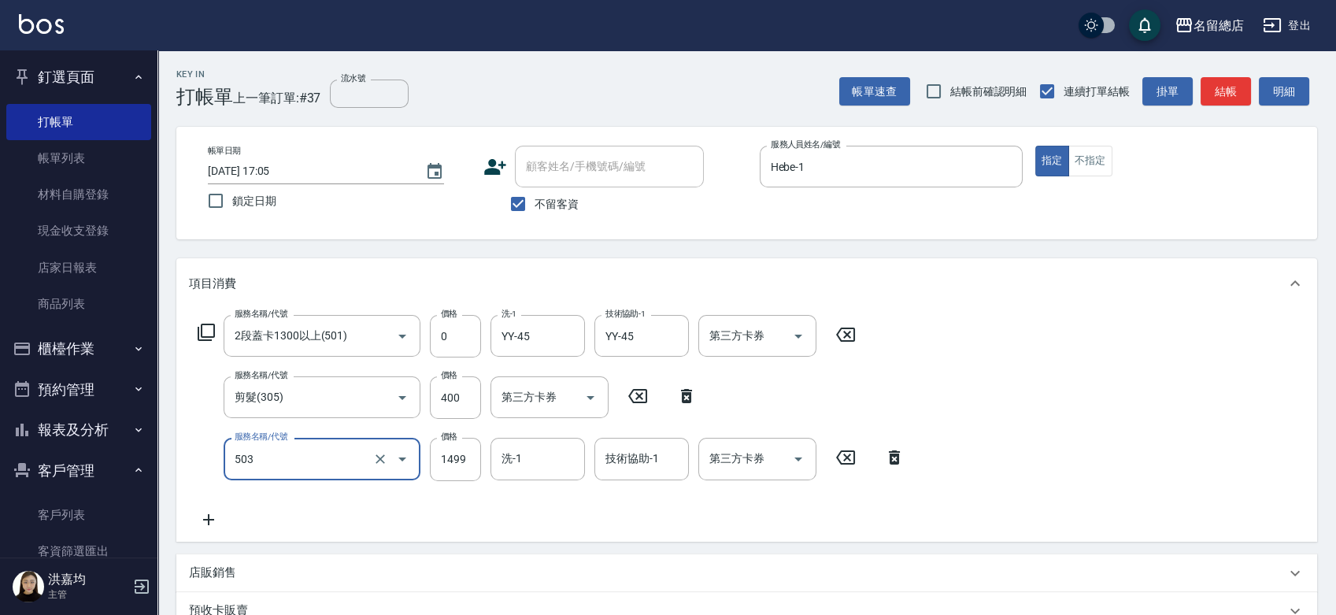
type input "染髮1000~1499(503)"
type input "1200"
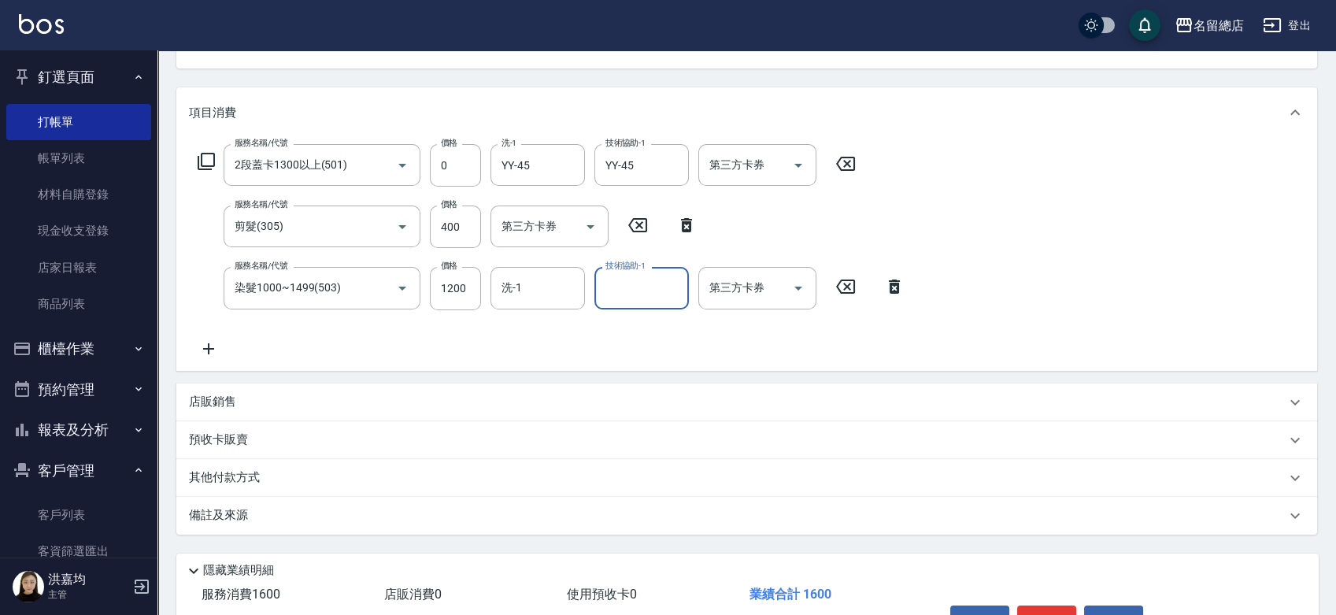
scroll to position [265, 0]
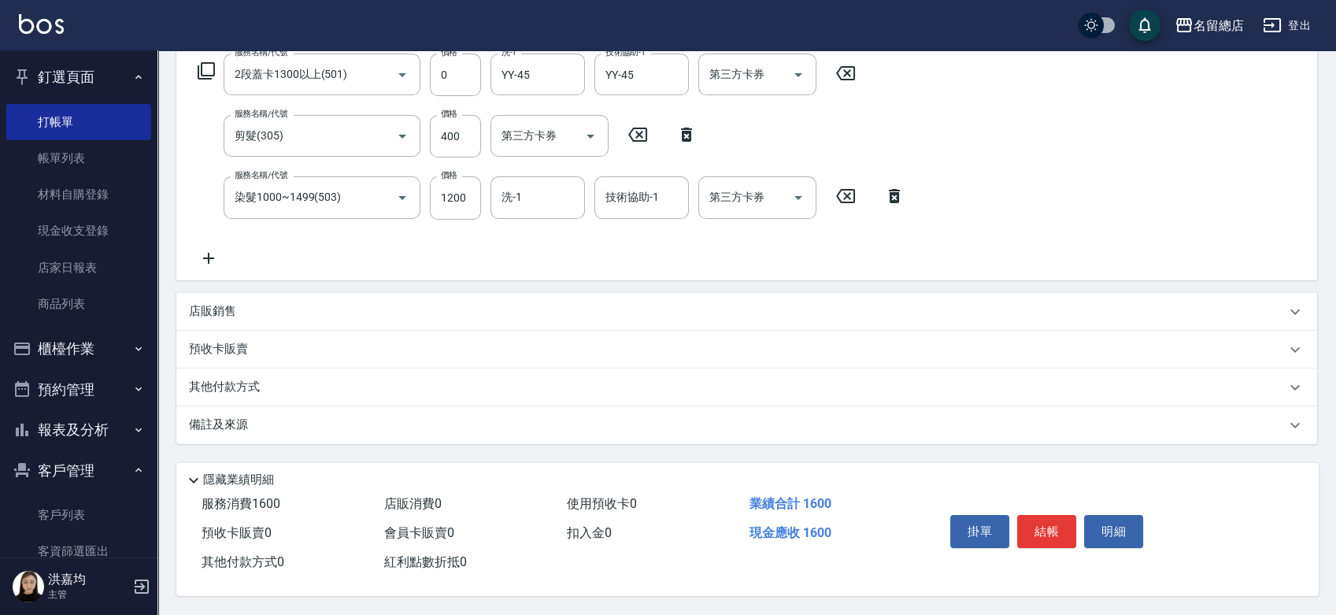
click at [232, 383] on p "其他付款方式" at bounding box center [228, 387] width 79 height 17
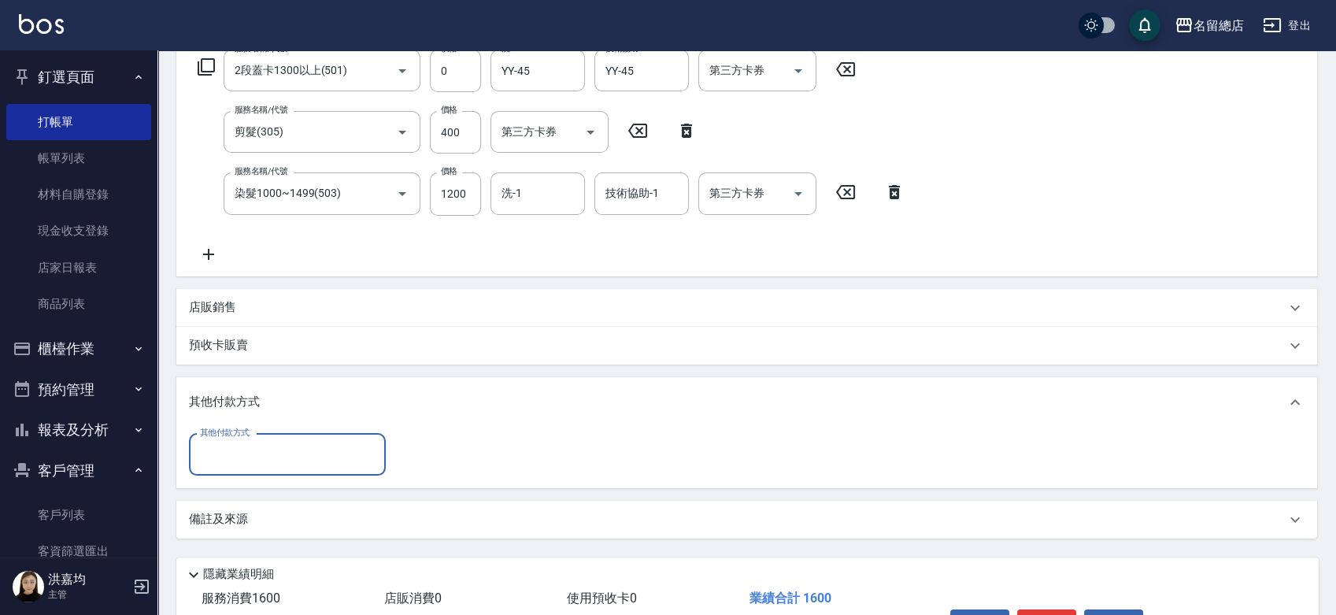
scroll to position [0, 0]
click at [205, 449] on input "其他付款方式" at bounding box center [287, 455] width 183 height 28
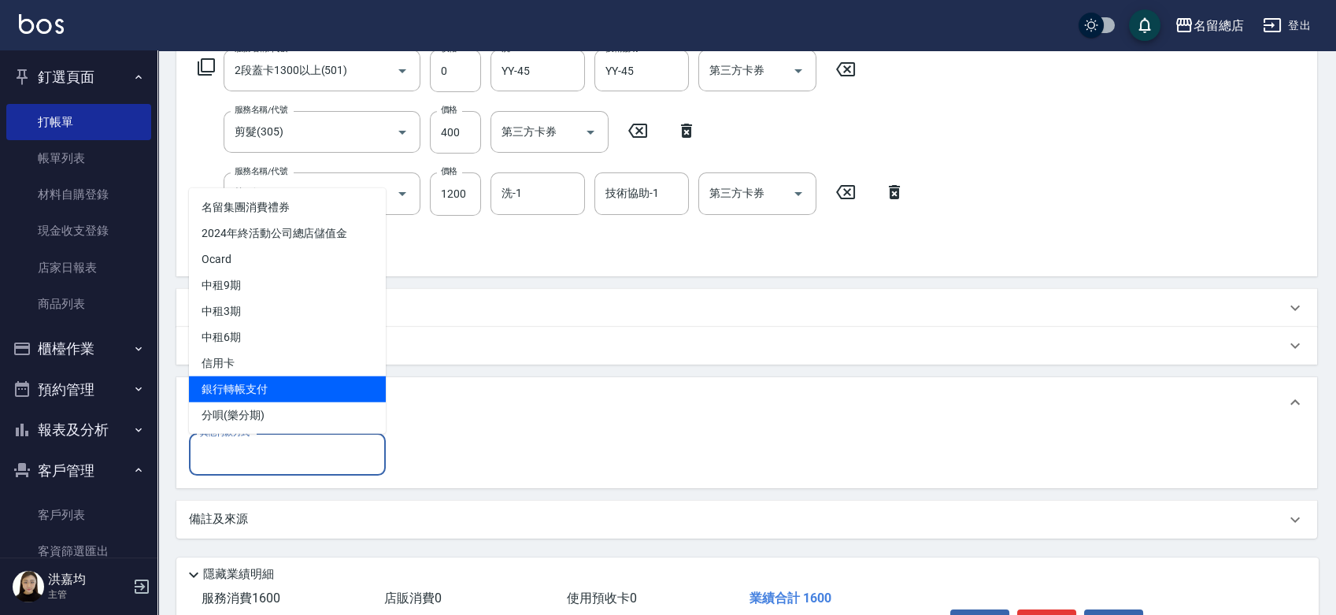
click at [255, 385] on span "銀行轉帳支付" at bounding box center [287, 388] width 197 height 26
type input "銀行轉帳支付"
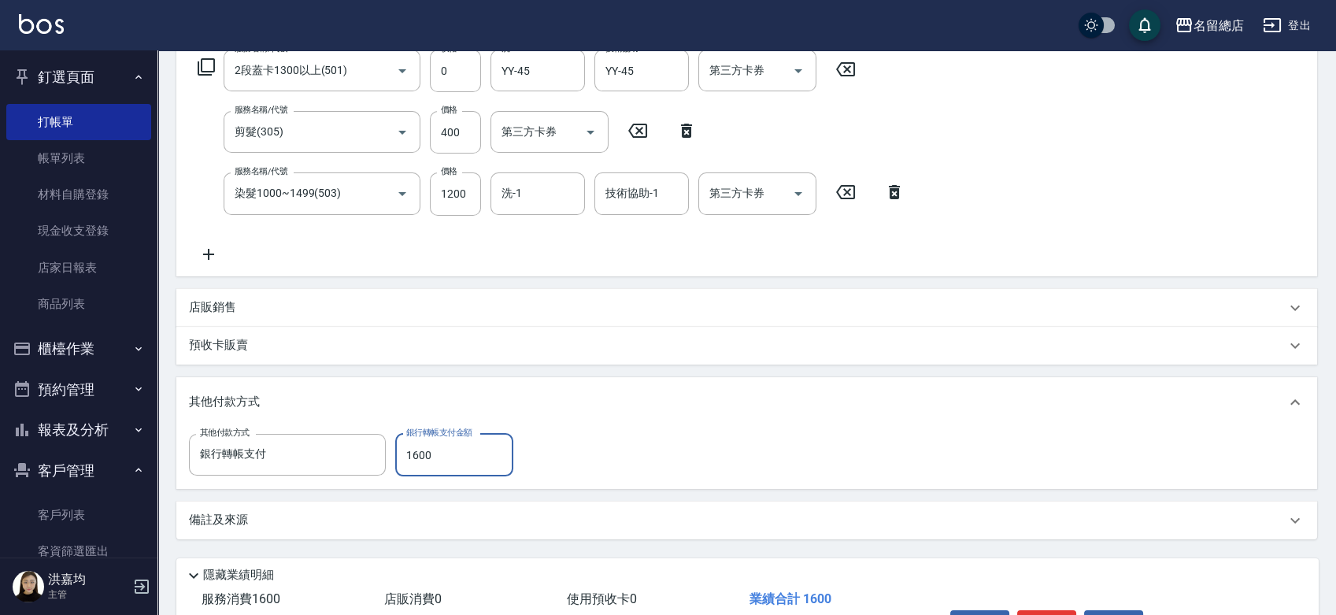
type input "1600"
type input "[DATE] 17:10"
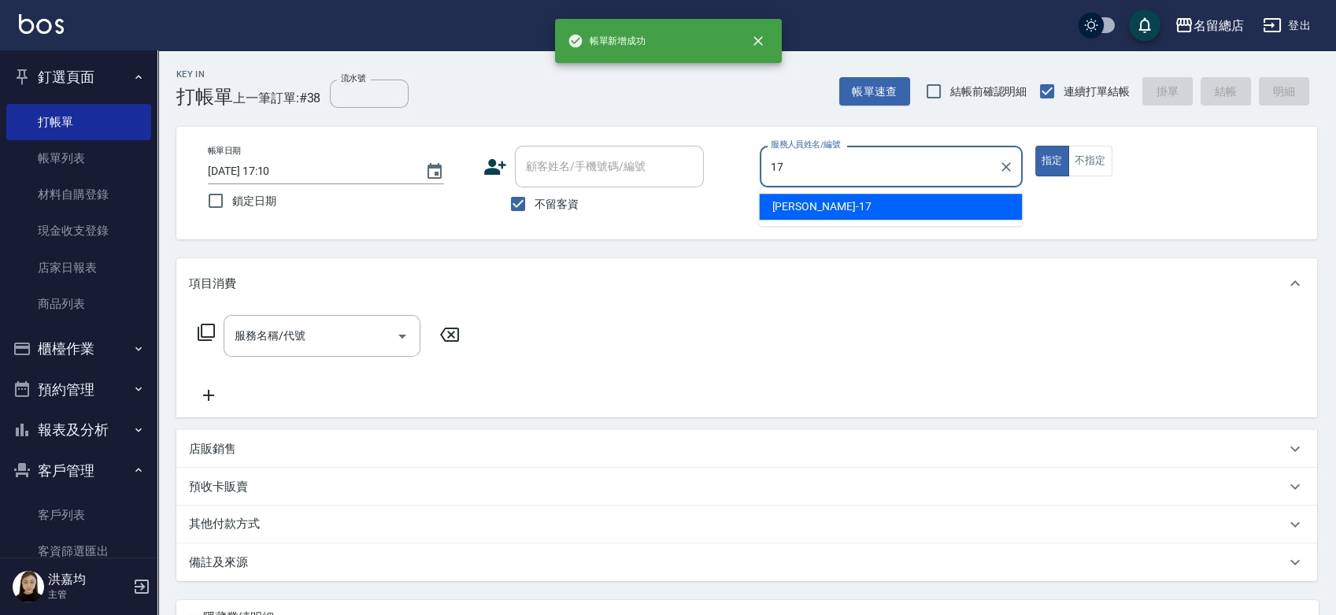
type input "[PERSON_NAME]-17"
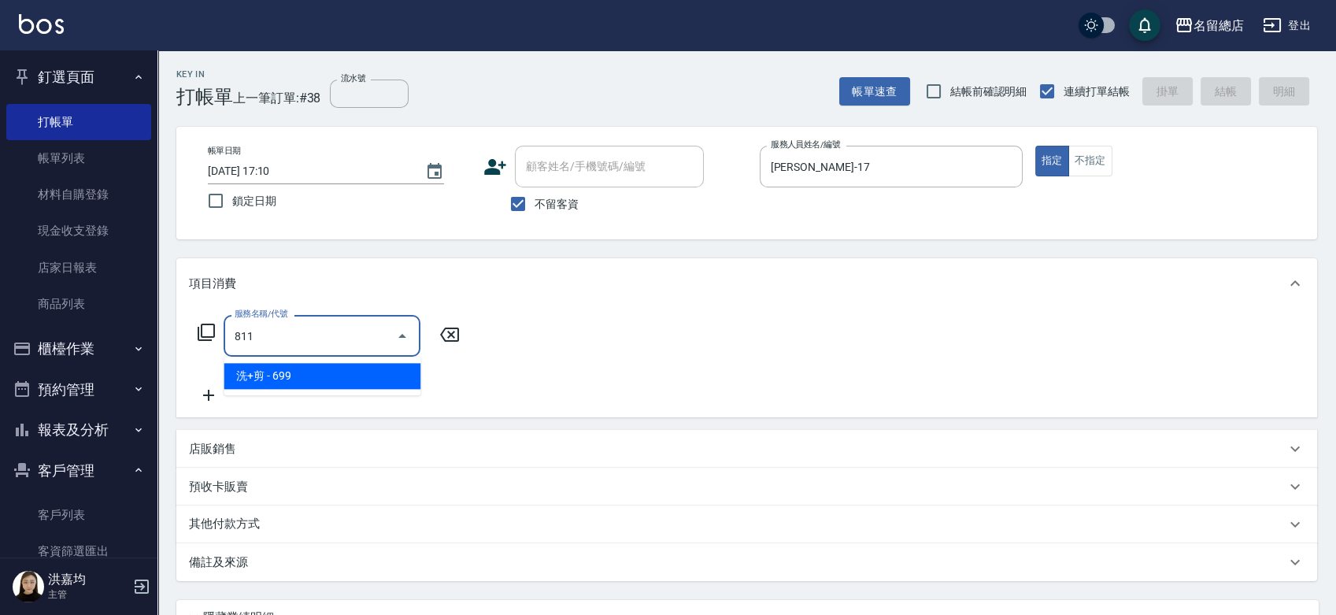
type input "洗+剪(811)"
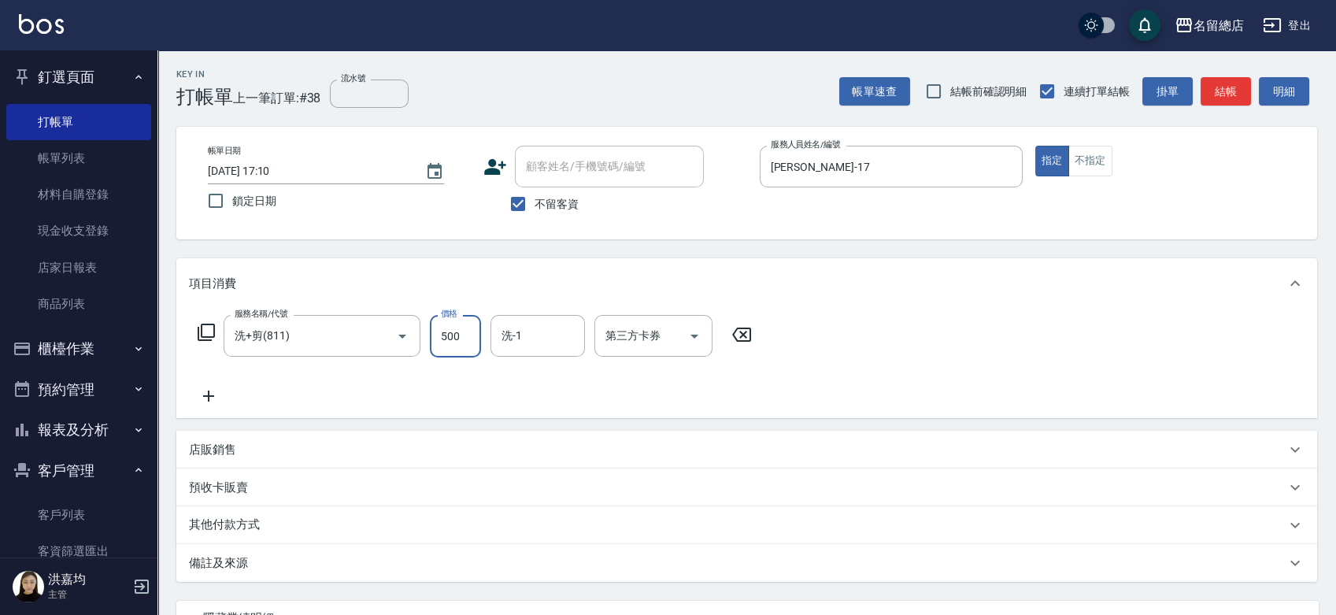
type input "500"
type input "sally-41"
